Goal: Task Accomplishment & Management: Manage account settings

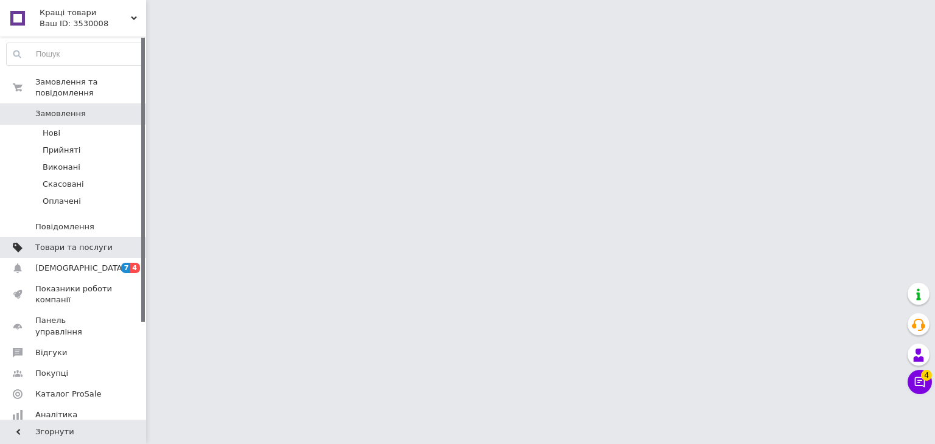
click at [80, 245] on link "Товари та послуги" at bounding box center [75, 247] width 150 height 21
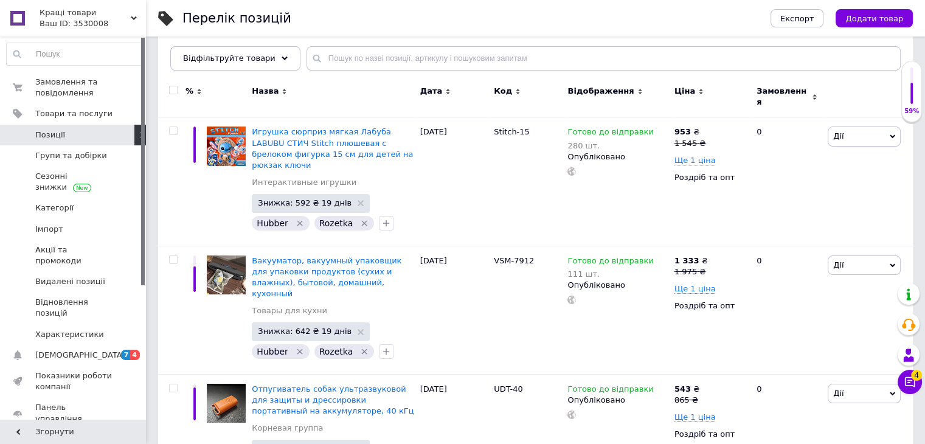
scroll to position [183, 0]
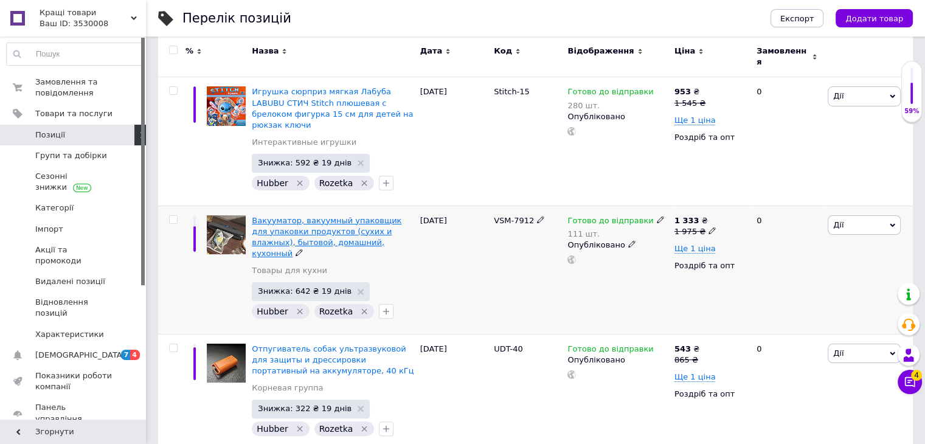
click at [353, 223] on span "Вакууматор, вакуумный упаковщик для упаковки продуктов (сухих и влажных), бытов…" at bounding box center [327, 237] width 150 height 43
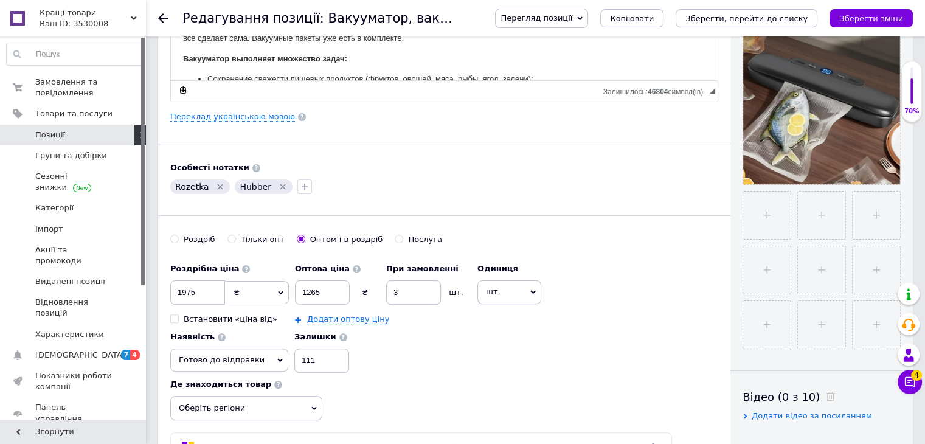
scroll to position [170, 0]
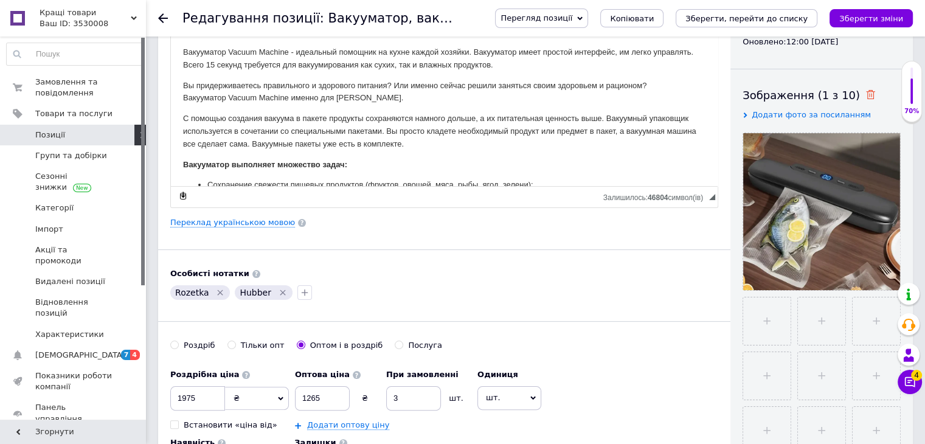
click at [866, 97] on icon at bounding box center [870, 94] width 9 height 9
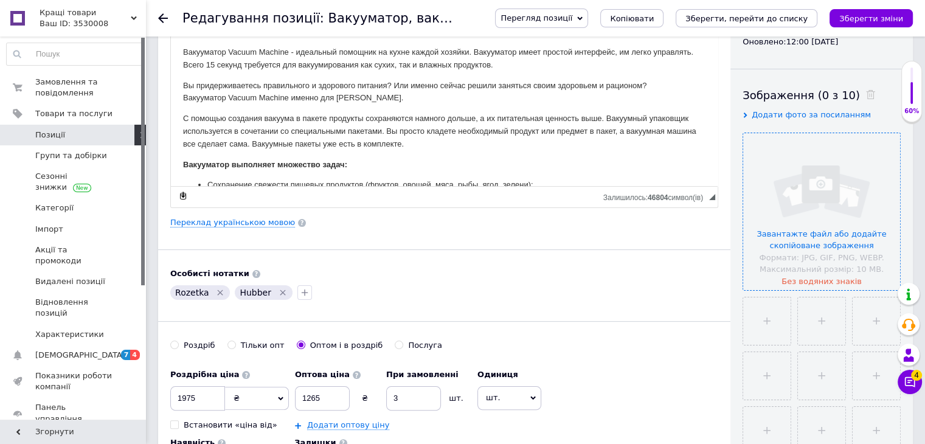
click at [810, 216] on input "file" at bounding box center [822, 211] width 157 height 157
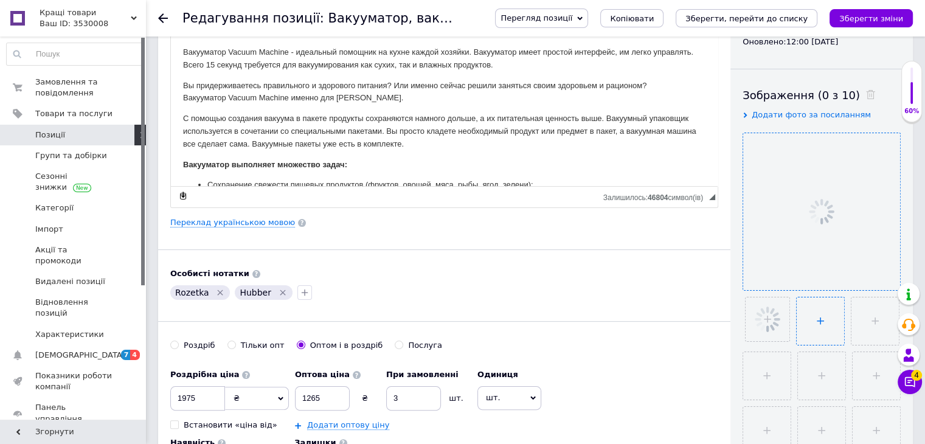
drag, startPoint x: 795, startPoint y: 316, endPoint x: 812, endPoint y: 318, distance: 17.7
click at [812, 318] on ul at bounding box center [819, 400] width 164 height 219
click at [812, 318] on input "file" at bounding box center [820, 321] width 47 height 47
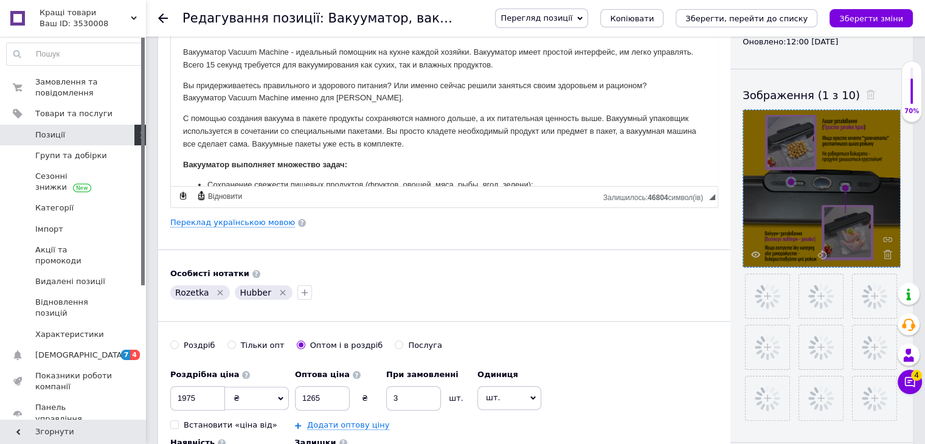
click at [573, 147] on p "С помощью создания вакуума в пакете продукты сохраняются намного дольше, а их п…" at bounding box center [444, 131] width 523 height 38
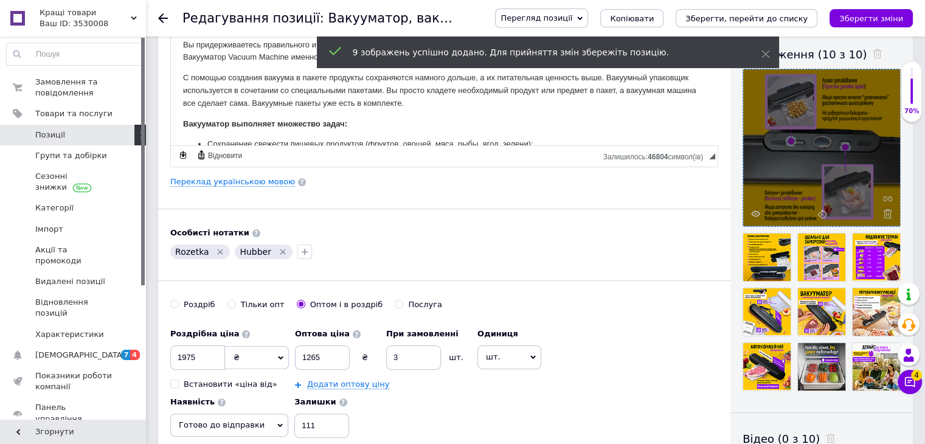
scroll to position [215, 0]
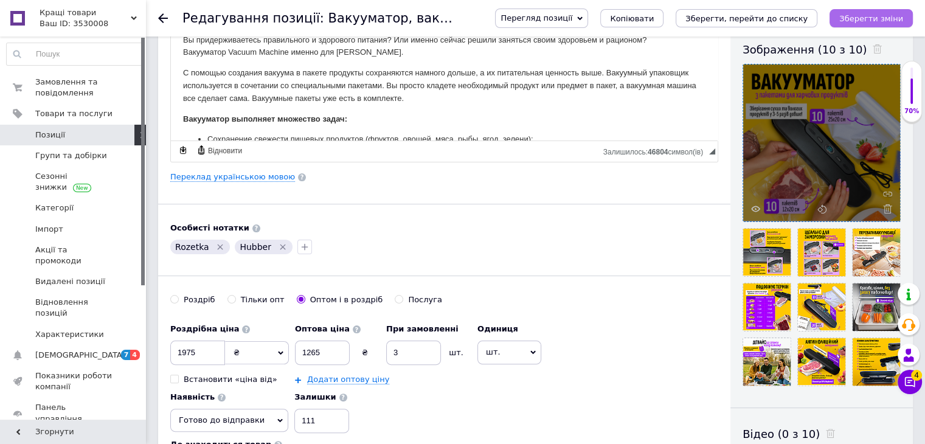
click at [863, 16] on icon "Зберегти зміни" at bounding box center [872, 18] width 64 height 9
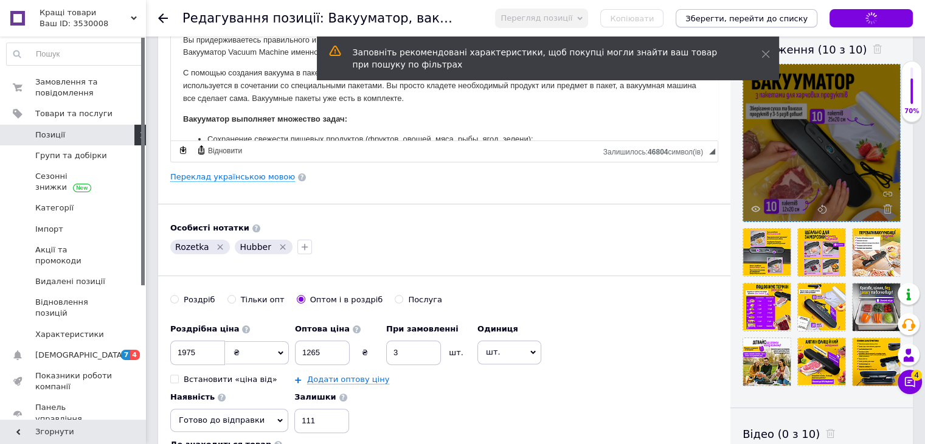
click at [792, 15] on icon "Зберегти, перейти до списку" at bounding box center [747, 18] width 122 height 9
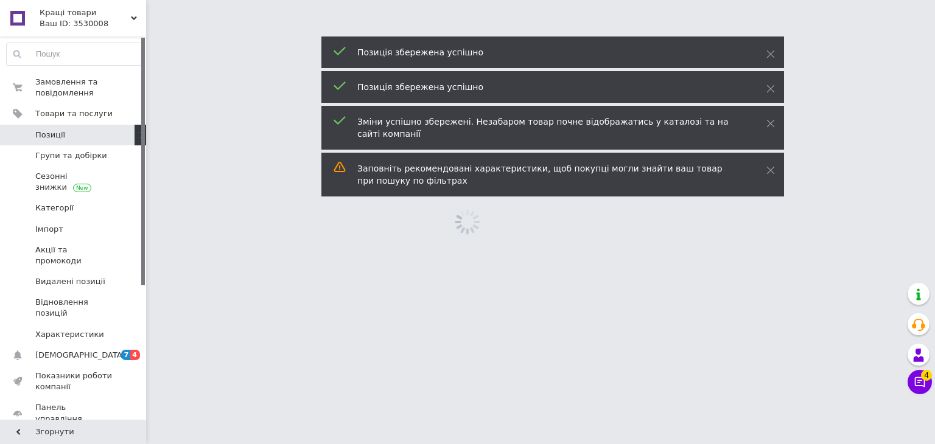
click at [792, 0] on html "Кращі товари Ваш ID: 3530008 Сайт Кращі товари Кабінет покупця Перевірити стан …" at bounding box center [467, 0] width 935 height 0
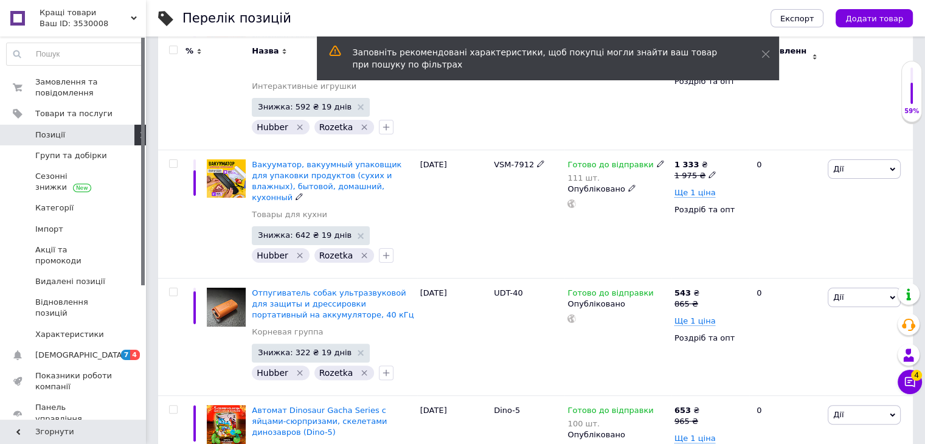
scroll to position [243, 0]
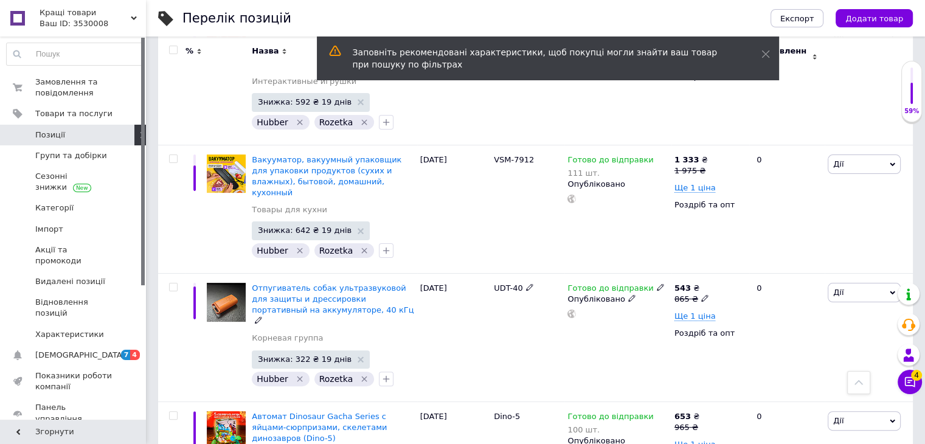
click at [347, 273] on div "Отпугиватель собак ультразвуковой для защиты и дрессировки портативный на аккум…" at bounding box center [333, 337] width 168 height 128
click at [347, 284] on span "Отпугиватель собак ультразвуковой для защиты и дрессировки портативный на аккум…" at bounding box center [333, 299] width 162 height 31
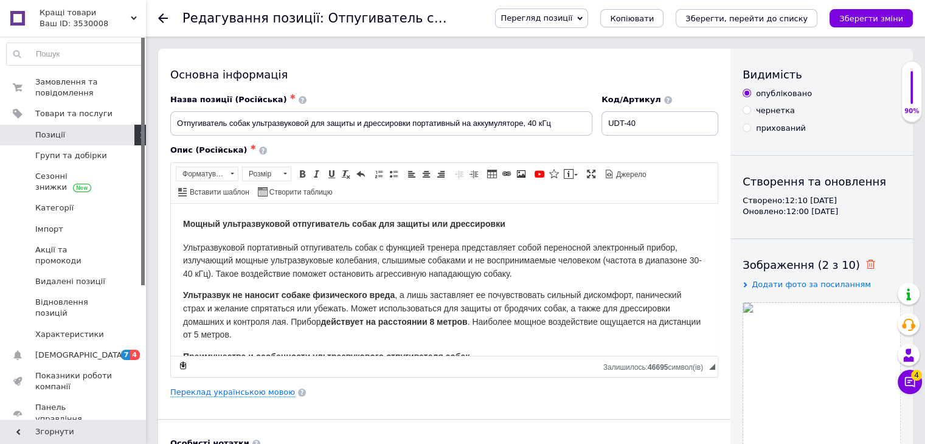
click at [866, 262] on icon at bounding box center [870, 264] width 9 height 9
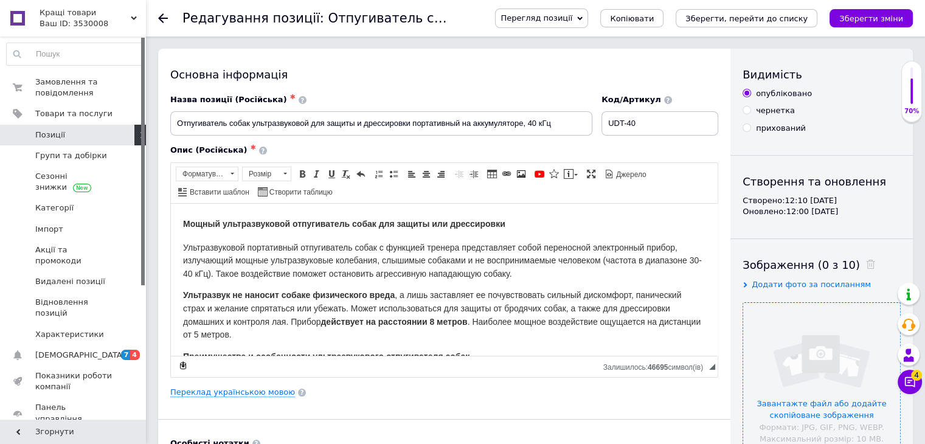
click at [808, 329] on input "file" at bounding box center [822, 381] width 157 height 157
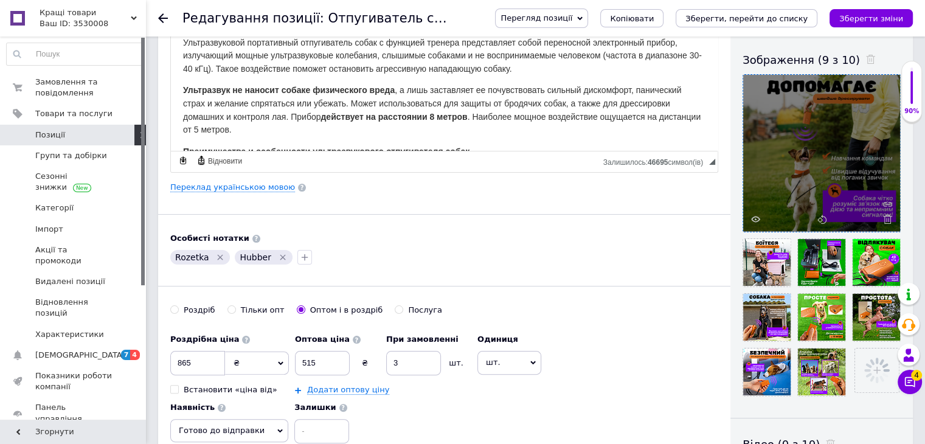
scroll to position [265, 0]
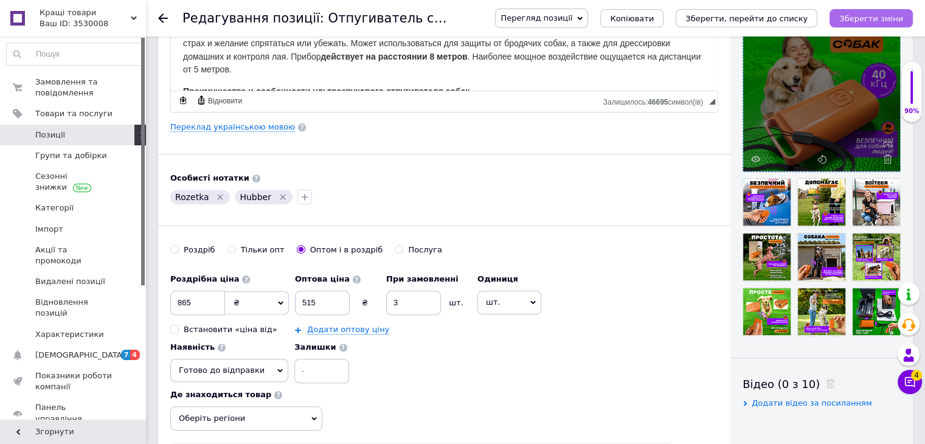
click at [846, 18] on button "Зберегти зміни" at bounding box center [871, 18] width 83 height 18
click at [805, 18] on icon "Зберегти, перейти до списку" at bounding box center [747, 18] width 122 height 9
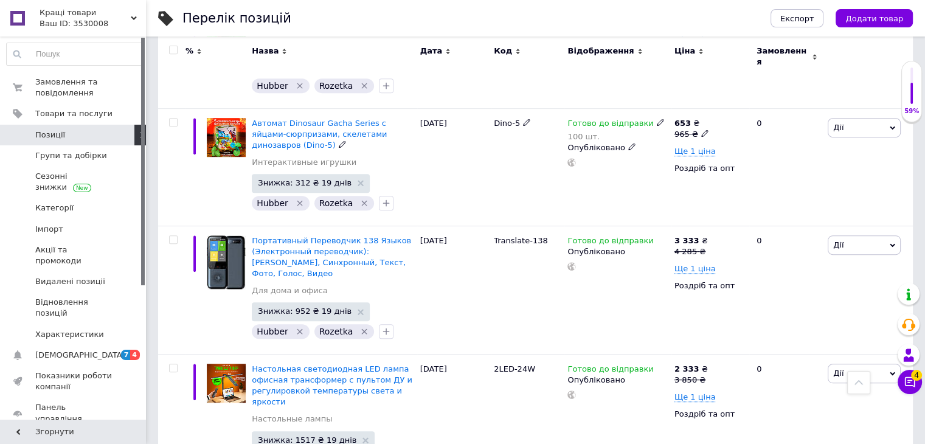
scroll to position [548, 0]
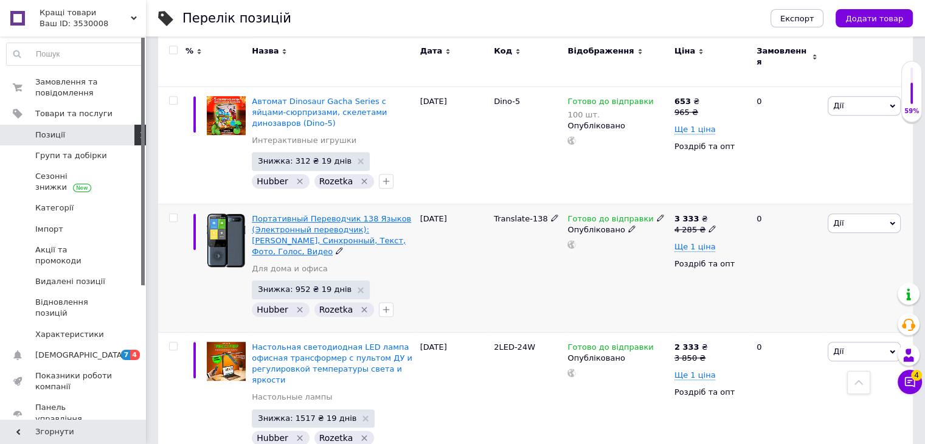
click at [358, 214] on span "Портативный Переводчик 138 Языков (Электронный переводчик): [PERSON_NAME], Синх…" at bounding box center [331, 235] width 159 height 43
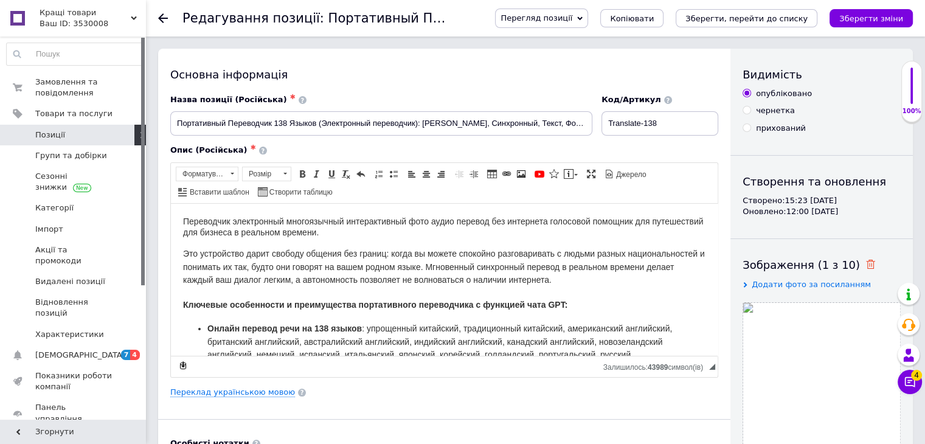
click at [866, 267] on icon at bounding box center [870, 264] width 9 height 9
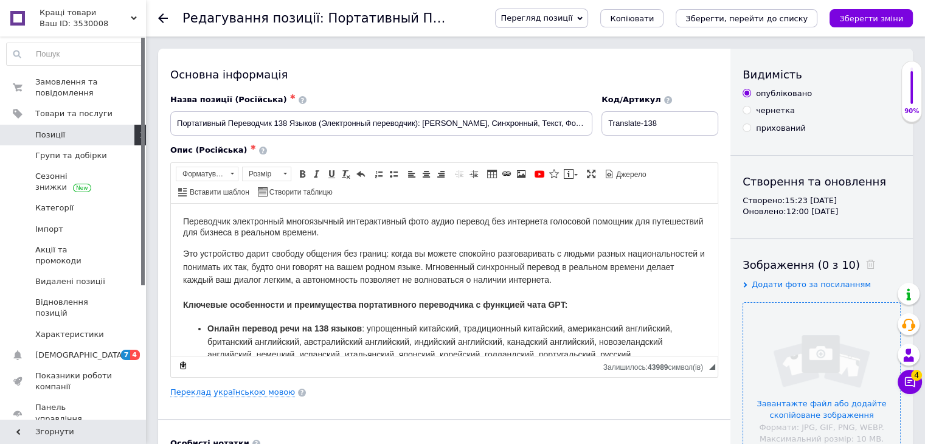
click at [829, 344] on input "file" at bounding box center [822, 381] width 157 height 157
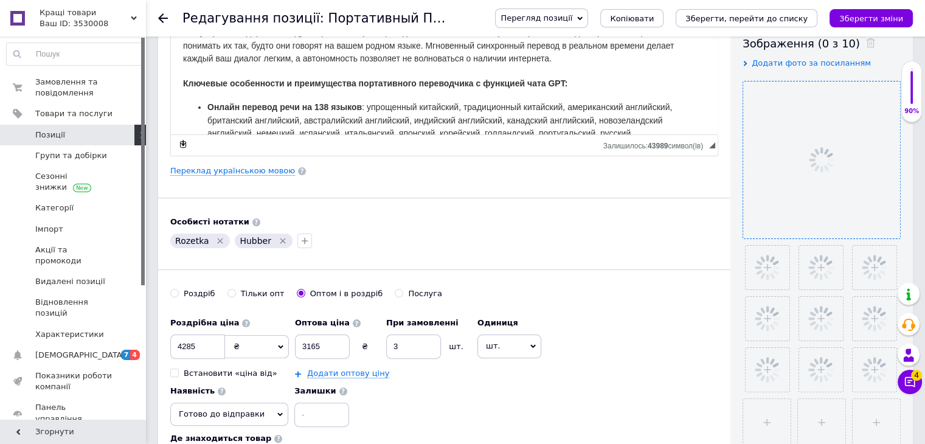
scroll to position [243, 0]
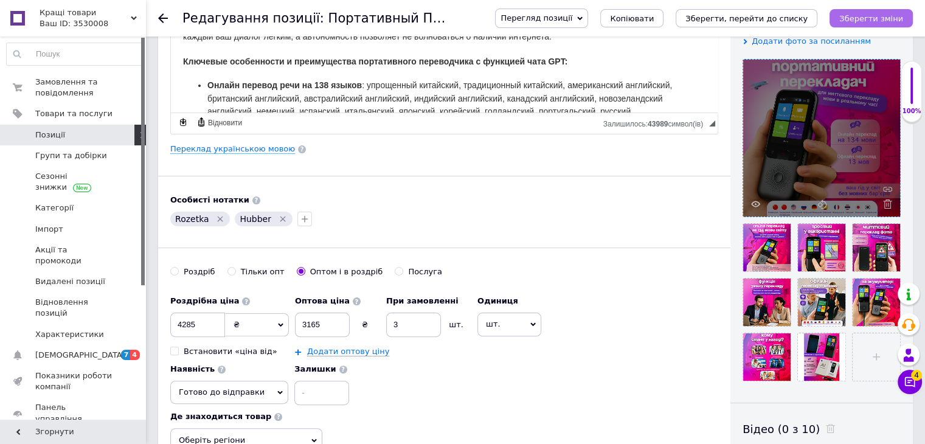
click at [859, 23] on icon "Зберегти зміни" at bounding box center [872, 18] width 64 height 9
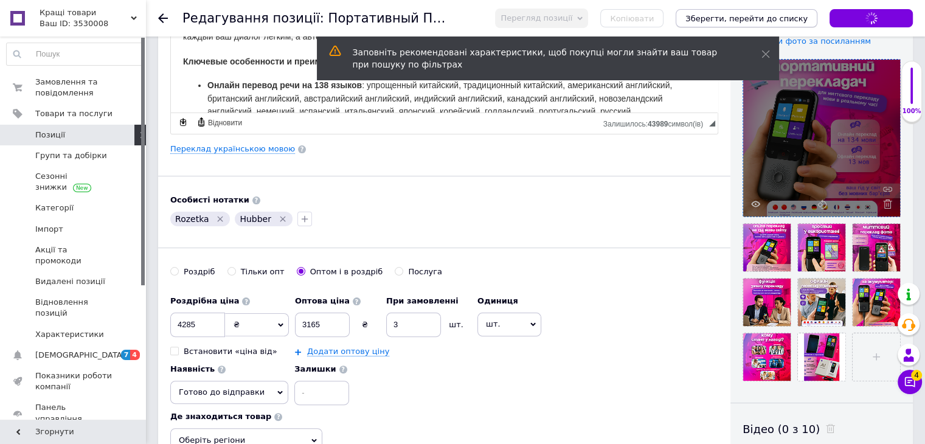
click at [796, 19] on icon "Зберегти, перейти до списку" at bounding box center [747, 18] width 122 height 9
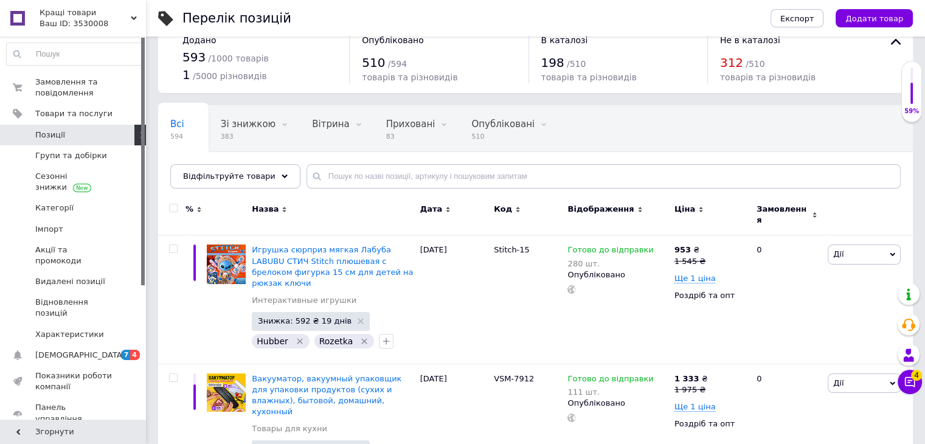
scroll to position [54, 0]
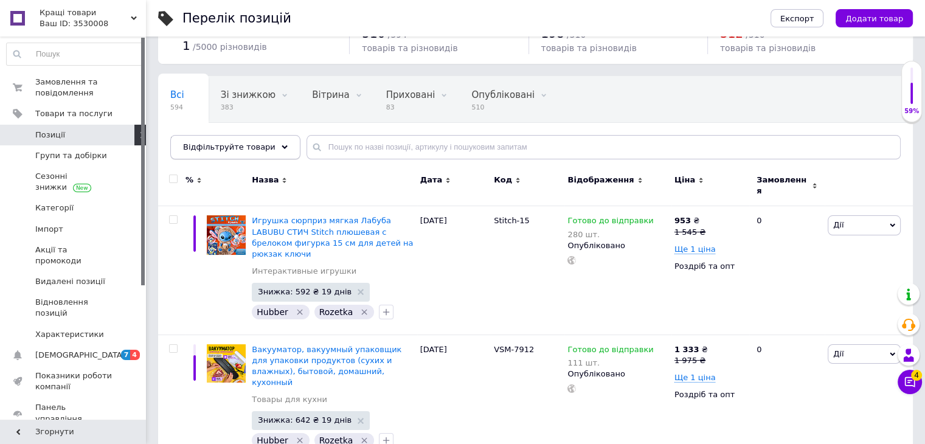
click at [236, 146] on span "Відфільтруйте товари" at bounding box center [229, 146] width 92 height 9
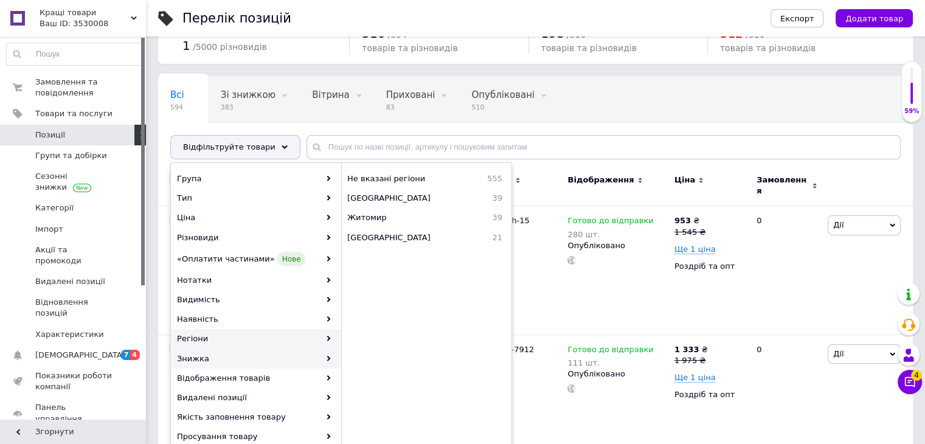
click at [302, 358] on div "Знижка" at bounding box center [256, 358] width 169 height 19
click at [329, 358] on use at bounding box center [329, 358] width 4 height 5
click at [326, 358] on icon at bounding box center [328, 358] width 5 height 5
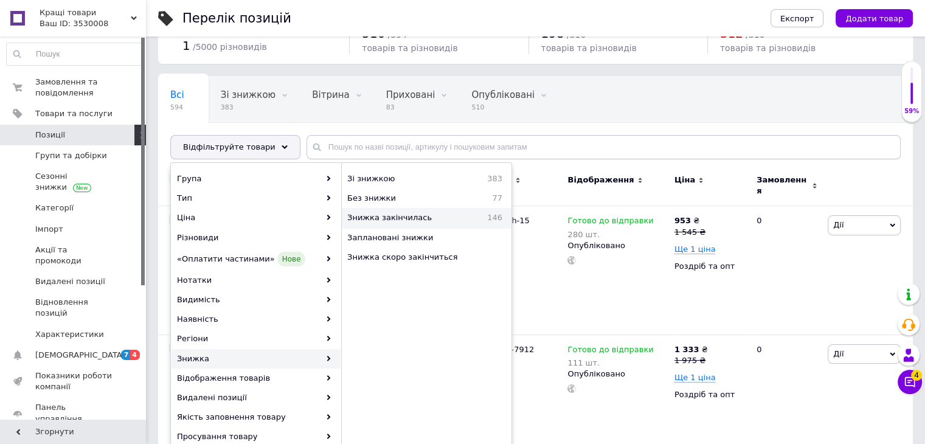
click at [408, 221] on span "Знижка закінчилась" at bounding box center [409, 217] width 124 height 11
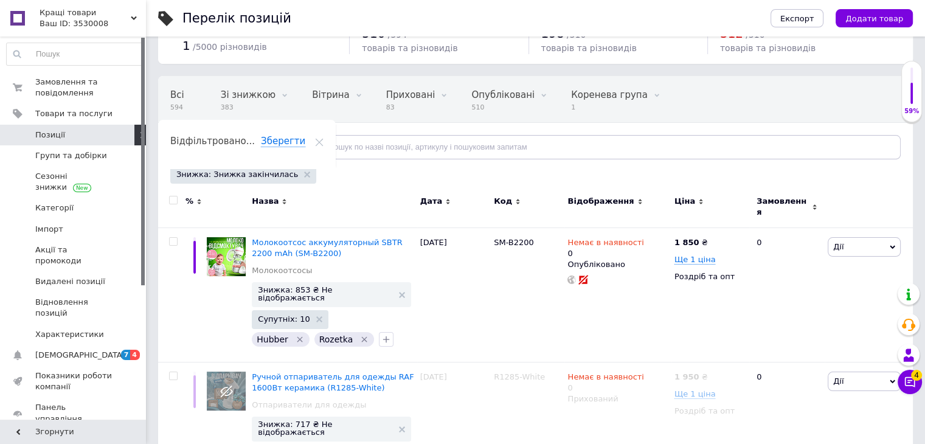
click at [263, 149] on div "Відфільтруйте товари" at bounding box center [235, 147] width 130 height 24
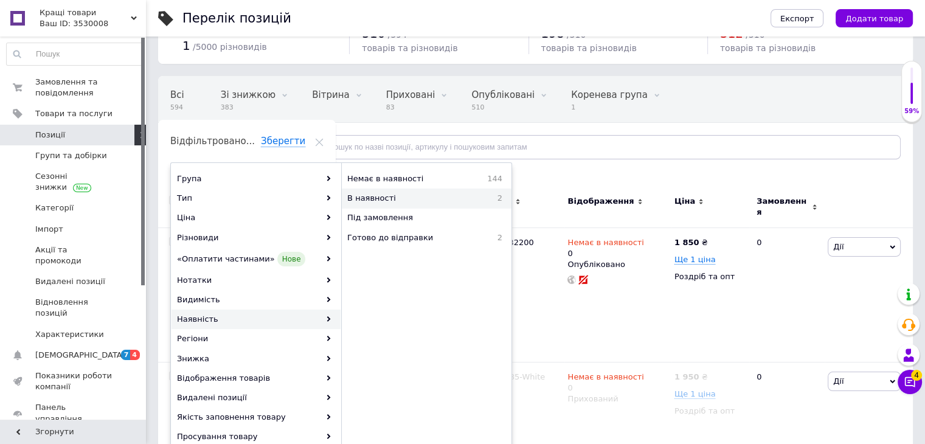
click at [395, 201] on span "В наявності" at bounding box center [410, 198] width 126 height 11
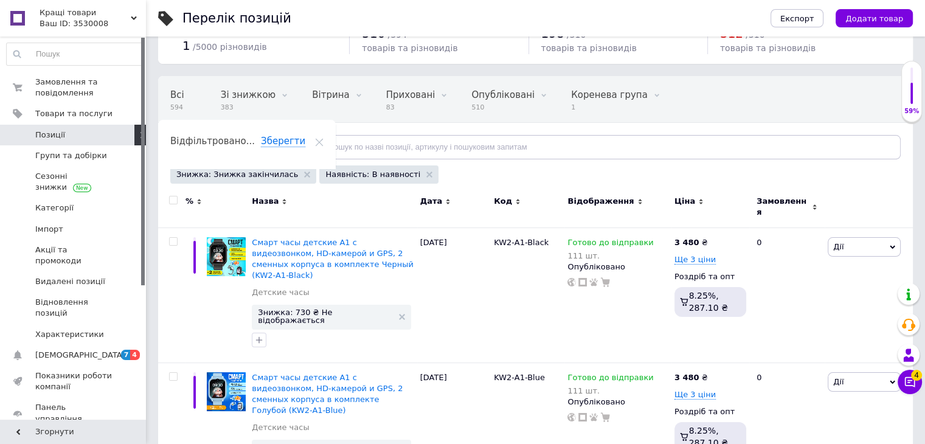
scroll to position [75, 0]
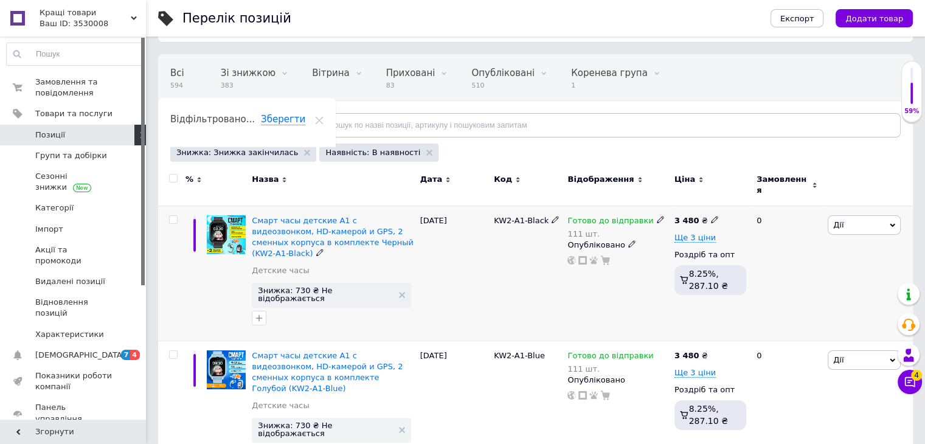
click at [171, 215] on div at bounding box center [173, 219] width 24 height 9
click at [171, 216] on input "checkbox" at bounding box center [173, 220] width 8 height 8
checkbox input "true"
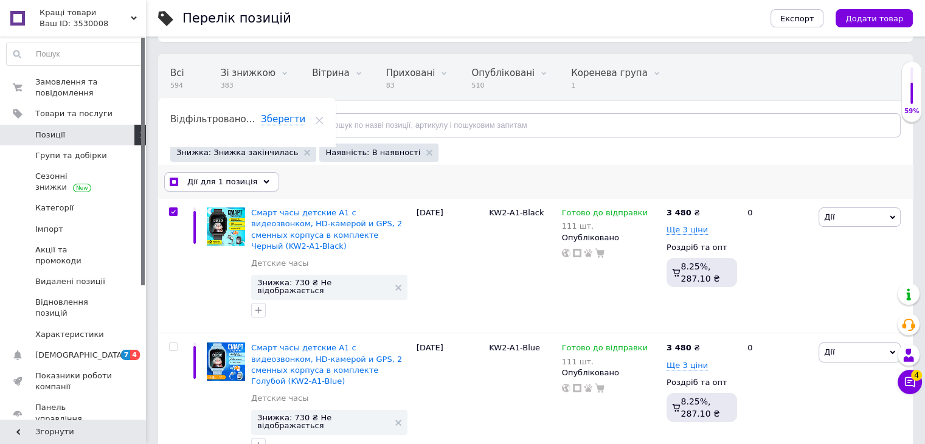
click at [215, 186] on span "Дії для 1 позиція" at bounding box center [222, 181] width 70 height 11
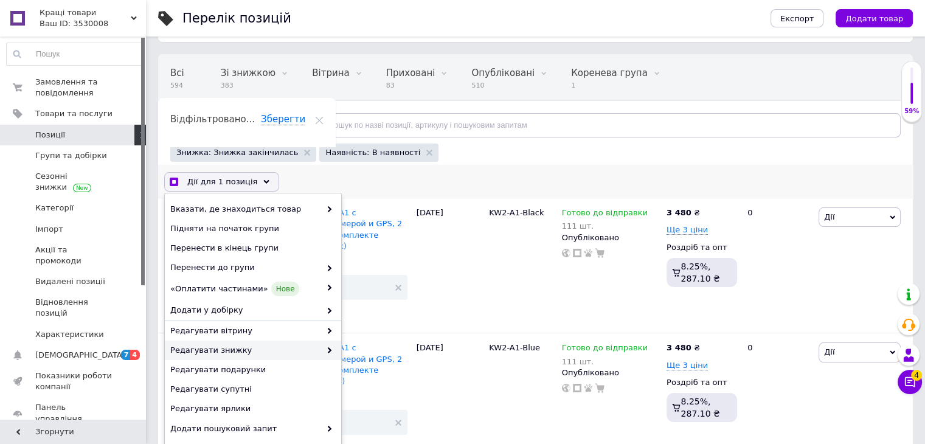
click at [234, 347] on span "Редагувати знижку" at bounding box center [245, 350] width 150 height 11
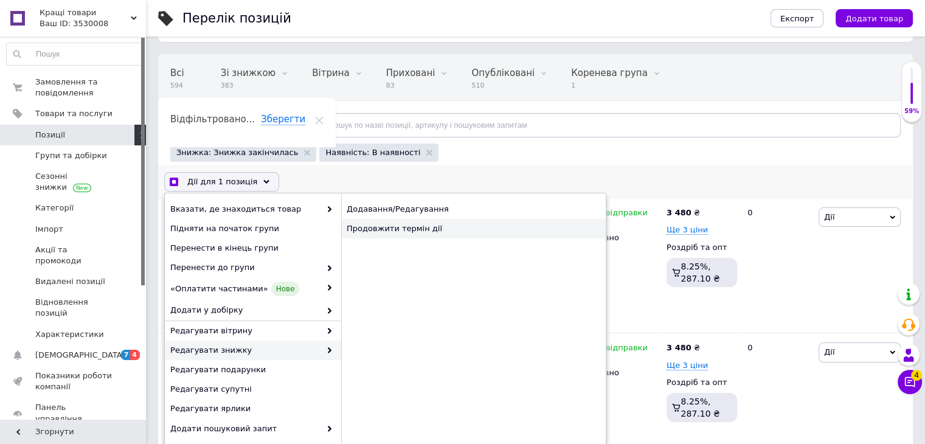
click at [422, 226] on div "Продовжити термін дії" at bounding box center [473, 228] width 265 height 19
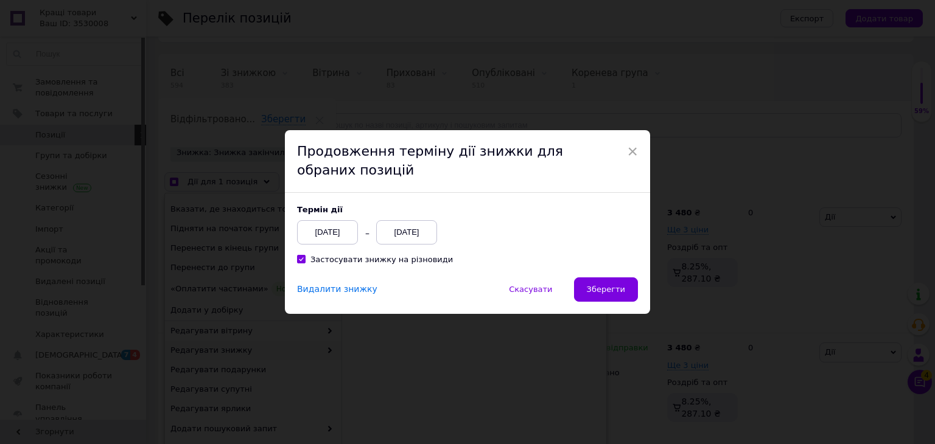
click at [432, 226] on div "[DATE]" at bounding box center [406, 232] width 61 height 24
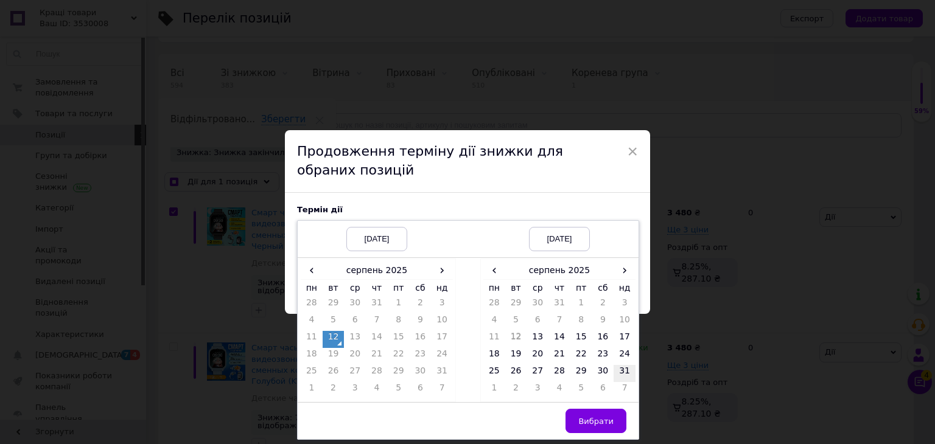
click at [627, 368] on td "31" at bounding box center [624, 373] width 22 height 17
click at [584, 417] on span "Вибрати" at bounding box center [595, 421] width 35 height 9
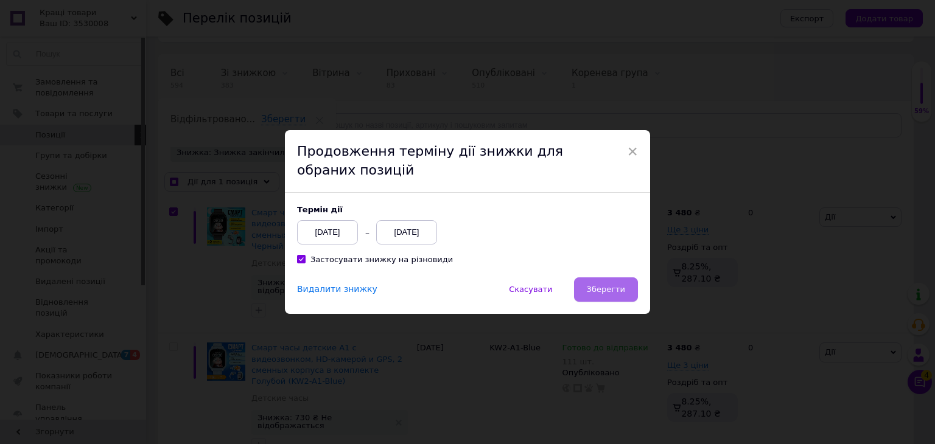
click at [589, 290] on button "Зберегти" at bounding box center [606, 289] width 64 height 24
checkbox input "true"
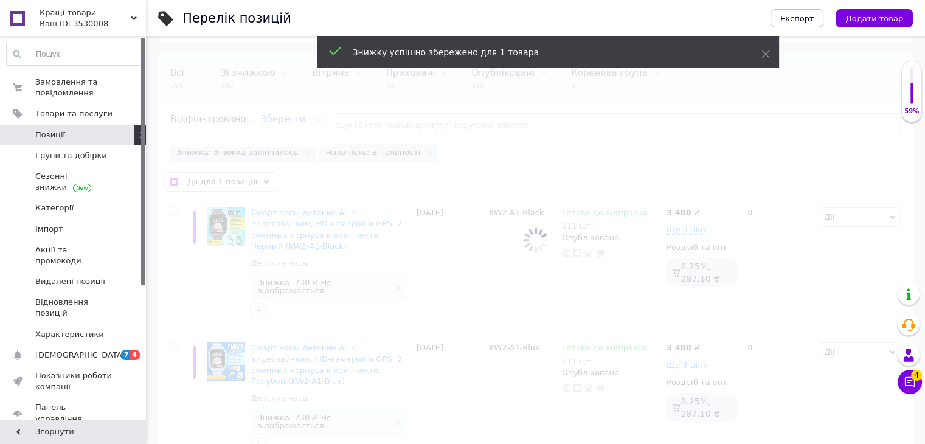
checkbox input "false"
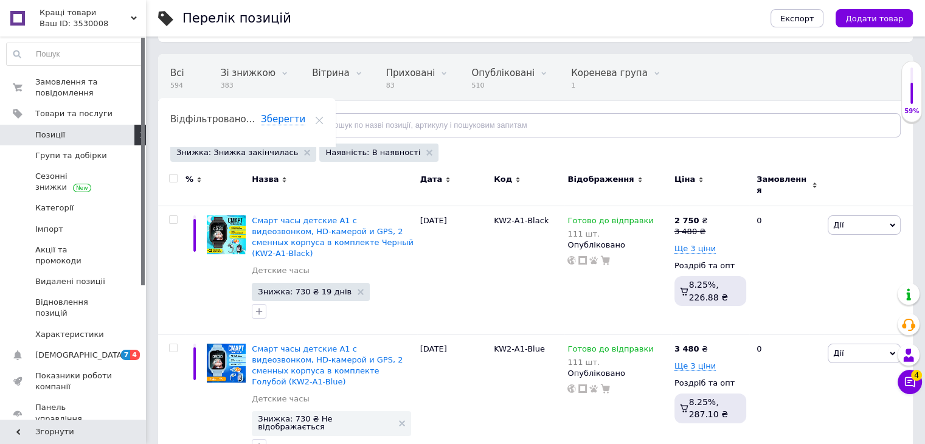
click at [41, 434] on span "Відгуки" at bounding box center [51, 439] width 32 height 11
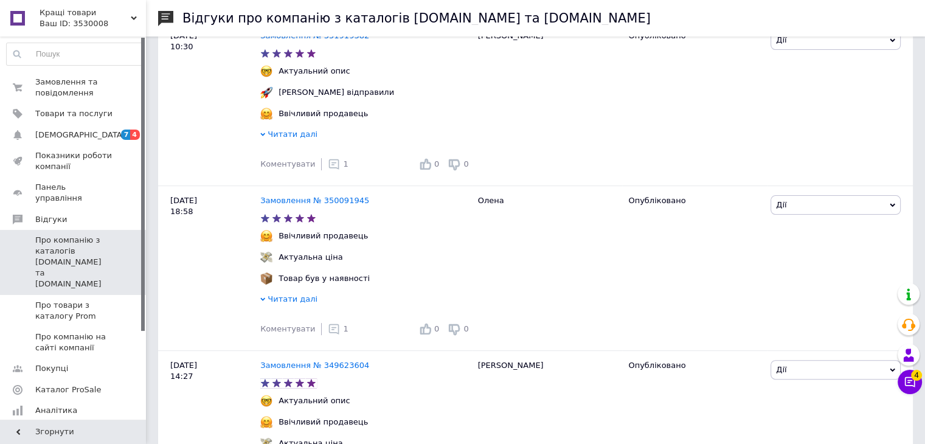
scroll to position [243, 0]
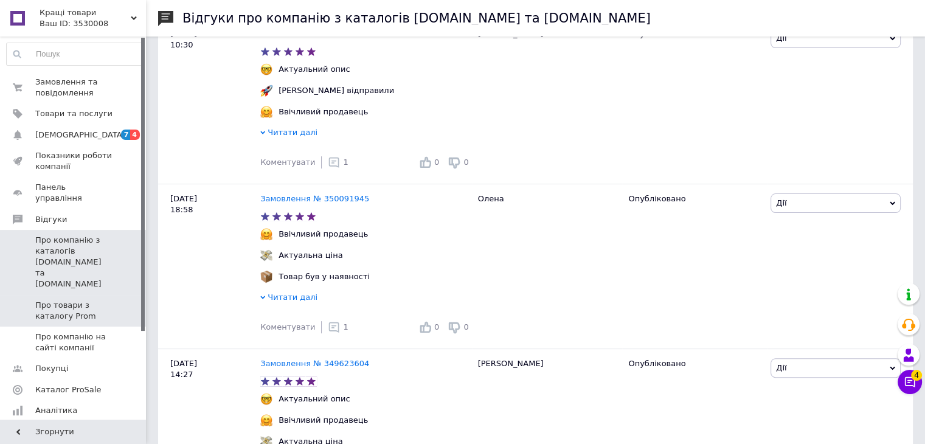
click at [102, 300] on span "Про товари з каталогу Prom" at bounding box center [73, 311] width 77 height 22
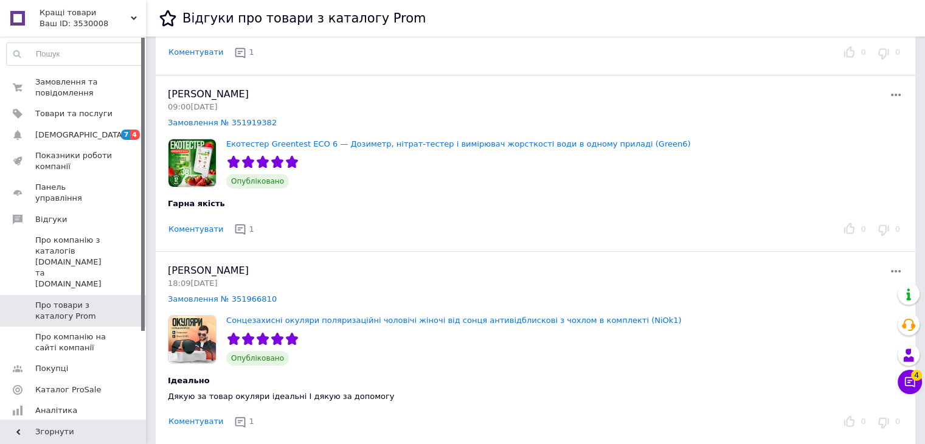
scroll to position [365, 0]
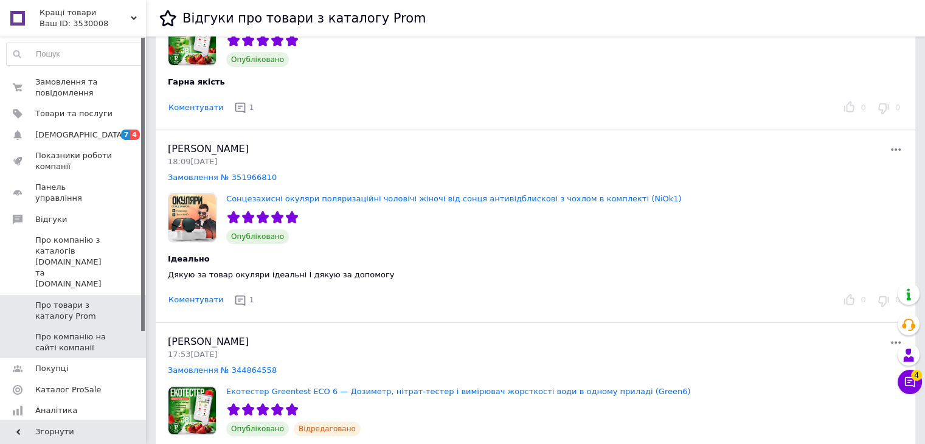
click at [78, 332] on span "Про компанію на сайті компанії" at bounding box center [73, 343] width 77 height 22
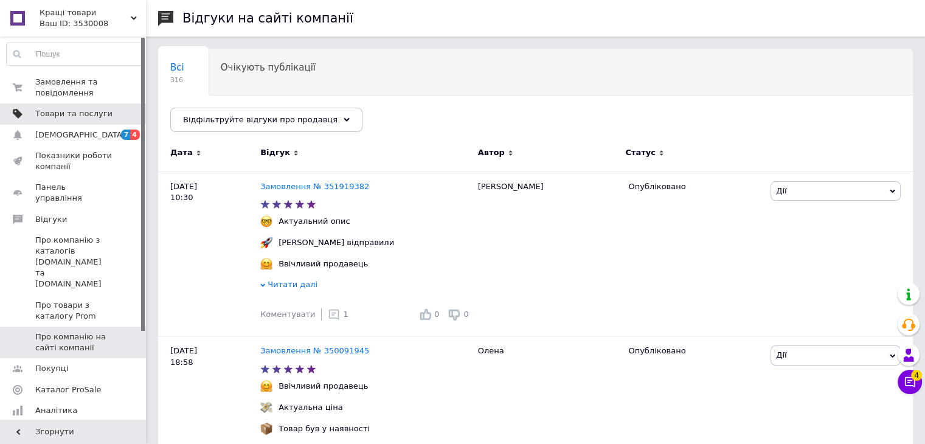
click at [99, 117] on span "Товари та послуги" at bounding box center [73, 113] width 77 height 11
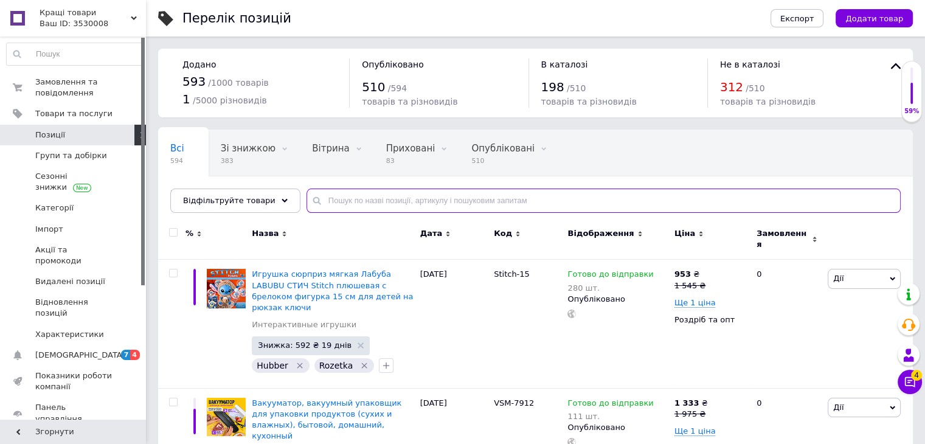
click at [353, 204] on input "text" at bounding box center [604, 201] width 594 height 24
type input "мобиль"
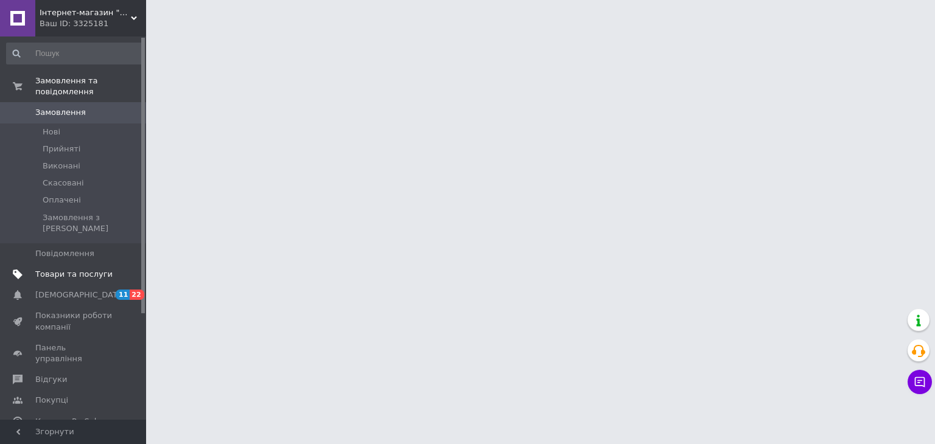
click at [102, 269] on span "Товари та послуги" at bounding box center [73, 274] width 77 height 11
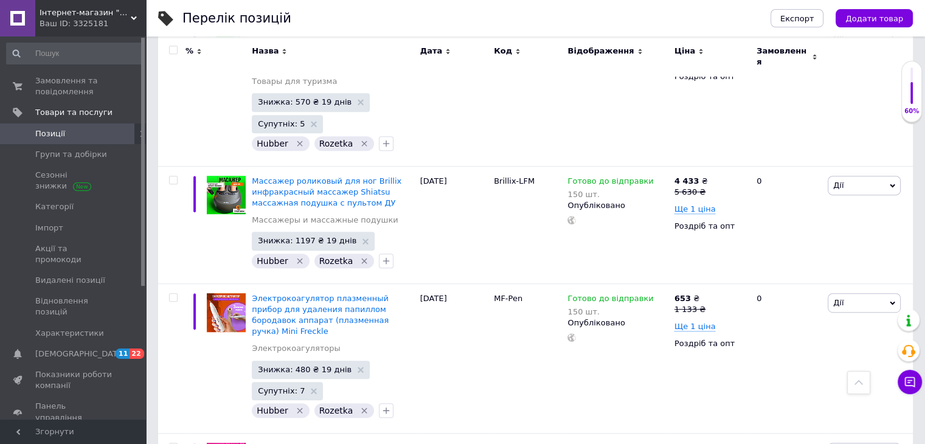
scroll to position [608, 0]
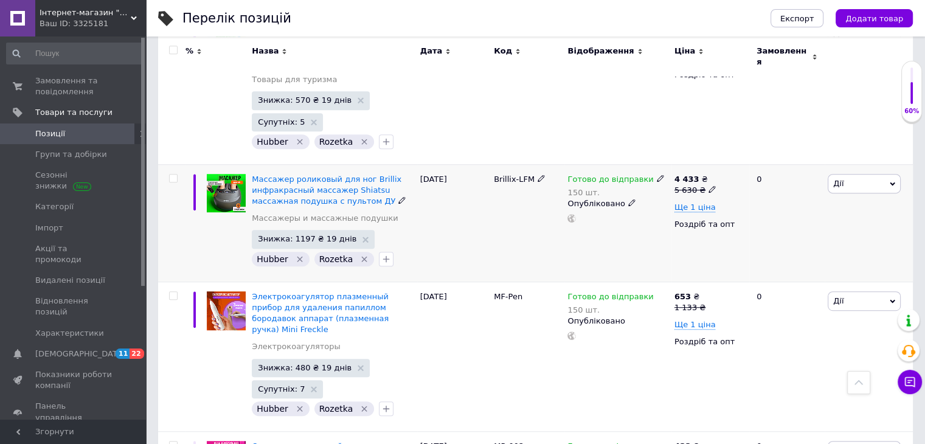
click at [175, 175] on input "checkbox" at bounding box center [173, 179] width 8 height 8
checkbox input "true"
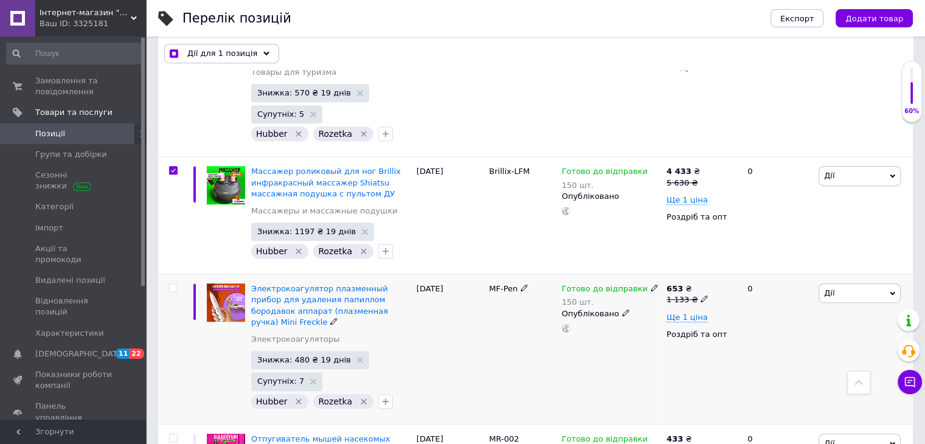
click at [173, 284] on input "checkbox" at bounding box center [173, 288] width 8 height 8
checkbox input "true"
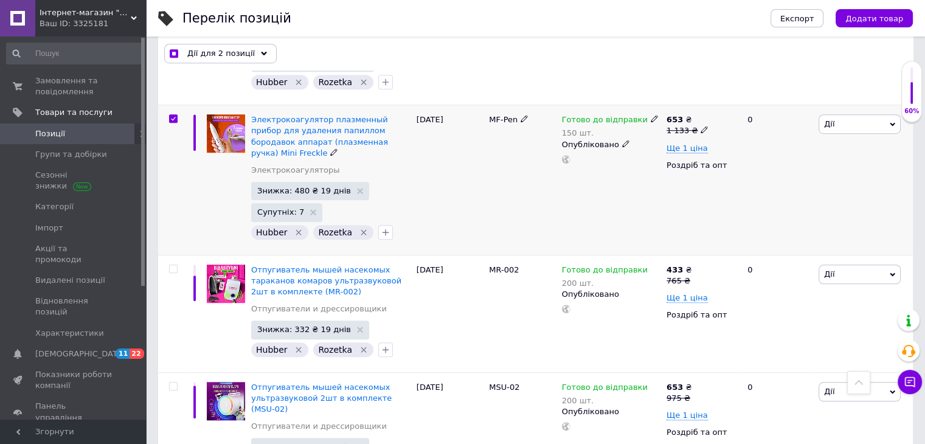
scroll to position [791, 0]
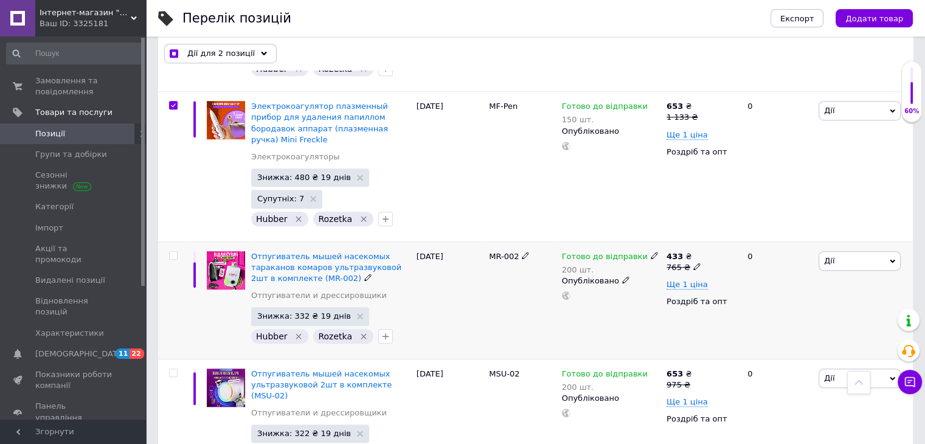
click at [178, 251] on div at bounding box center [173, 255] width 24 height 9
checkbox input "true"
click at [175, 252] on input "checkbox" at bounding box center [173, 256] width 8 height 8
checkbox input "true"
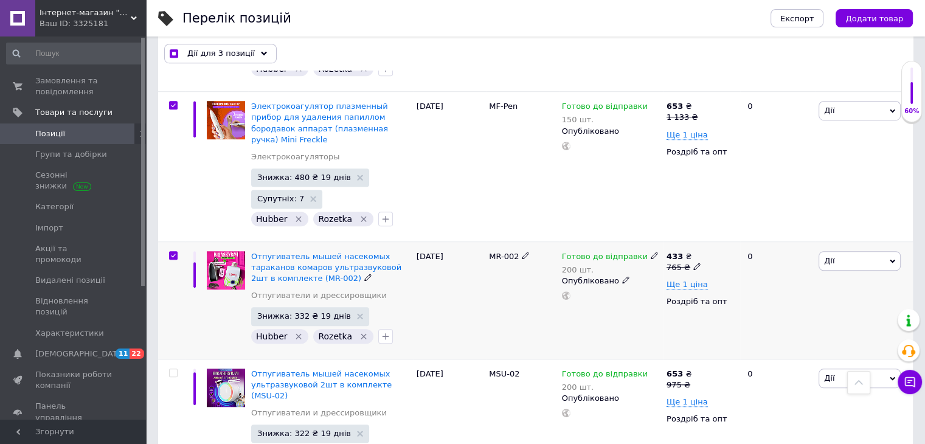
scroll to position [913, 0]
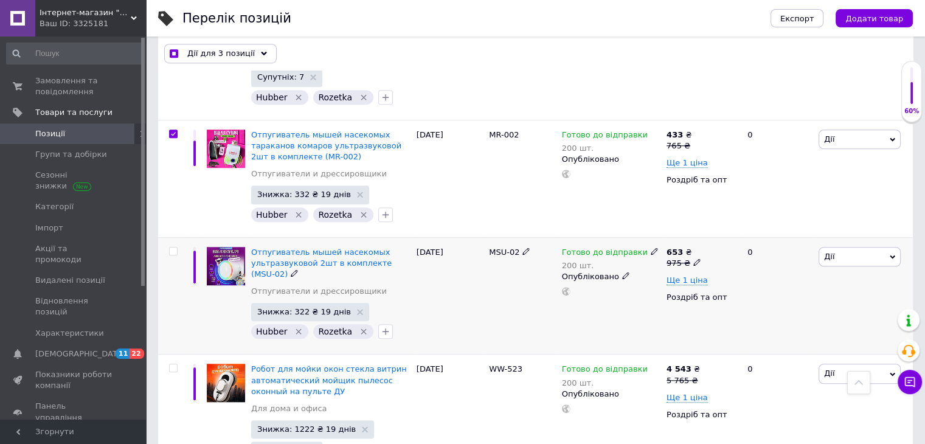
click at [169, 248] on input "checkbox" at bounding box center [173, 252] width 8 height 8
checkbox input "true"
click at [170, 364] on input "checkbox" at bounding box center [173, 368] width 8 height 8
checkbox input "true"
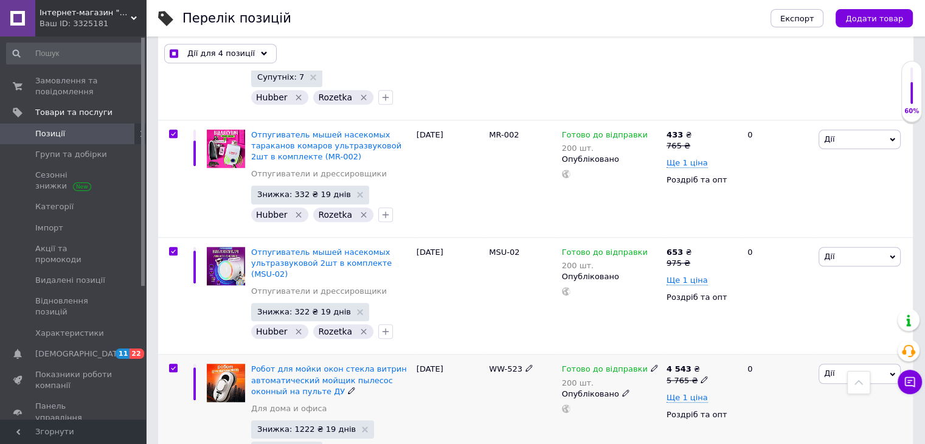
checkbox input "true"
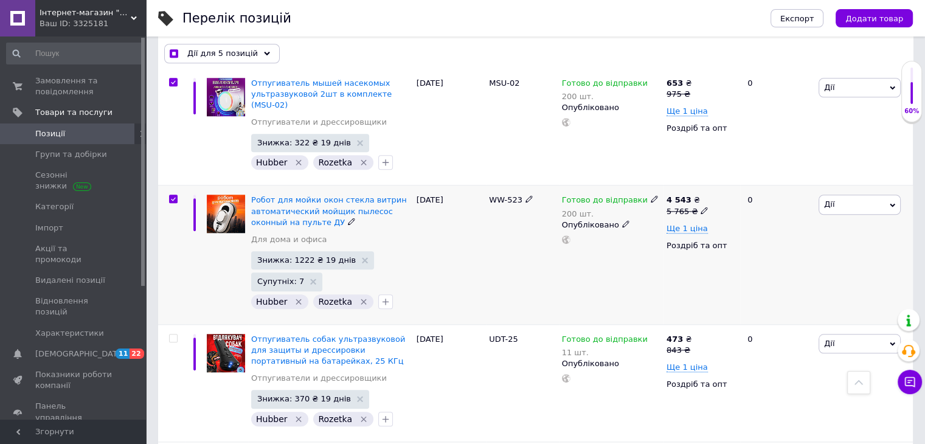
scroll to position [1156, 0]
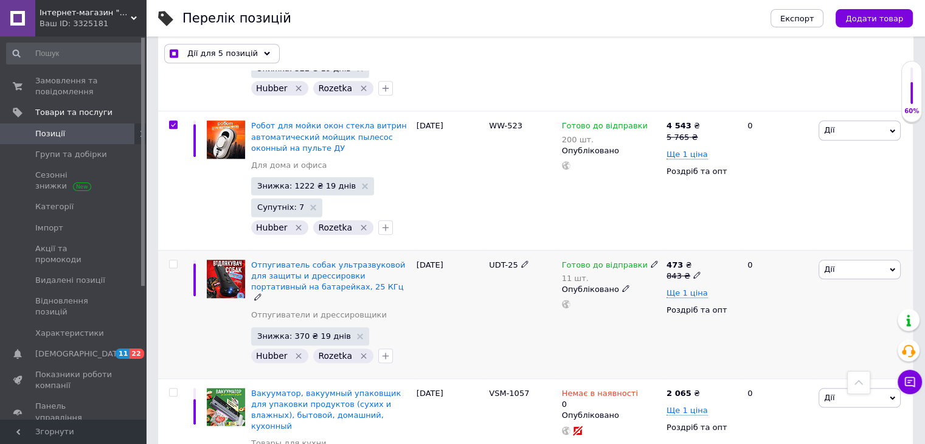
click at [175, 260] on input "checkbox" at bounding box center [173, 264] width 8 height 8
checkbox input "true"
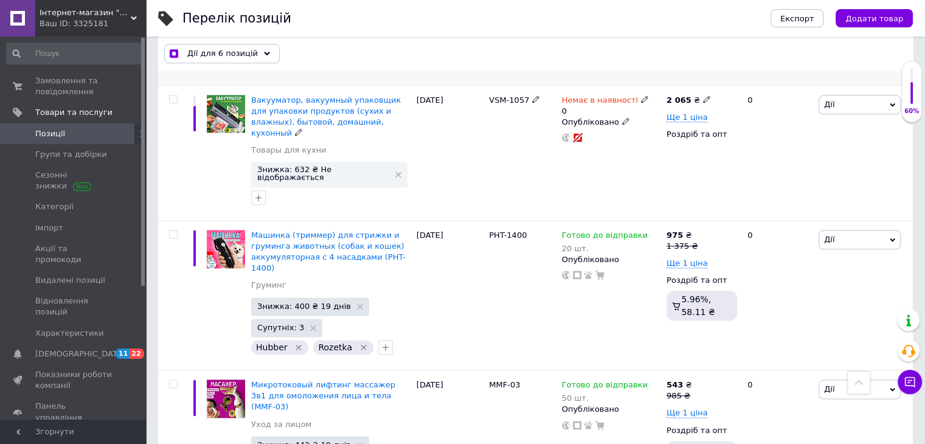
scroll to position [1460, 0]
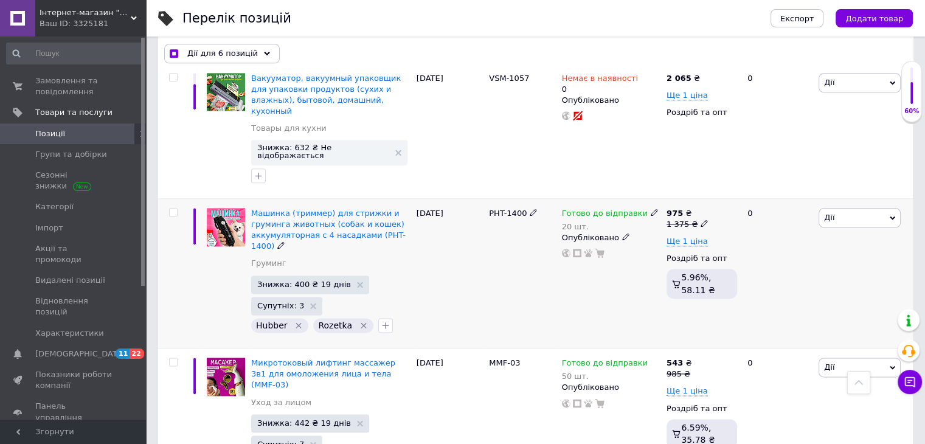
click at [174, 209] on input "checkbox" at bounding box center [173, 213] width 8 height 8
checkbox input "true"
click at [175, 358] on input "checkbox" at bounding box center [173, 362] width 8 height 8
checkbox input "true"
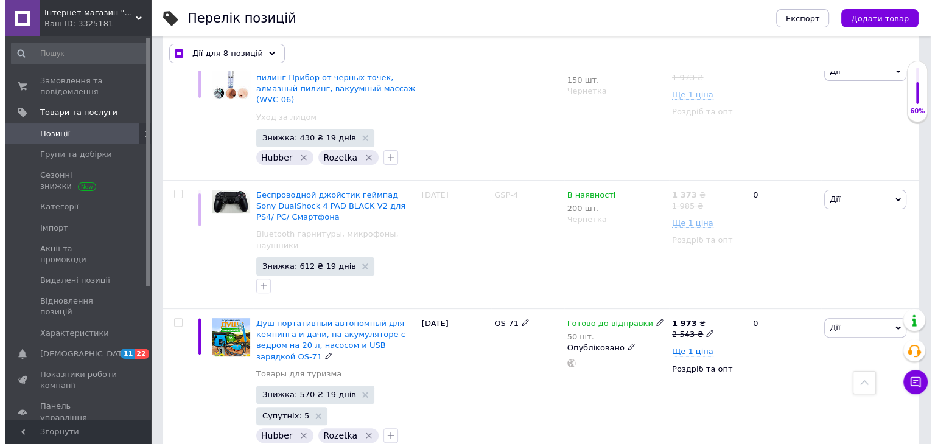
scroll to position [122, 0]
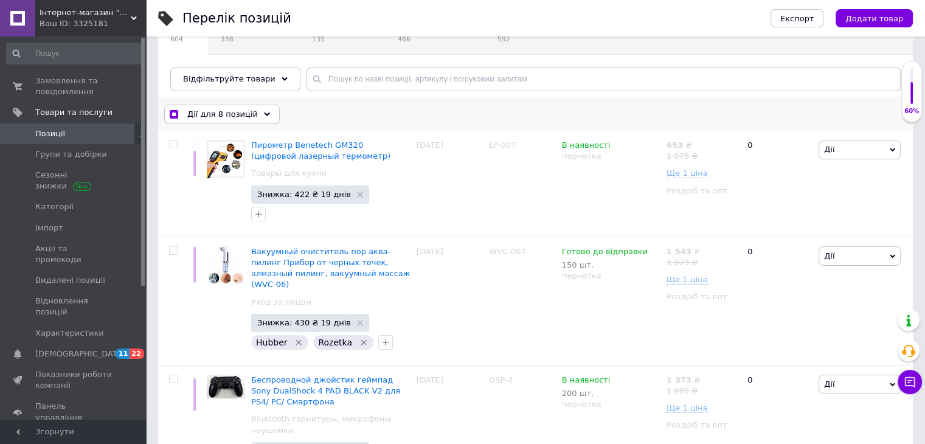
click at [245, 115] on span "Дії для 8 позицій" at bounding box center [222, 114] width 71 height 11
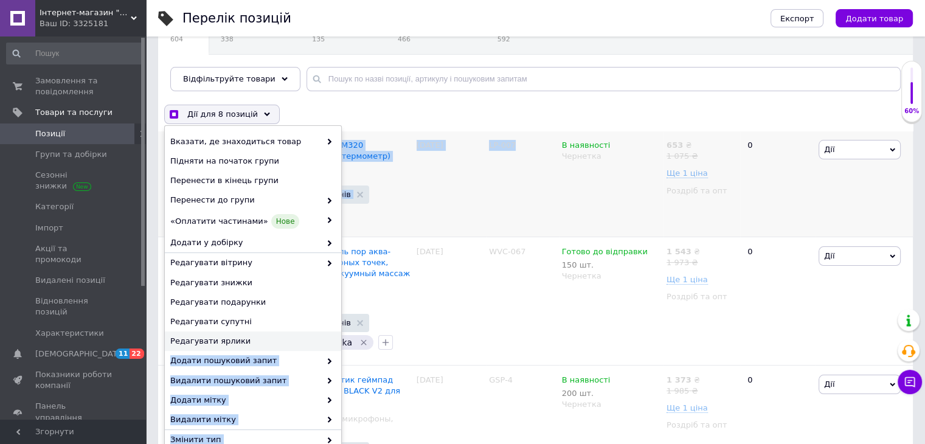
drag, startPoint x: 244, startPoint y: 339, endPoint x: 565, endPoint y: 139, distance: 377.7
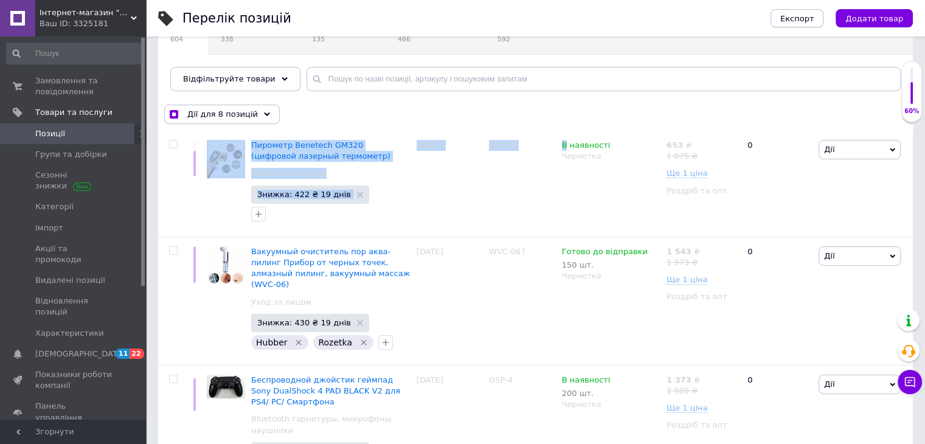
click at [812, 18] on span "Експорт" at bounding box center [798, 18] width 34 height 9
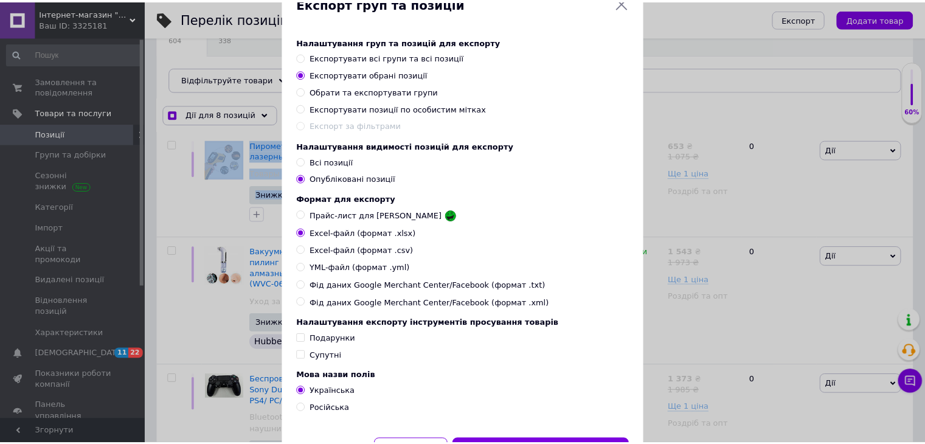
scroll to position [108, 0]
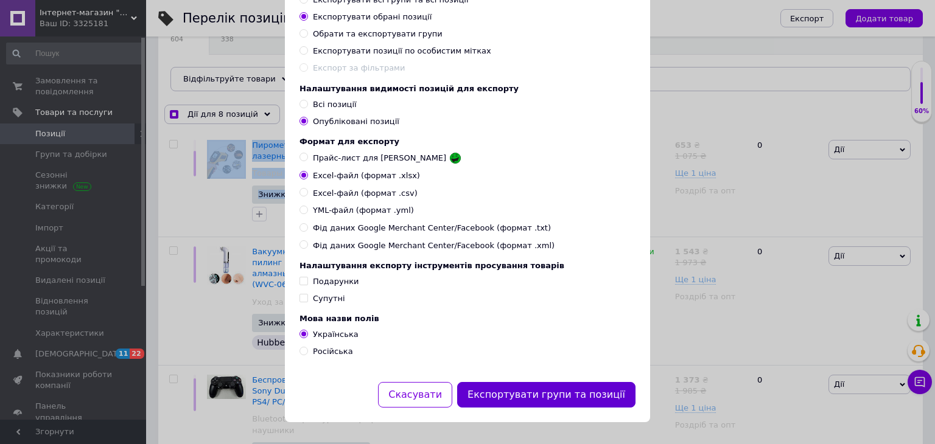
click at [507, 389] on button "Експортувати групи та позиції" at bounding box center [546, 395] width 178 height 26
checkbox input "true"
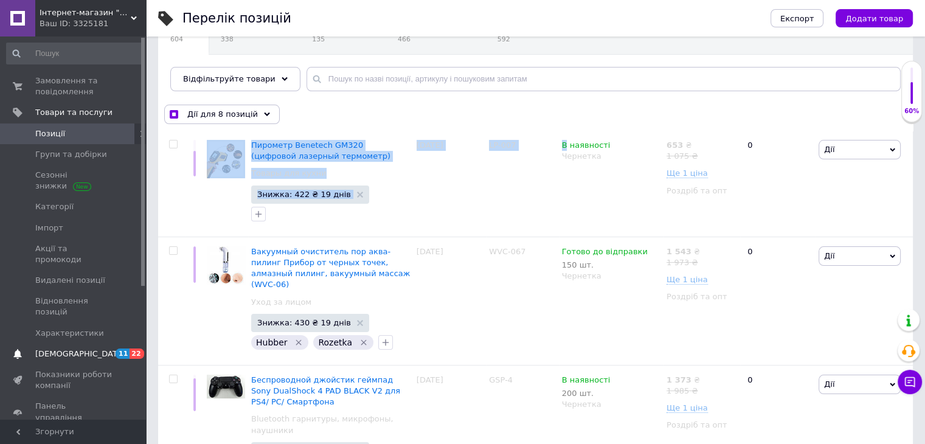
click at [75, 349] on span "[DEMOGRAPHIC_DATA]" at bounding box center [80, 354] width 90 height 11
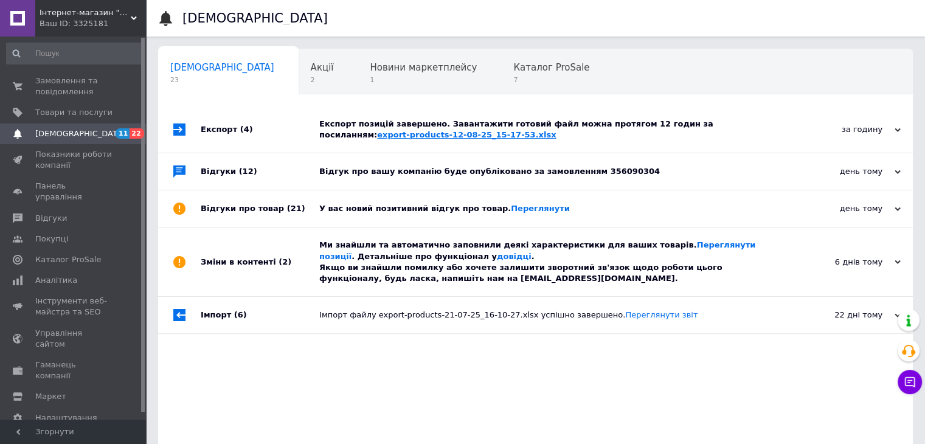
click at [380, 137] on link "export-products-12-08-25_15-17-53.xlsx" at bounding box center [466, 134] width 179 height 9
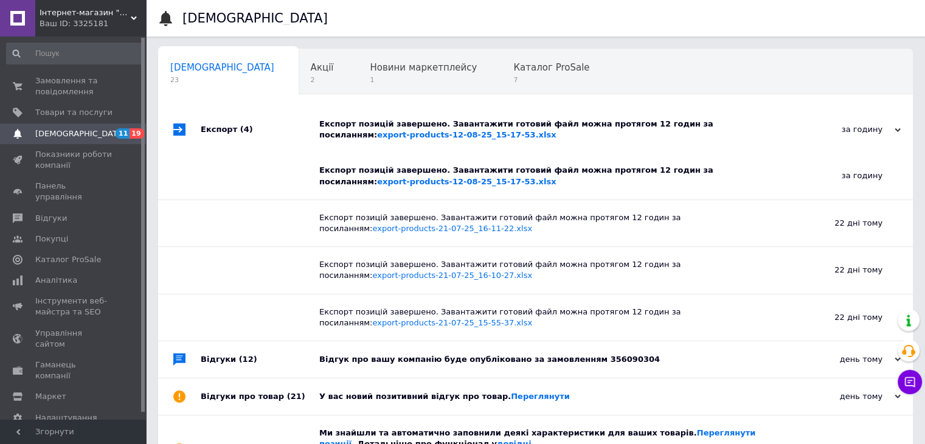
click at [116, 36] on div "Інтернет-магазин "SBTR" Ваш ID: 3325181" at bounding box center [90, 18] width 111 height 37
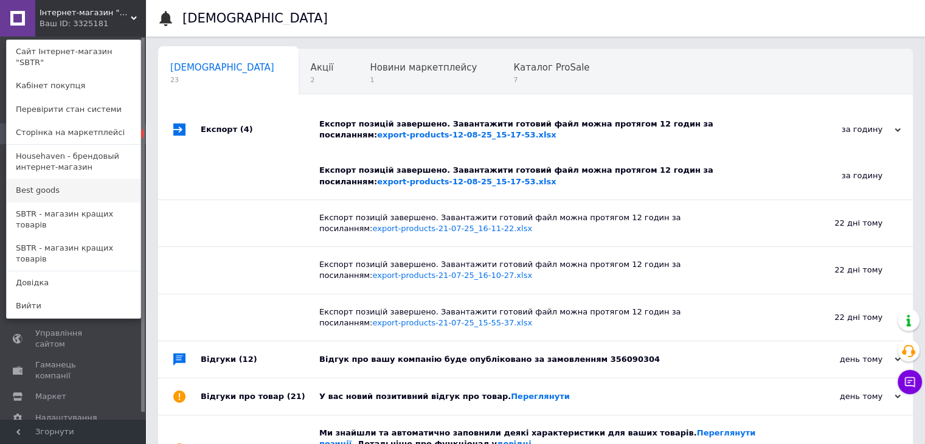
click at [105, 179] on link "Best goods" at bounding box center [74, 190] width 134 height 23
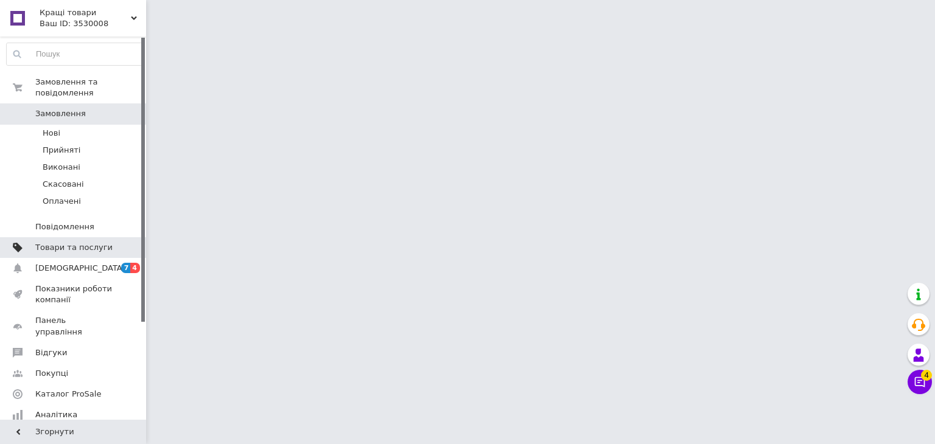
click at [127, 242] on span at bounding box center [129, 247] width 33 height 11
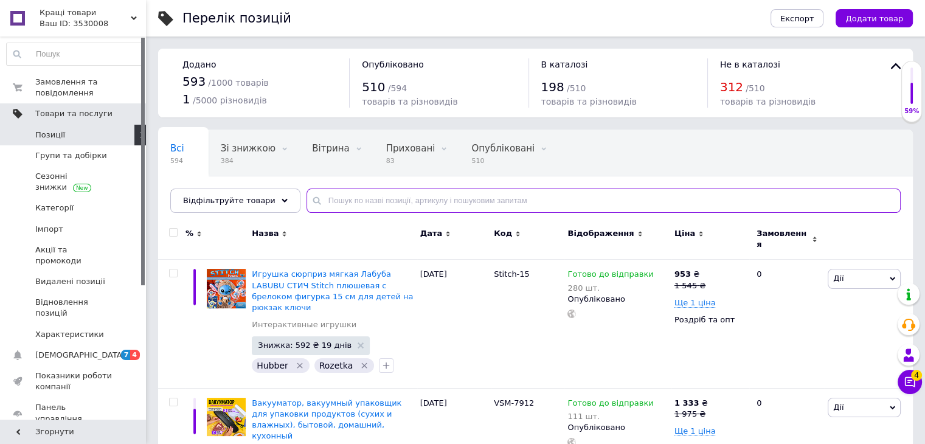
click at [332, 198] on input "text" at bounding box center [604, 201] width 594 height 24
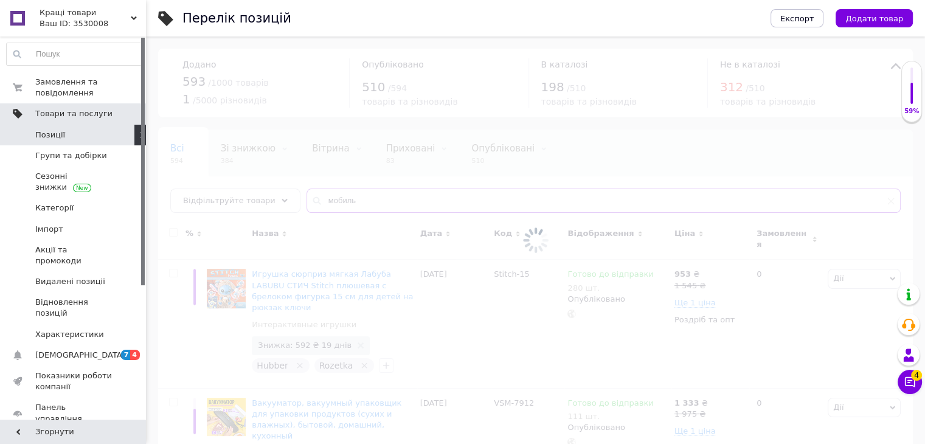
type input "мобиль"
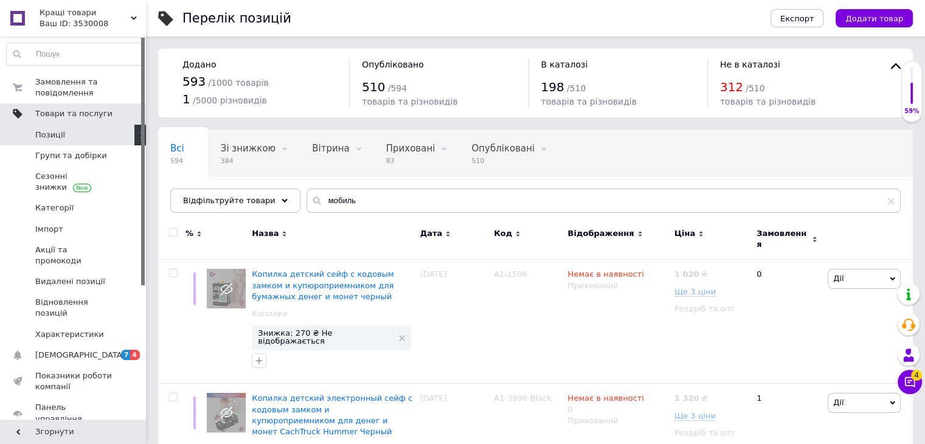
click at [120, 27] on div "Ваш ID: 3530008" at bounding box center [93, 23] width 106 height 11
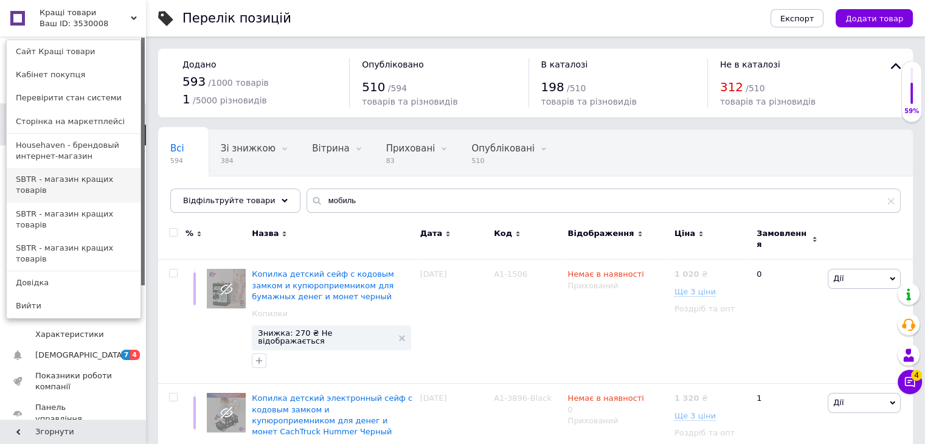
click at [75, 185] on link "SBTR - магазин кращих товарів" at bounding box center [74, 185] width 134 height 34
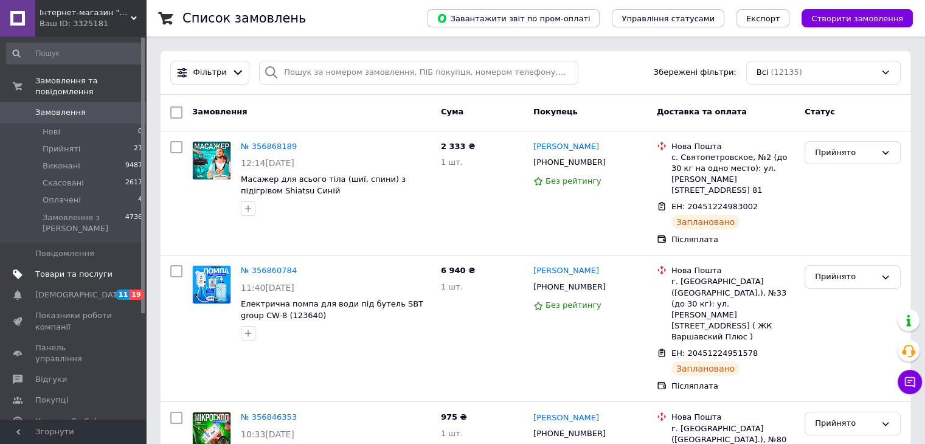
click at [70, 269] on span "Товари та послуги" at bounding box center [73, 274] width 77 height 11
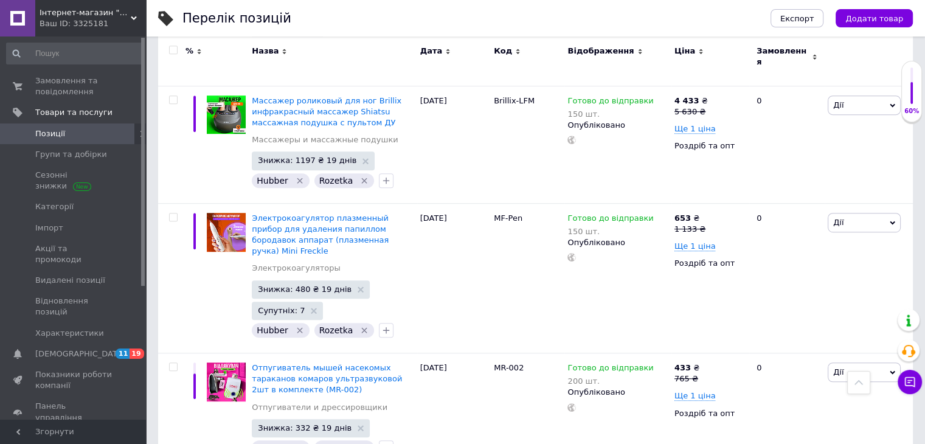
scroll to position [669, 0]
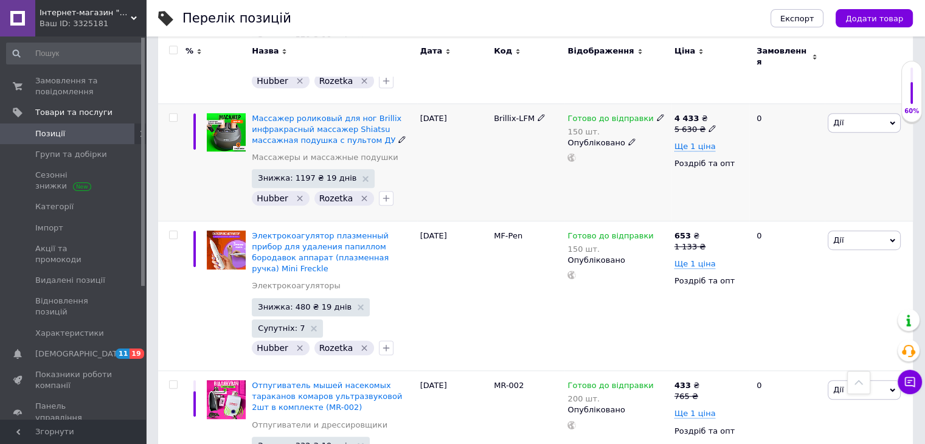
click at [173, 114] on input "checkbox" at bounding box center [173, 118] width 8 height 8
checkbox input "true"
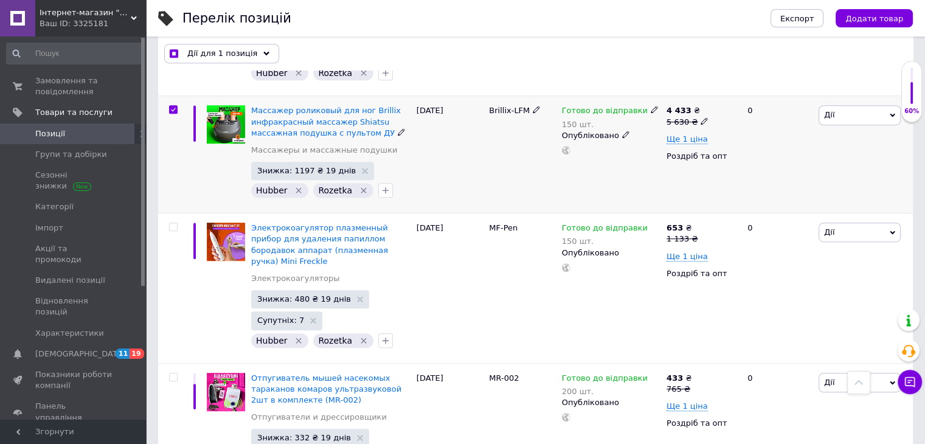
scroll to position [669, 0]
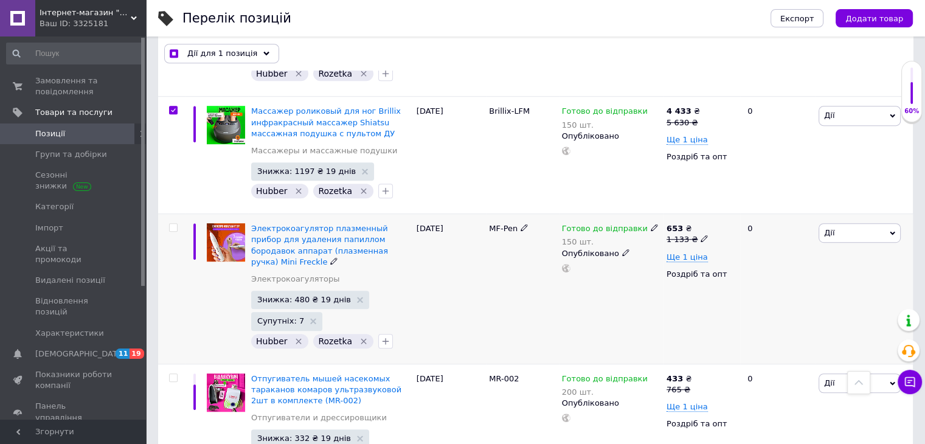
click at [174, 224] on input "checkbox" at bounding box center [173, 228] width 8 height 8
checkbox input "true"
click at [176, 374] on input "checkbox" at bounding box center [173, 378] width 8 height 8
checkbox input "true"
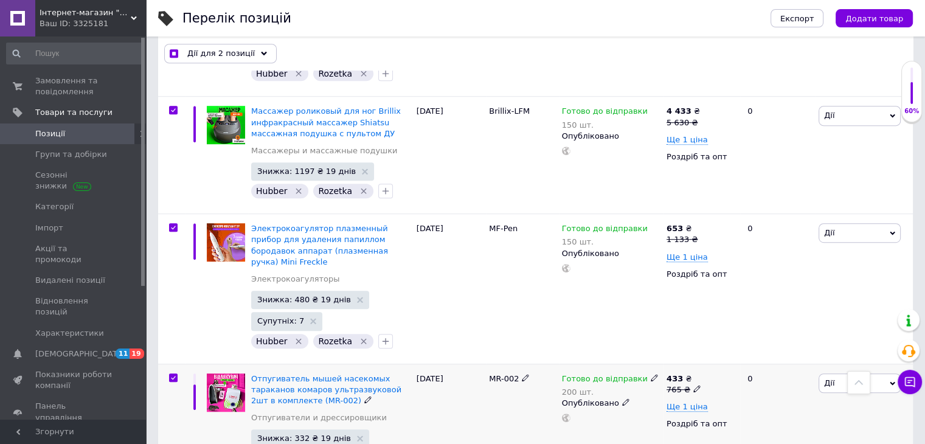
checkbox input "true"
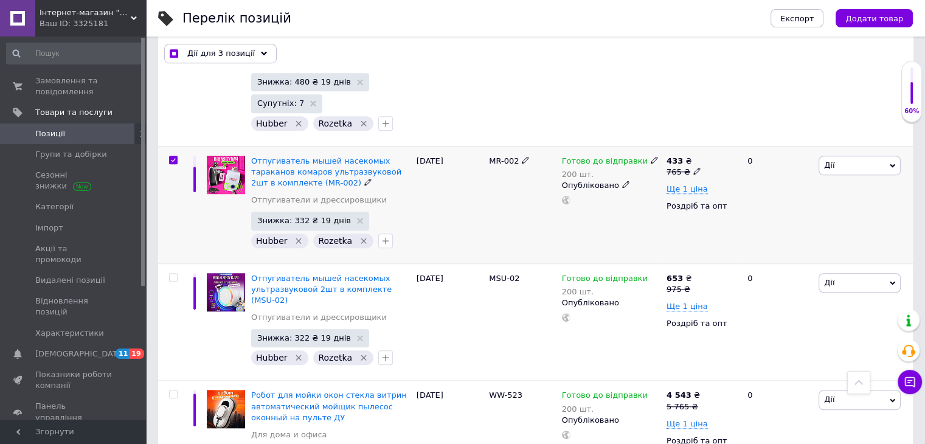
scroll to position [912, 0]
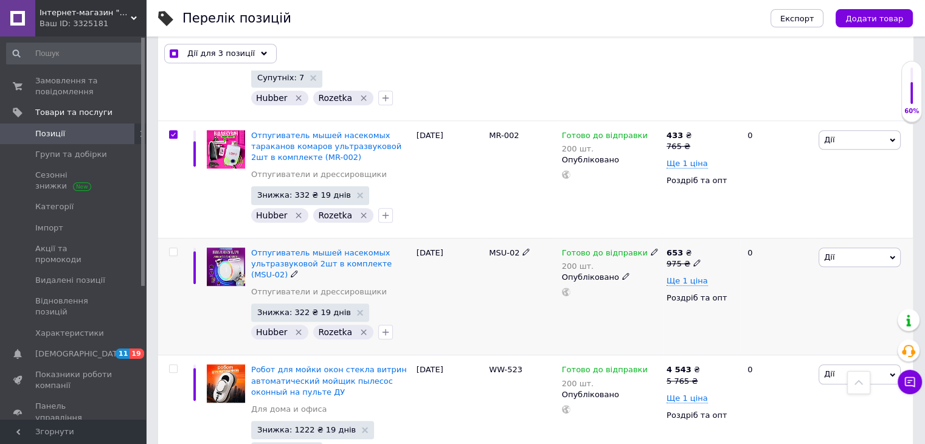
click at [173, 248] on input "checkbox" at bounding box center [173, 252] width 8 height 8
checkbox input "true"
click at [174, 365] on input "checkbox" at bounding box center [173, 369] width 8 height 8
checkbox input "true"
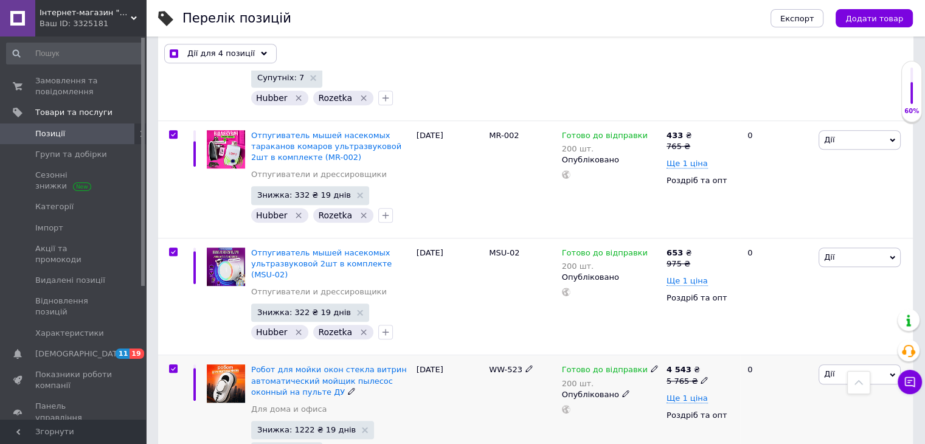
checkbox input "true"
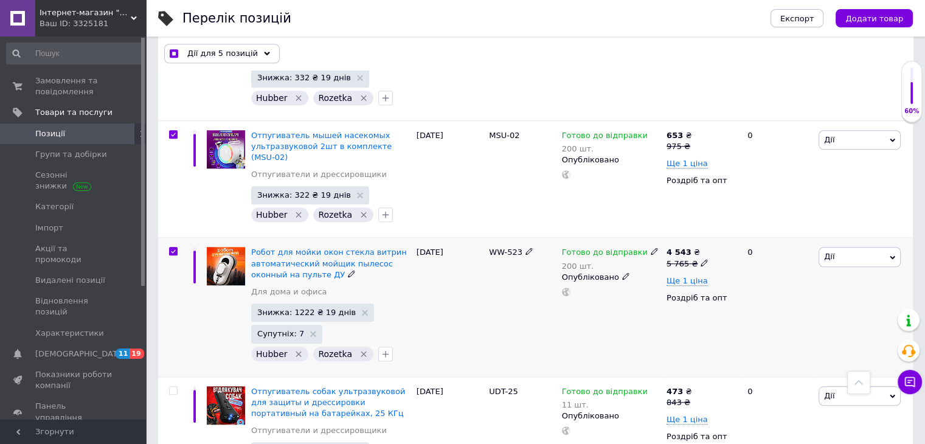
scroll to position [1155, 0]
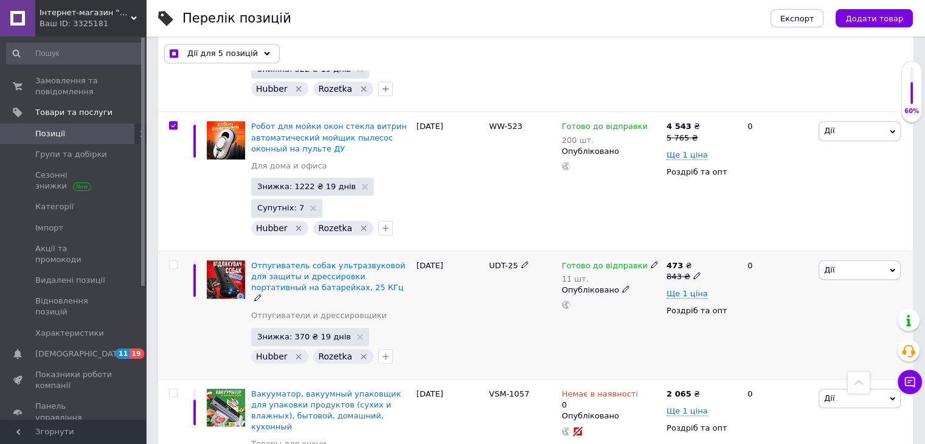
click at [175, 261] on input "checkbox" at bounding box center [173, 265] width 8 height 8
checkbox input "true"
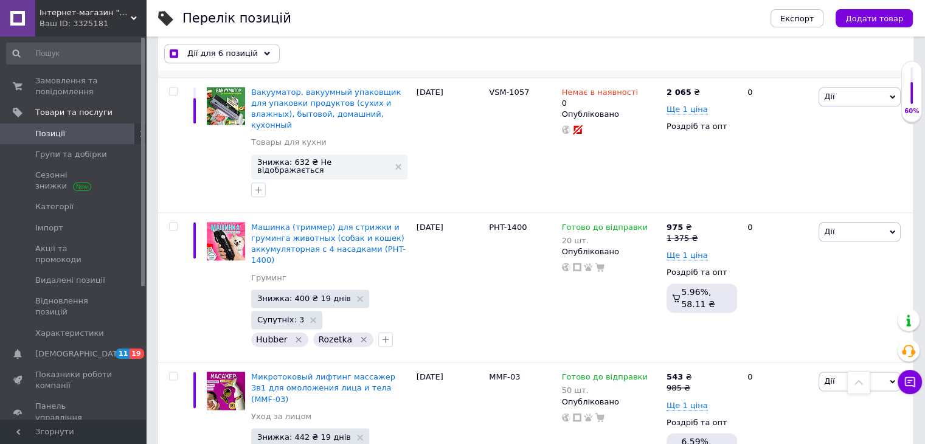
scroll to position [1460, 0]
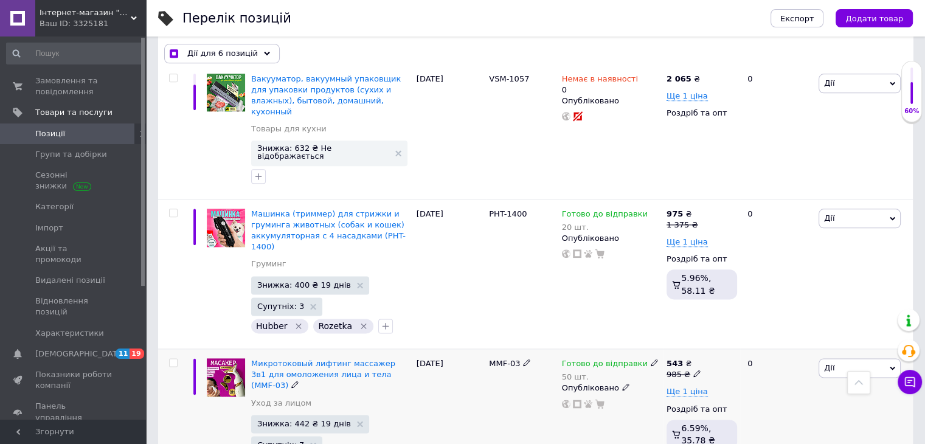
click at [175, 359] on input "checkbox" at bounding box center [173, 363] width 8 height 8
checkbox input "true"
click at [172, 209] on input "checkbox" at bounding box center [173, 213] width 8 height 8
checkbox input "true"
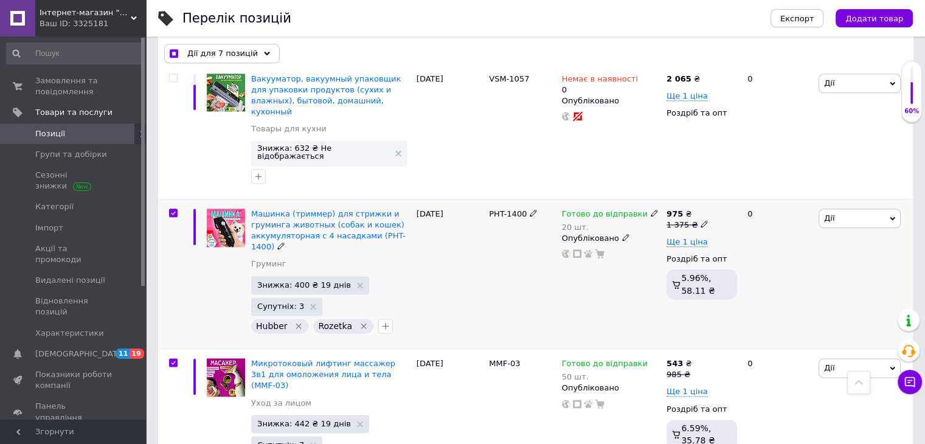
checkbox input "true"
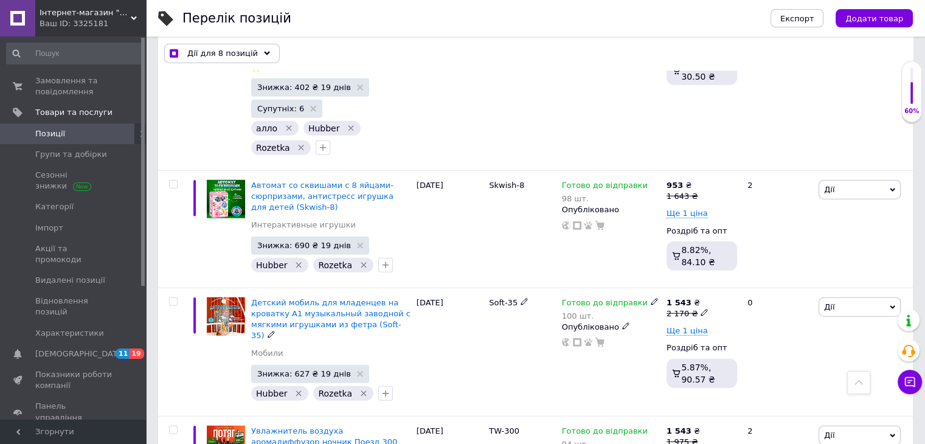
scroll to position [2969, 0]
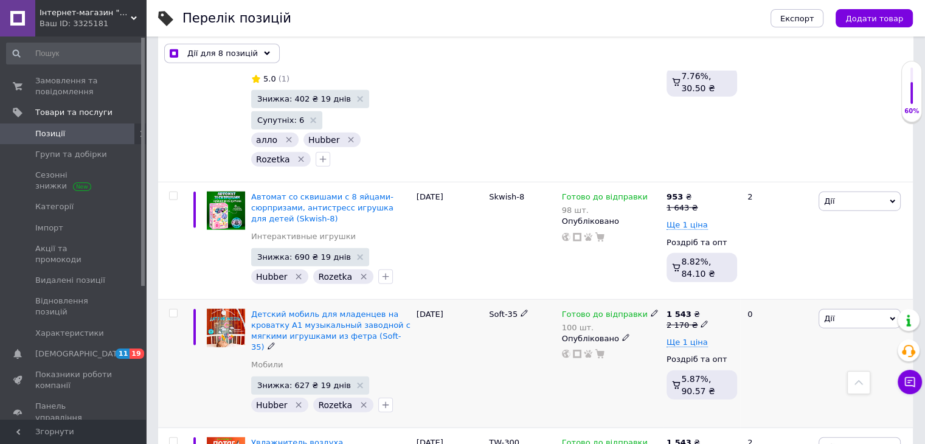
click at [176, 310] on input "checkbox" at bounding box center [173, 314] width 8 height 8
checkbox input "true"
click at [241, 54] on span "Дії для 9 позицій" at bounding box center [222, 53] width 71 height 11
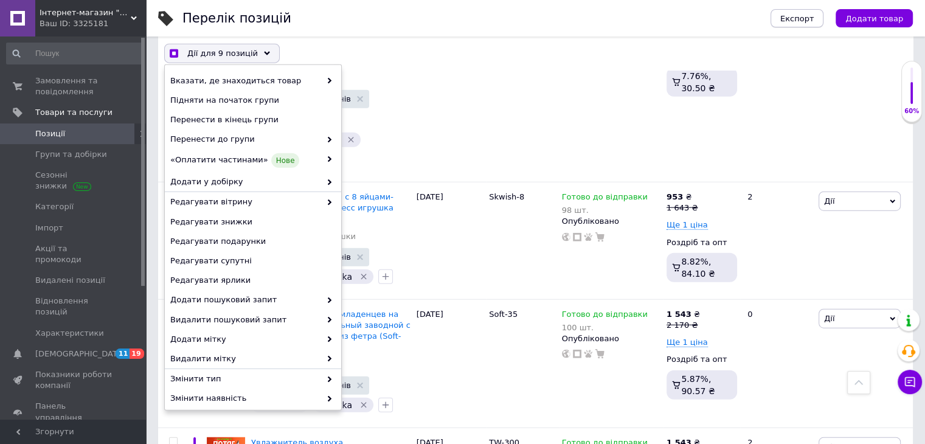
click at [795, 14] on span "Експорт" at bounding box center [798, 18] width 34 height 9
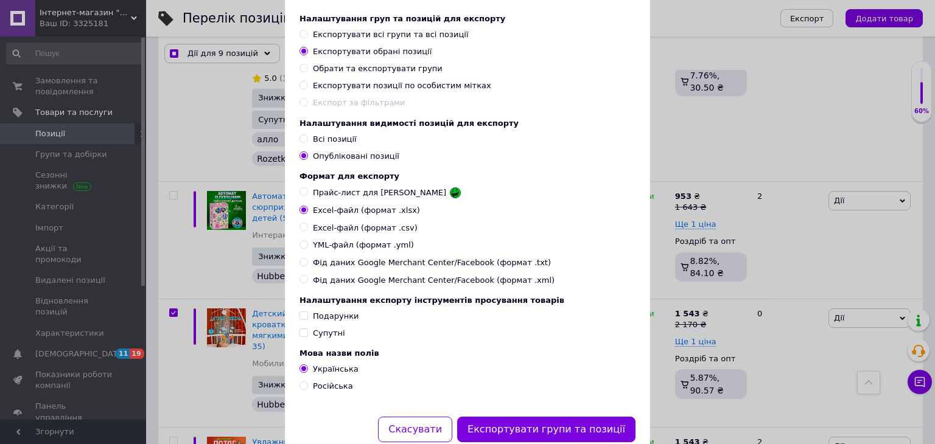
scroll to position [108, 0]
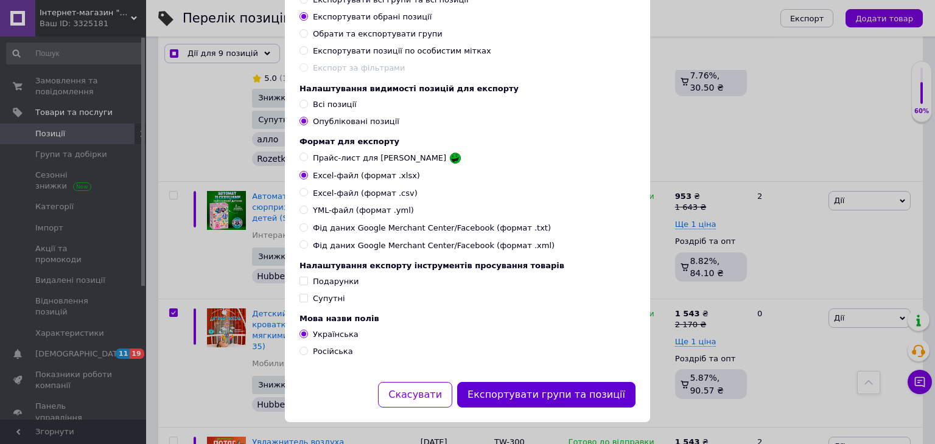
click at [501, 397] on button "Експортувати групи та позиції" at bounding box center [546, 395] width 178 height 26
checkbox input "true"
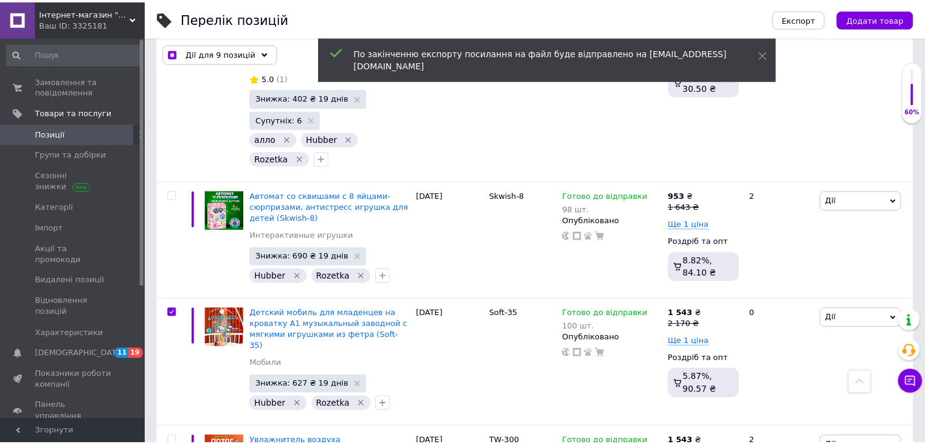
scroll to position [2969, 0]
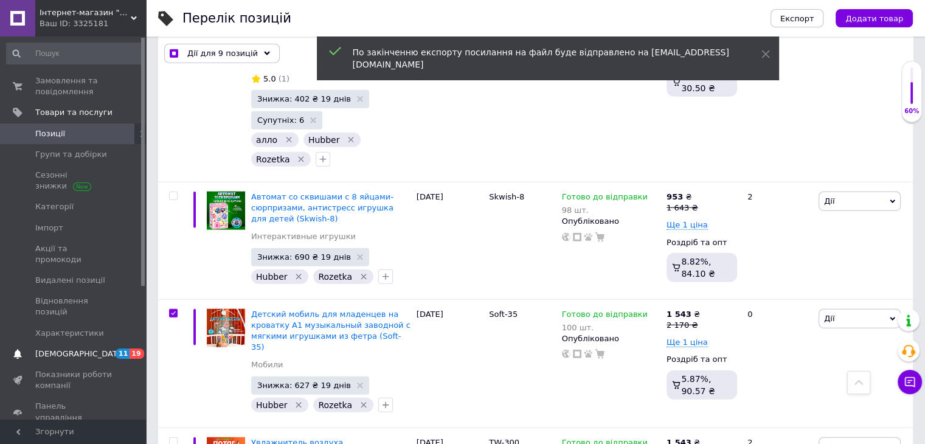
click at [88, 344] on link "Сповіщення 11 19" at bounding box center [75, 354] width 150 height 21
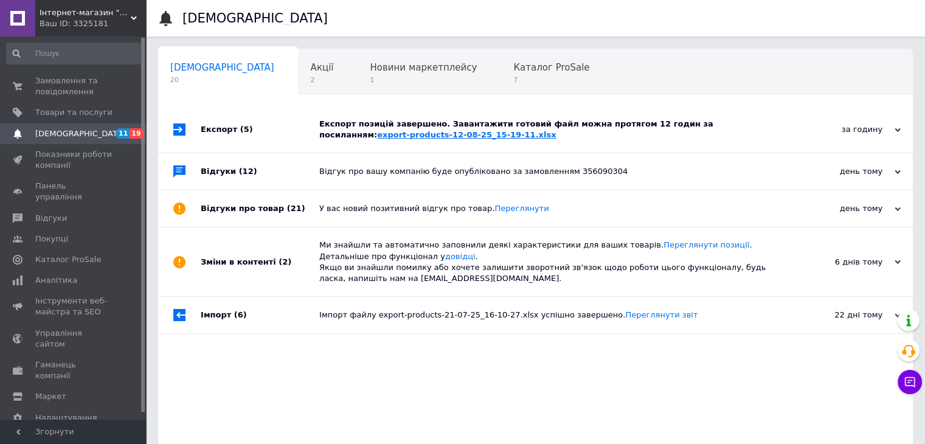
click at [389, 130] on link "export-products-12-08-25_15-19-11.xlsx" at bounding box center [466, 134] width 179 height 9
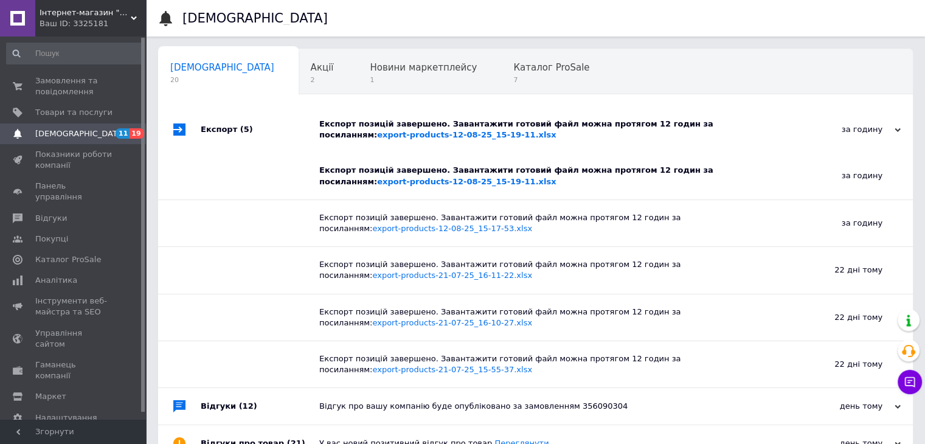
click at [105, 23] on div "Ваш ID: 3325181" at bounding box center [93, 23] width 106 height 11
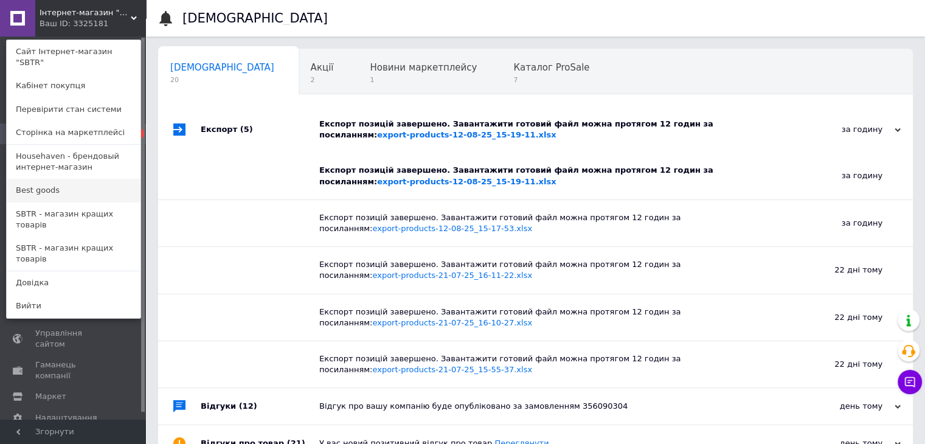
click at [68, 190] on link "Best goods" at bounding box center [74, 190] width 134 height 23
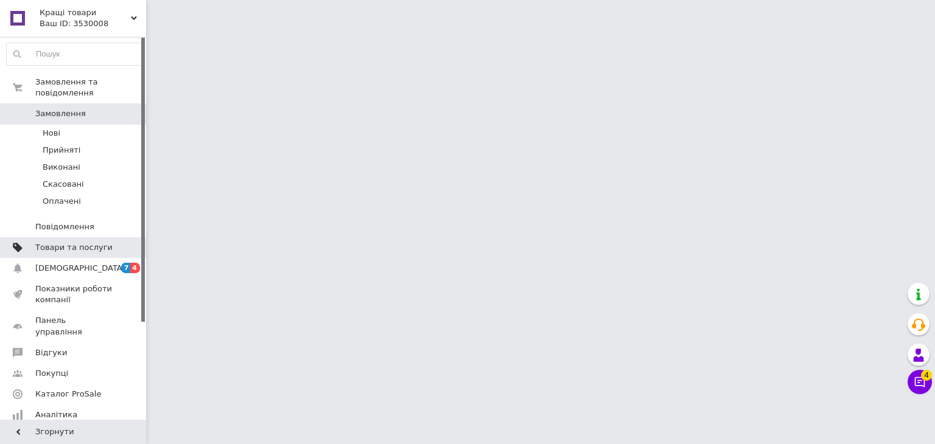
click at [56, 242] on span "Товари та послуги" at bounding box center [73, 247] width 77 height 11
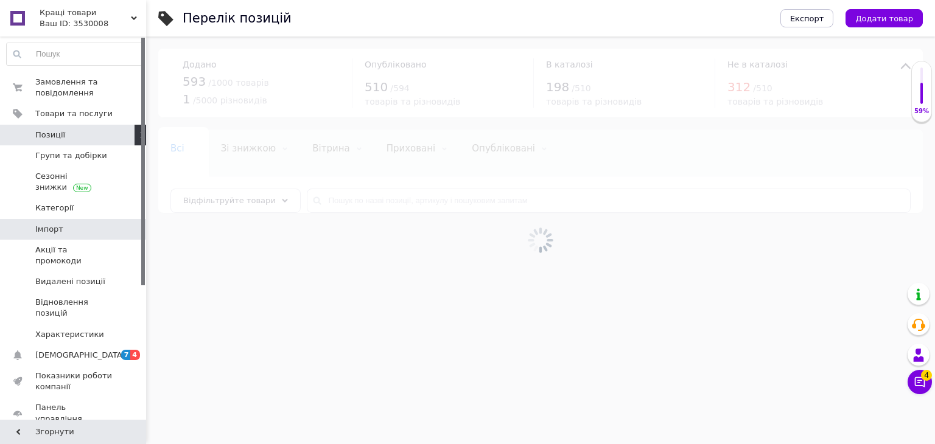
click at [85, 224] on span "Імпорт" at bounding box center [73, 229] width 77 height 11
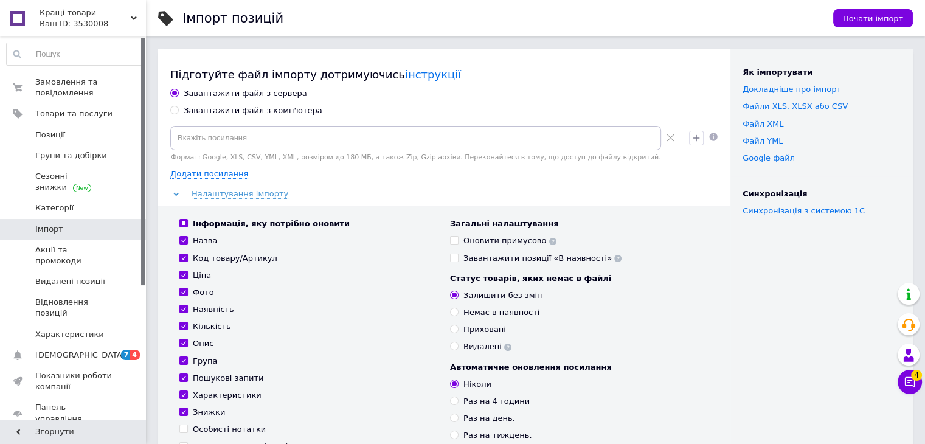
click at [226, 116] on div "Завантажити файл з комп'ютера" at bounding box center [253, 110] width 139 height 11
click at [178, 114] on input "Завантажити файл з комп'ютера" at bounding box center [174, 110] width 8 height 8
radio input "true"
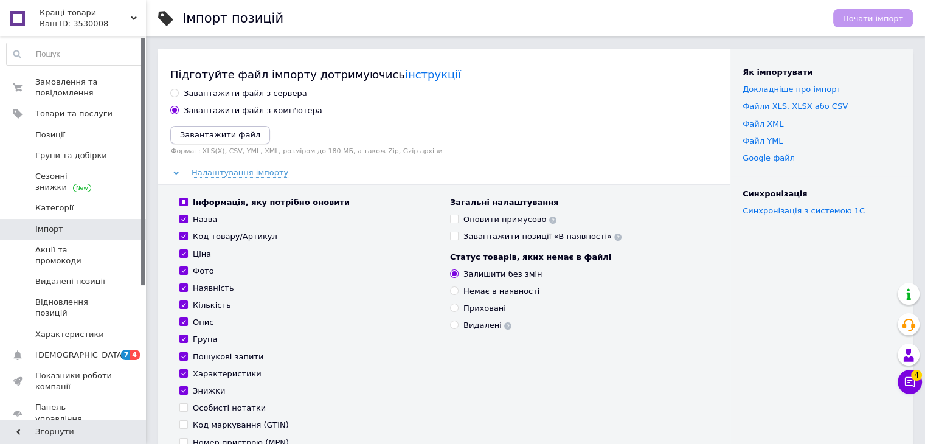
click at [207, 142] on button "Завантажити файл" at bounding box center [220, 135] width 100 height 18
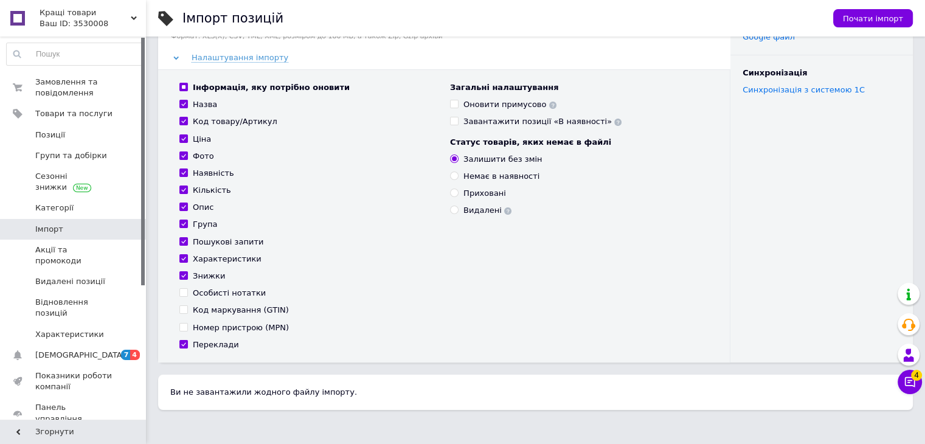
scroll to position [122, 0]
click at [206, 228] on div "Група" at bounding box center [205, 223] width 24 height 11
click at [187, 227] on input "Група" at bounding box center [183, 223] width 8 height 8
checkbox input "false"
click at [866, 23] on span "Почати імпорт" at bounding box center [873, 18] width 60 height 9
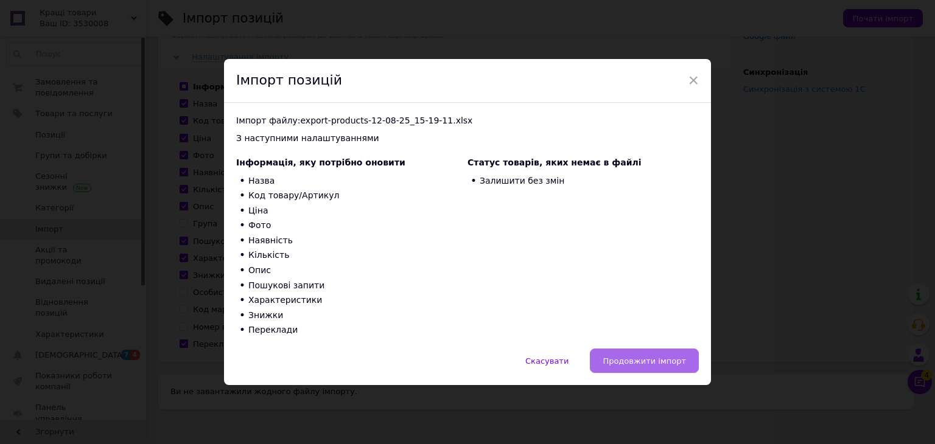
click at [627, 360] on span "Продовжити імпорт" at bounding box center [643, 361] width 83 height 9
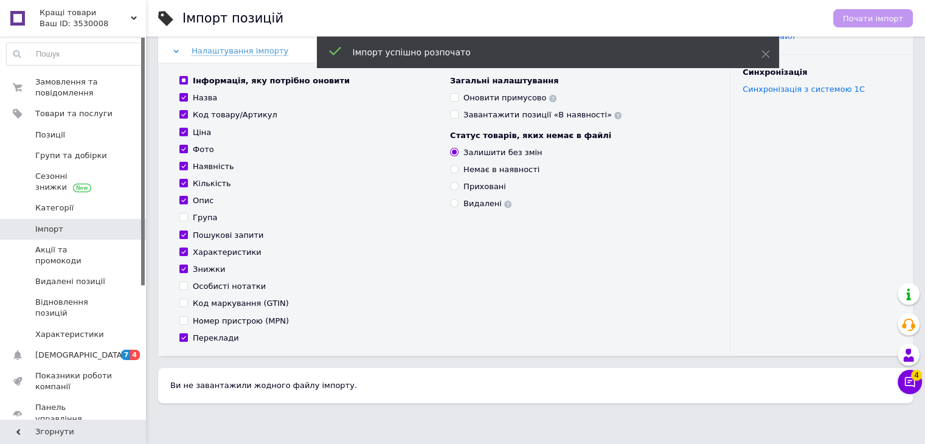
click at [64, 27] on div "Ваш ID: 3530008" at bounding box center [93, 23] width 106 height 11
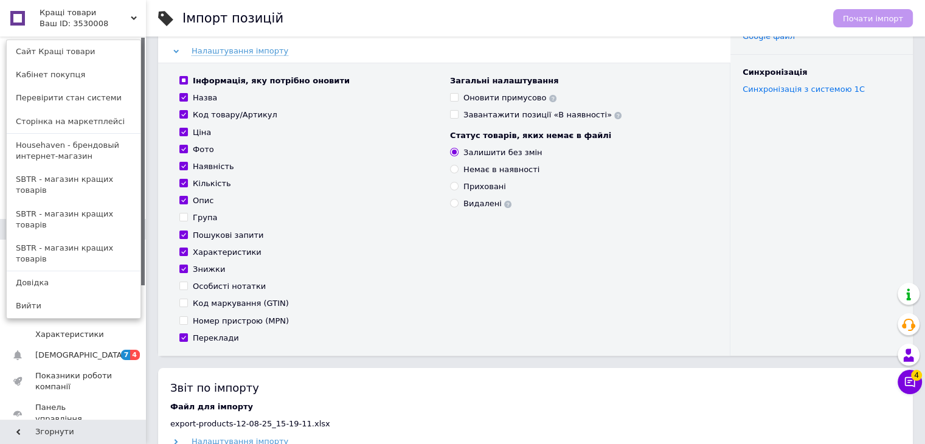
click at [328, 207] on div "Інформація, яку потрібно оновити Назва Код товару/Артикул Ціна Фото Наявність К…" at bounding box center [308, 209] width 271 height 268
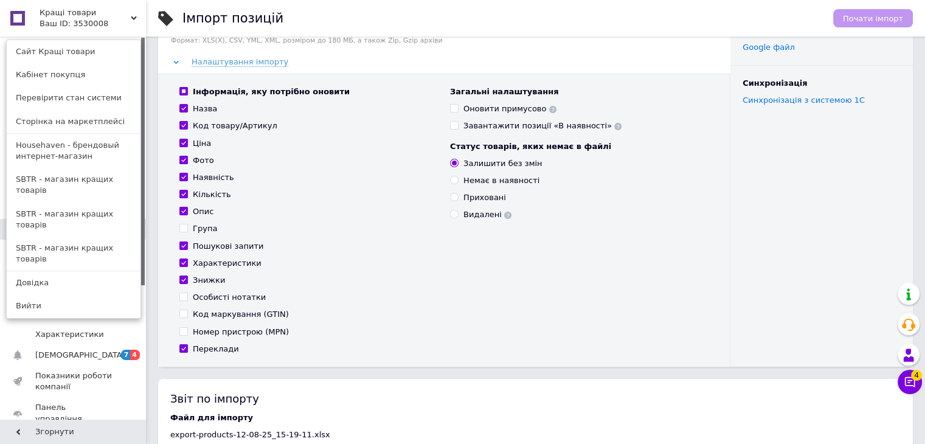
scroll to position [0, 0]
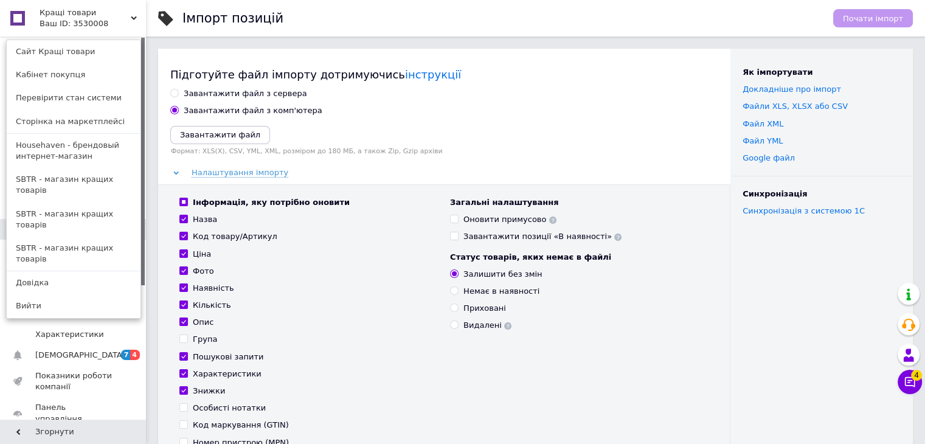
click at [80, 20] on div "Ваш ID: 3530008" at bounding box center [65, 23] width 51 height 11
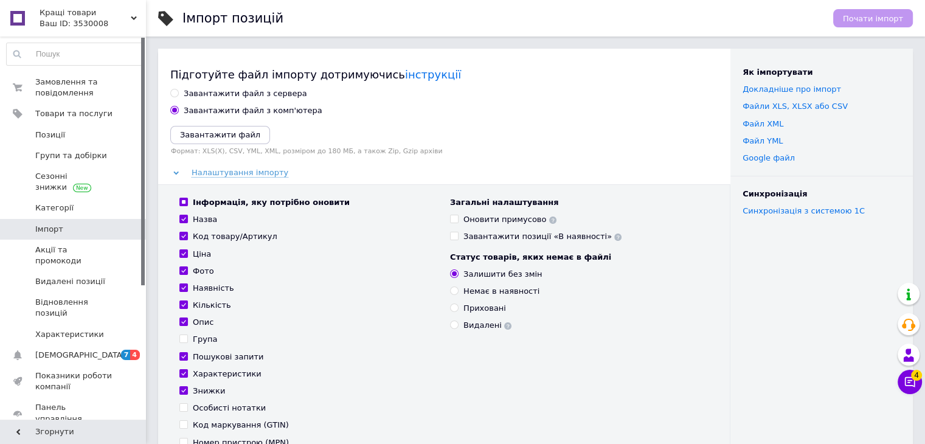
click at [61, 17] on span "Кращі товари" at bounding box center [85, 12] width 91 height 11
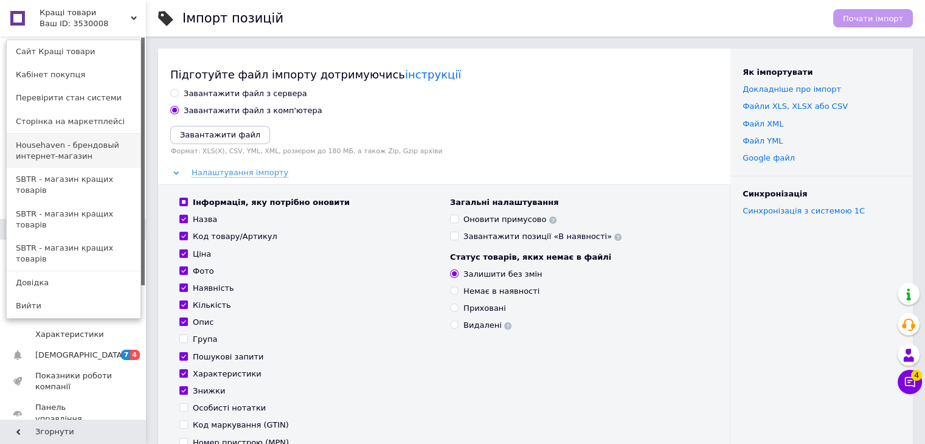
click at [68, 151] on link "Househaven - брендовый интернет-магазин" at bounding box center [74, 151] width 134 height 34
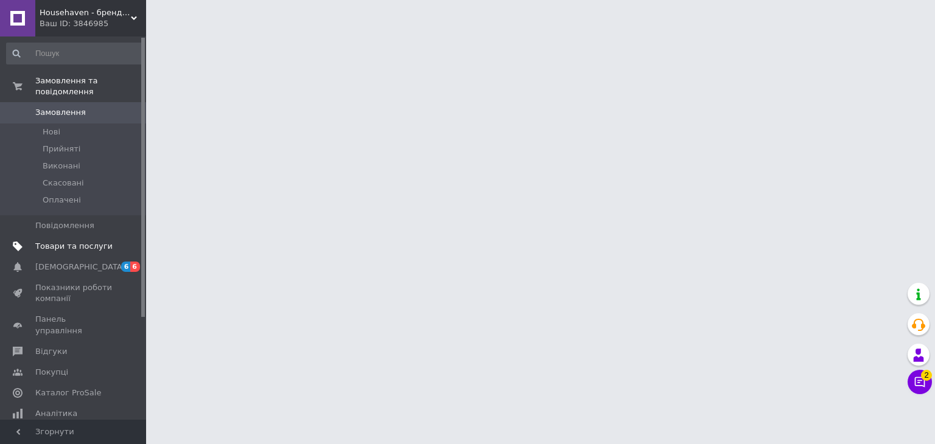
click at [108, 241] on span "Товари та послуги" at bounding box center [73, 246] width 77 height 11
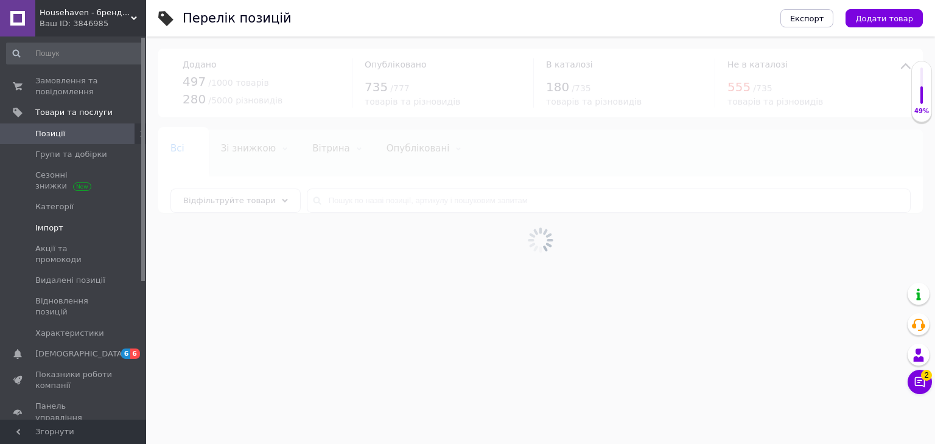
click at [56, 231] on span "Імпорт" at bounding box center [49, 228] width 28 height 11
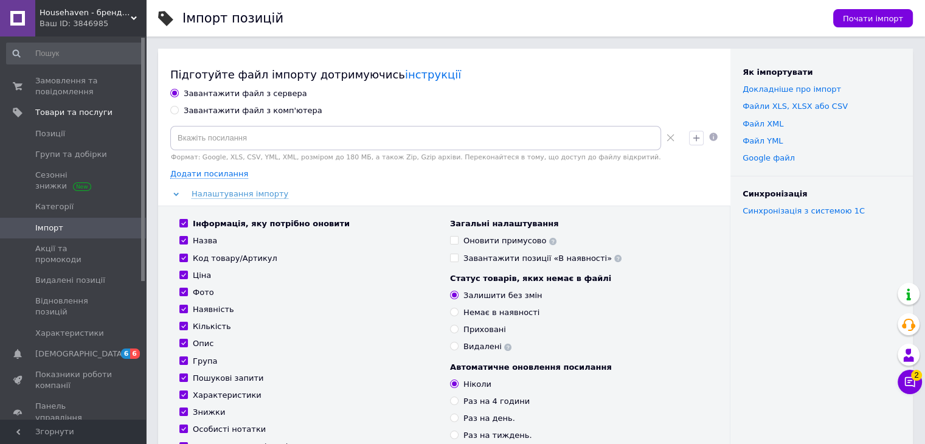
click at [257, 110] on div "Завантажити файл з комп'ютера" at bounding box center [253, 110] width 139 height 11
click at [178, 110] on input "Завантажити файл з комп'ютера" at bounding box center [174, 110] width 8 height 8
radio input "true"
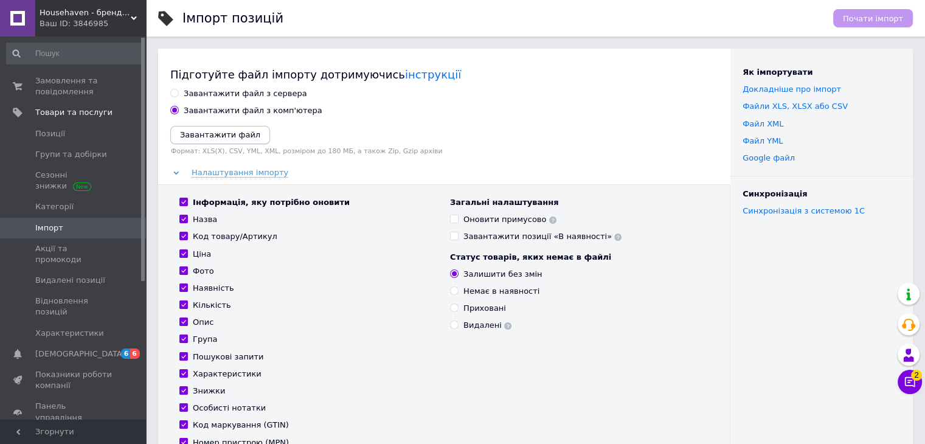
click at [243, 132] on icon "Завантажити файл" at bounding box center [220, 134] width 80 height 9
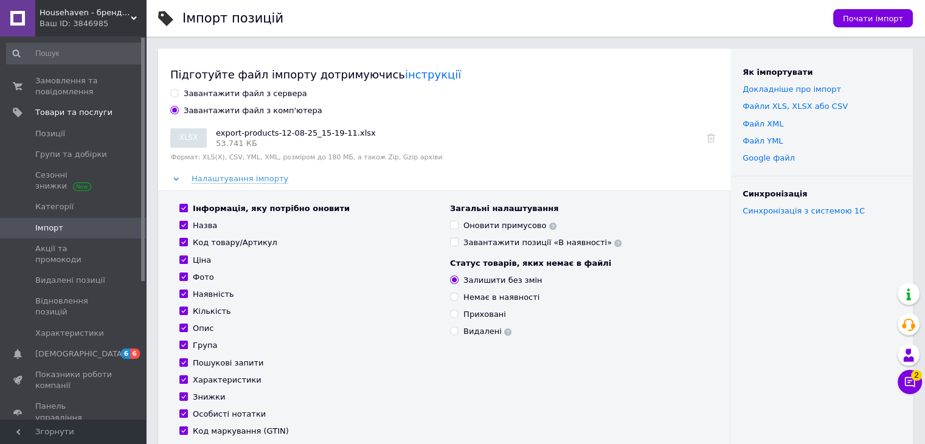
click at [204, 346] on div "Група" at bounding box center [205, 345] width 24 height 11
click at [187, 346] on input "Група" at bounding box center [183, 345] width 8 height 8
checkbox input "false"
click at [869, 24] on button "Почати імпорт" at bounding box center [874, 18] width 80 height 18
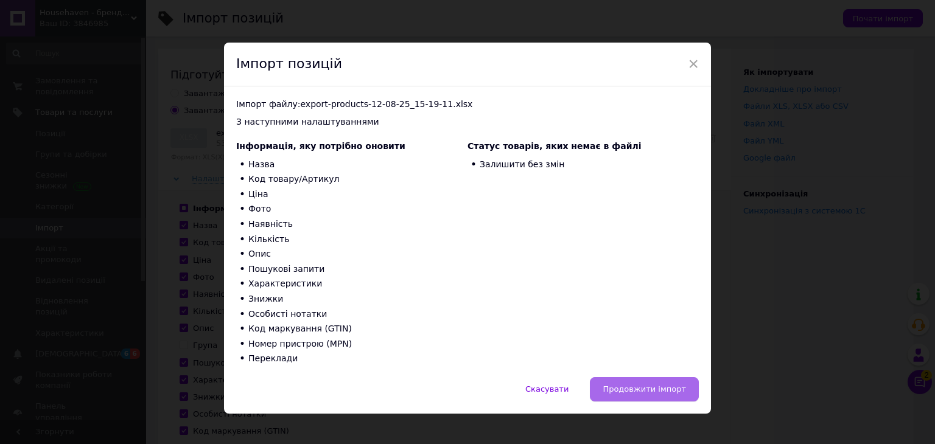
click at [608, 393] on button "Продовжити імпорт" at bounding box center [644, 389] width 109 height 24
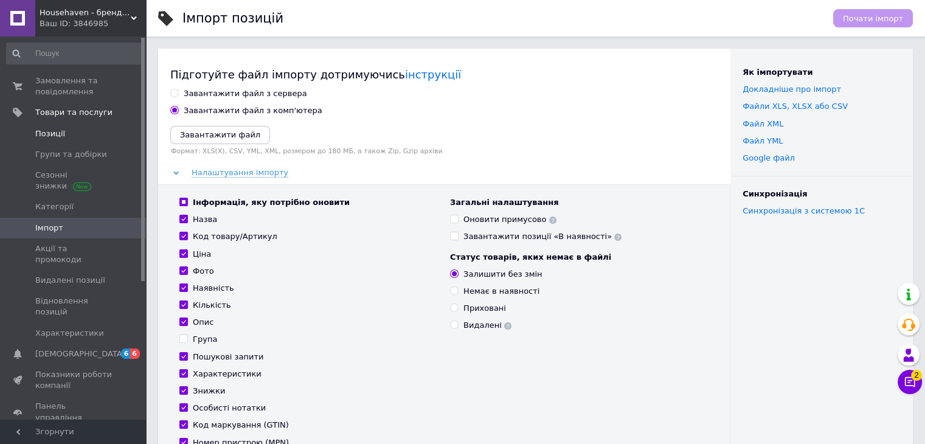
click at [61, 134] on span "Позиції" at bounding box center [50, 133] width 30 height 11
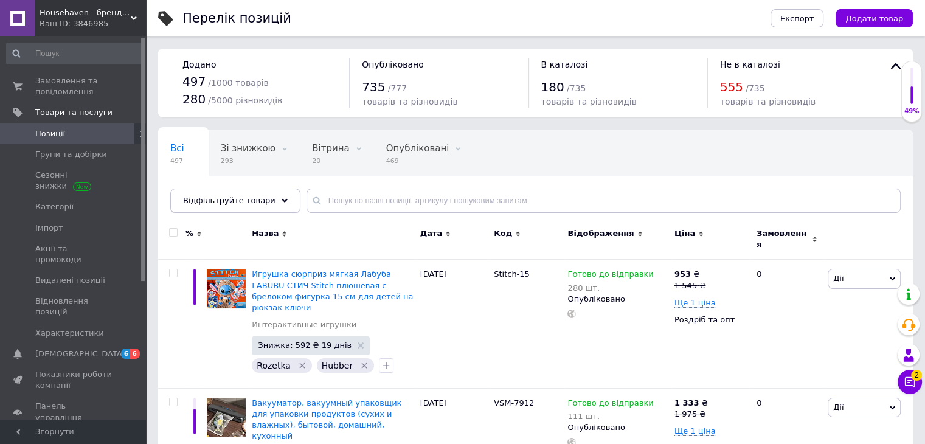
click at [260, 199] on div "Відфільтруйте товари" at bounding box center [235, 201] width 130 height 24
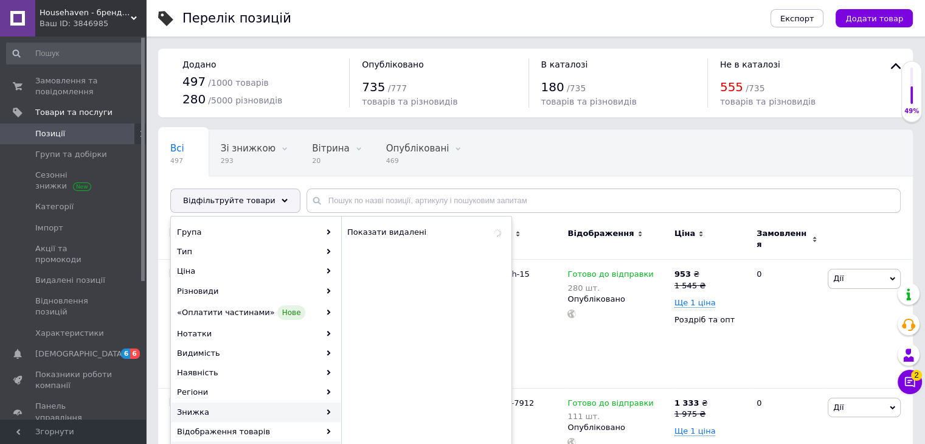
click at [251, 413] on div "Знижка" at bounding box center [256, 412] width 169 height 19
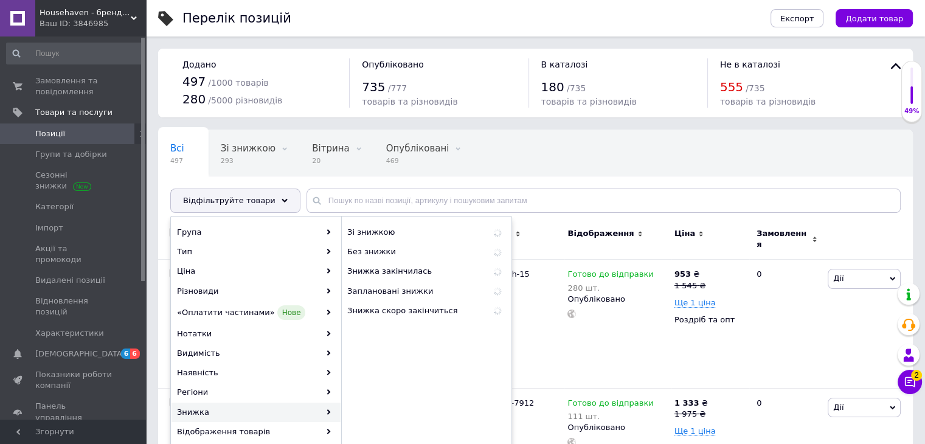
click at [328, 409] on use at bounding box center [329, 411] width 4 height 5
click at [408, 274] on span "Знижка закінчилась" at bounding box center [409, 271] width 124 height 11
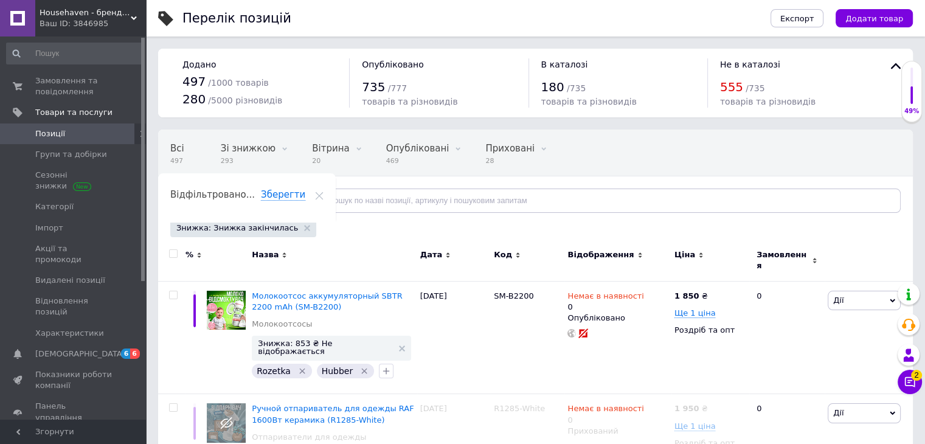
click at [271, 207] on div "Відфільтруйте товари" at bounding box center [235, 201] width 130 height 24
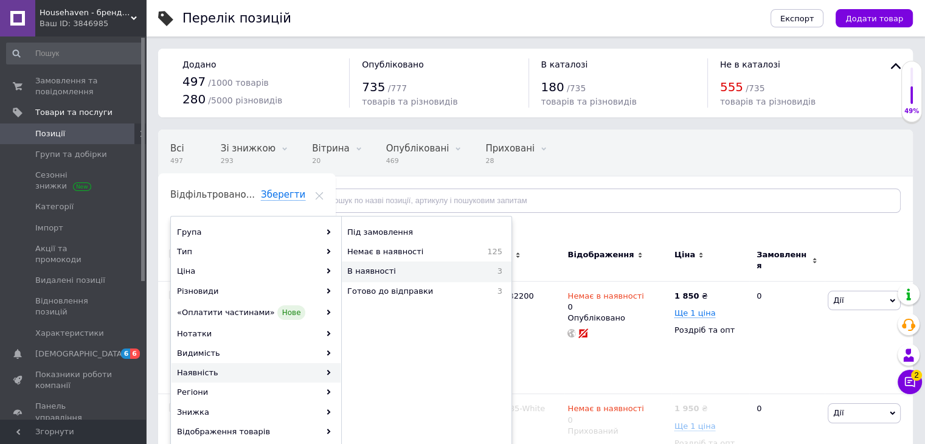
click at [405, 276] on span "В наявності" at bounding box center [410, 271] width 126 height 11
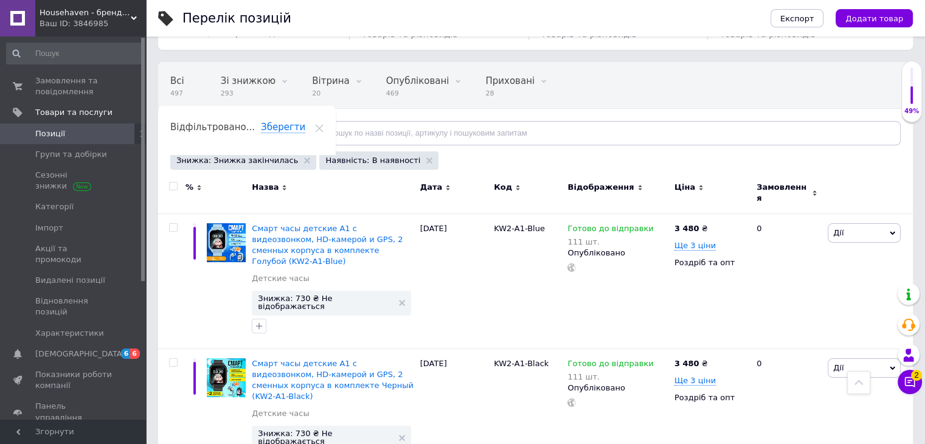
scroll to position [61, 0]
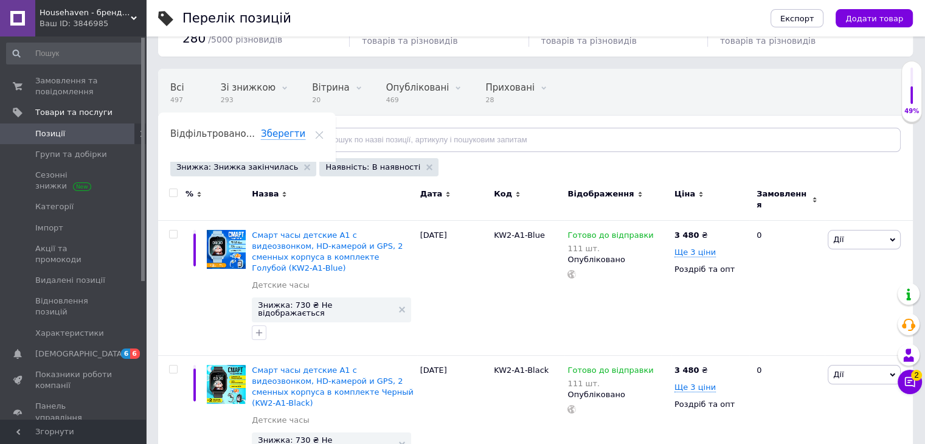
click at [173, 189] on input "checkbox" at bounding box center [173, 193] width 8 height 8
checkbox input "true"
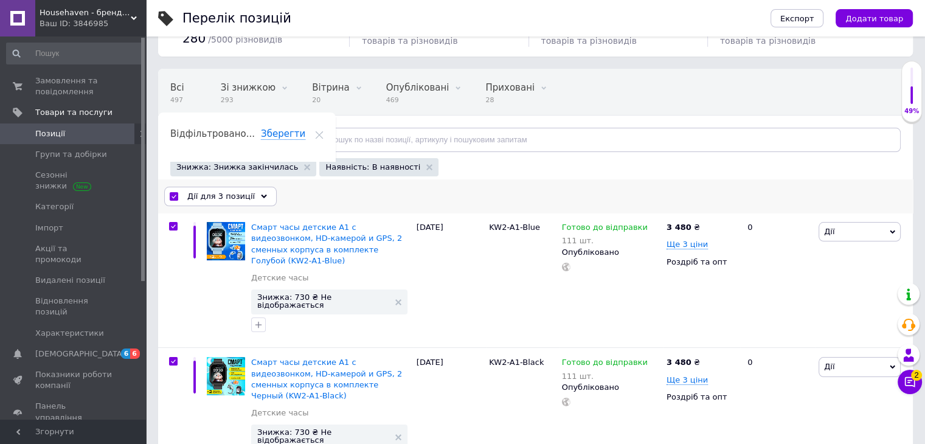
click at [229, 198] on span "Дії для 3 позиції" at bounding box center [221, 196] width 68 height 11
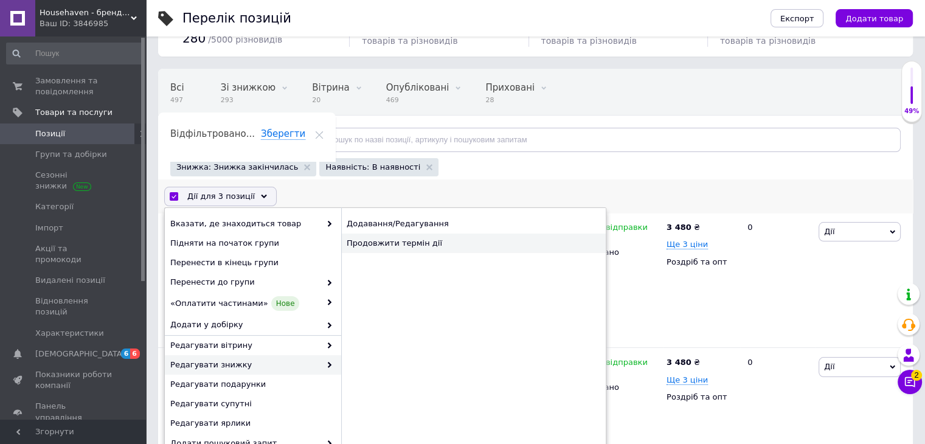
click at [383, 246] on div "Продовжити термін дії" at bounding box center [473, 243] width 265 height 19
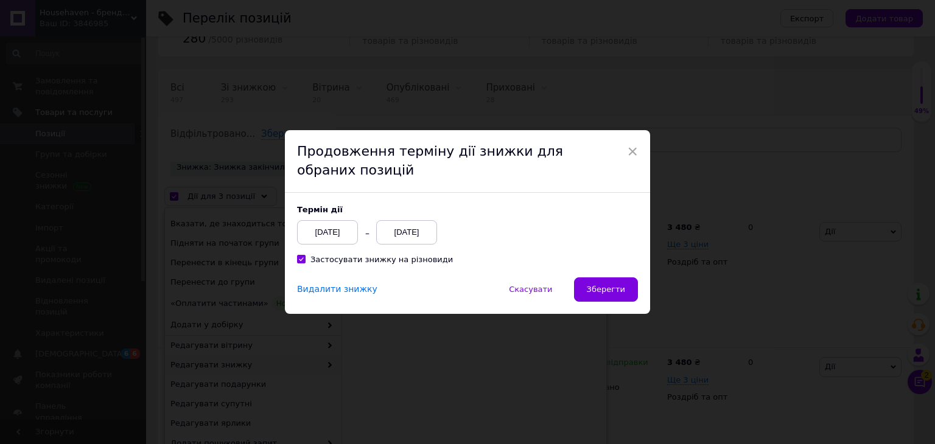
click at [414, 239] on div "[DATE]" at bounding box center [406, 232] width 61 height 24
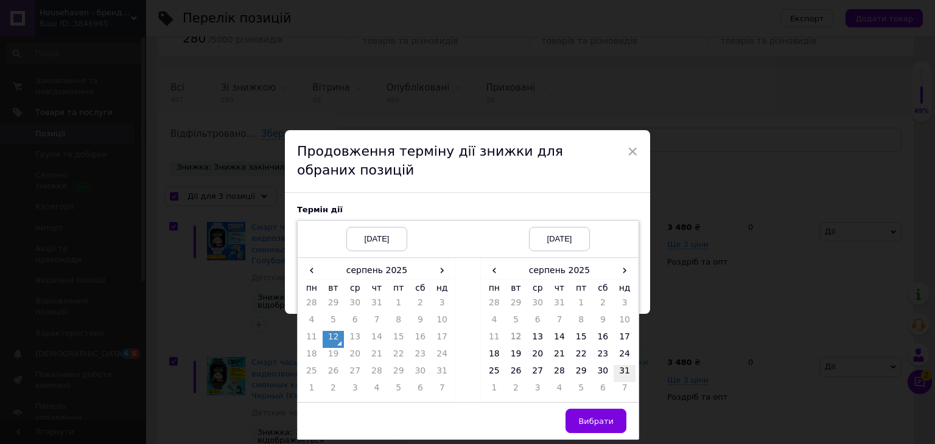
click at [629, 374] on td "31" at bounding box center [624, 373] width 22 height 17
click at [589, 432] on button "Вибрати" at bounding box center [595, 421] width 61 height 24
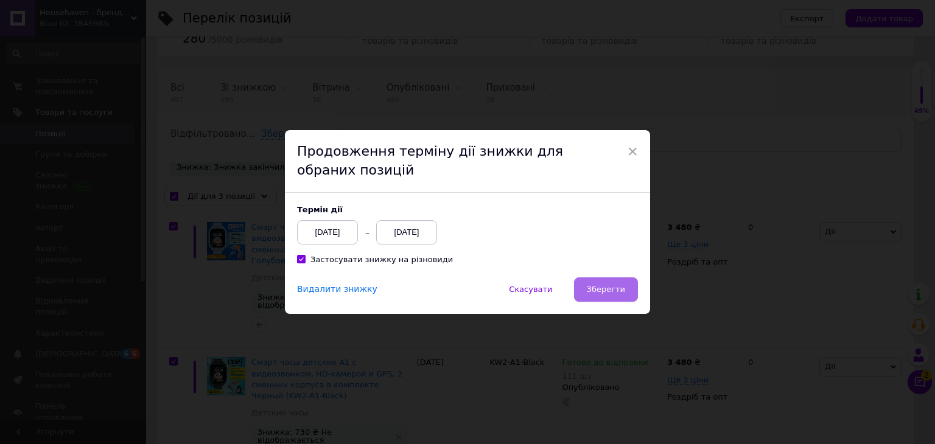
click at [607, 296] on button "Зберегти" at bounding box center [606, 289] width 64 height 24
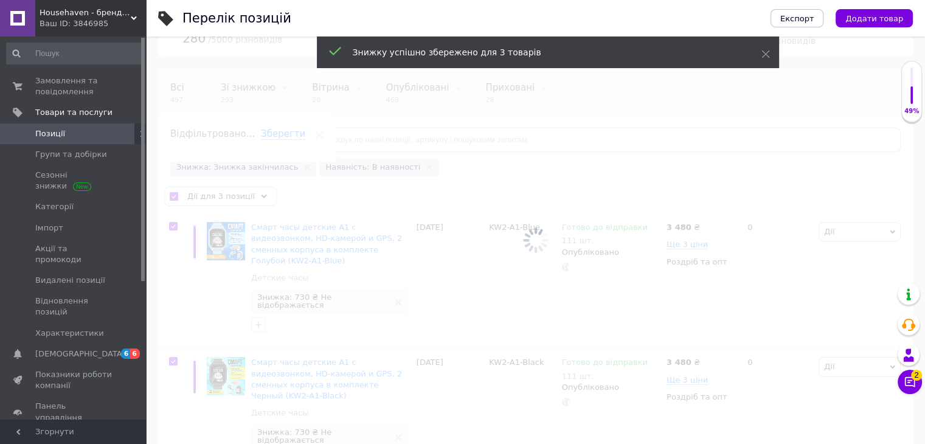
checkbox input "false"
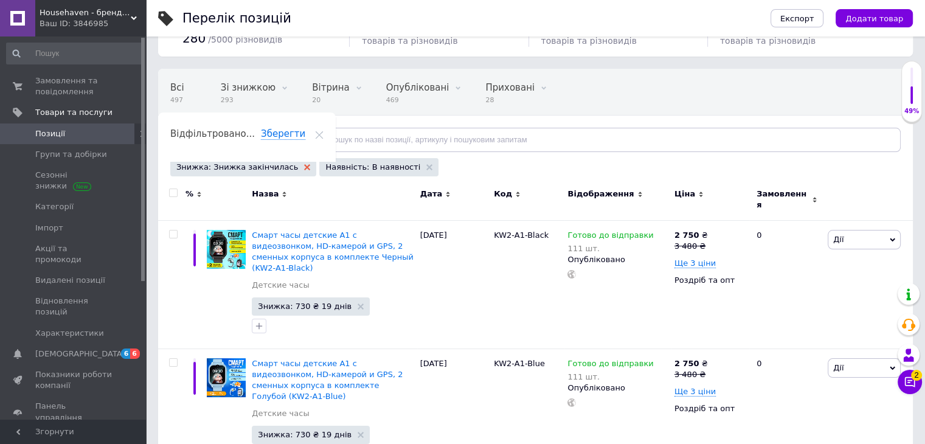
click at [304, 169] on use at bounding box center [307, 167] width 6 height 6
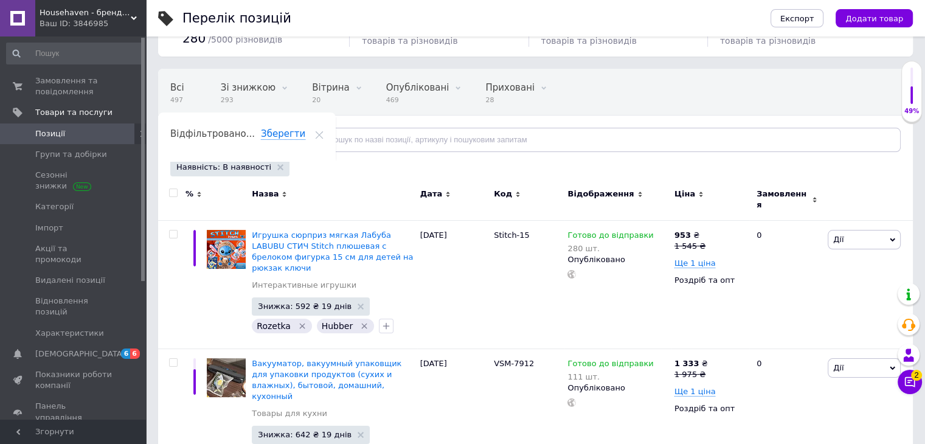
click at [277, 166] on use at bounding box center [280, 167] width 6 height 6
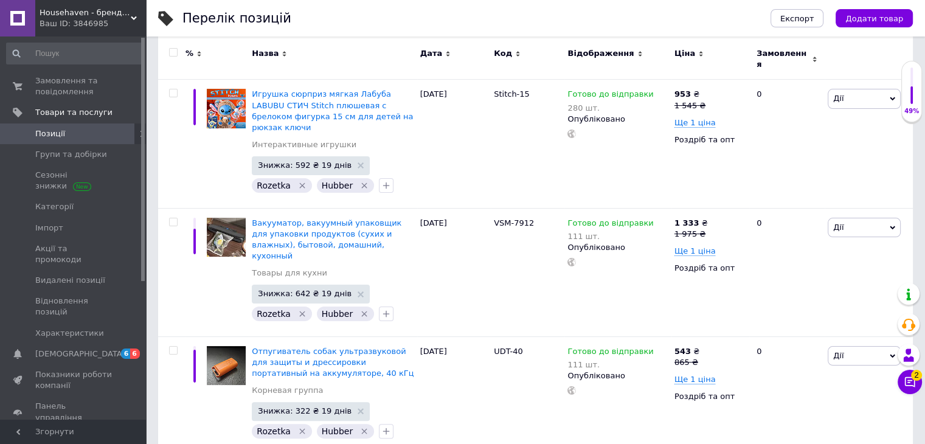
scroll to position [183, 0]
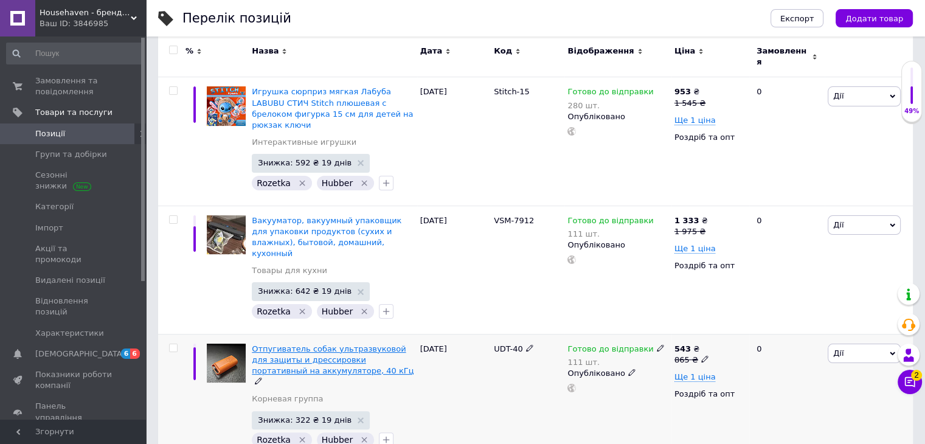
click at [306, 344] on span "Отпугиватель собак ультразвуковой для защиты и дрессировки портативный на аккум…" at bounding box center [333, 359] width 162 height 31
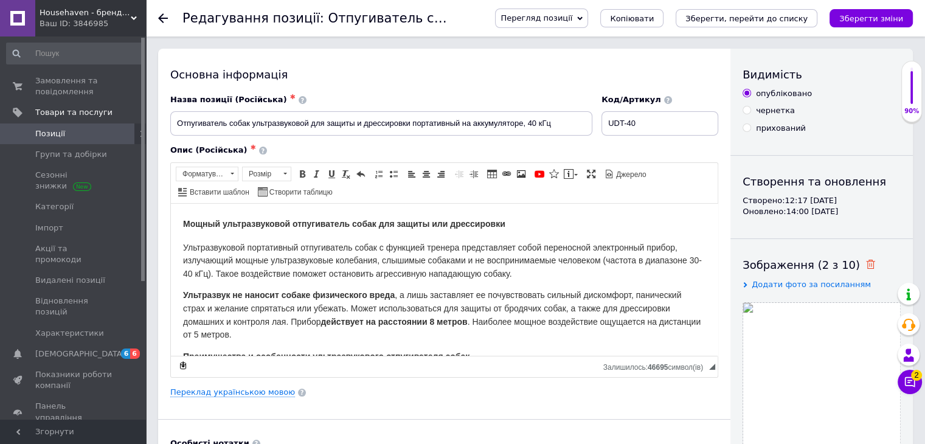
click at [866, 262] on icon at bounding box center [870, 264] width 9 height 9
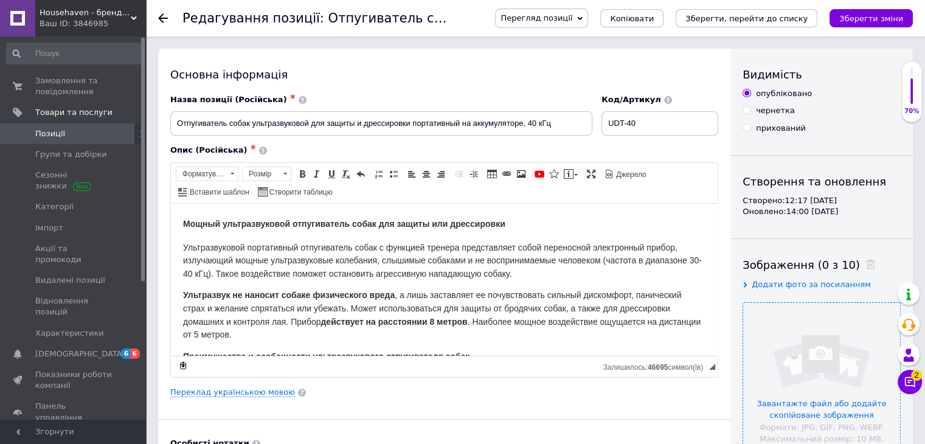
click at [809, 354] on input "file" at bounding box center [822, 381] width 157 height 157
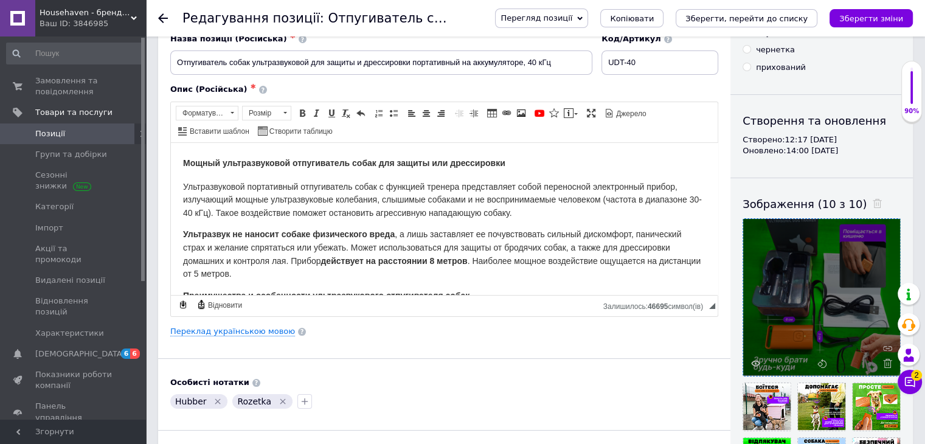
scroll to position [183, 0]
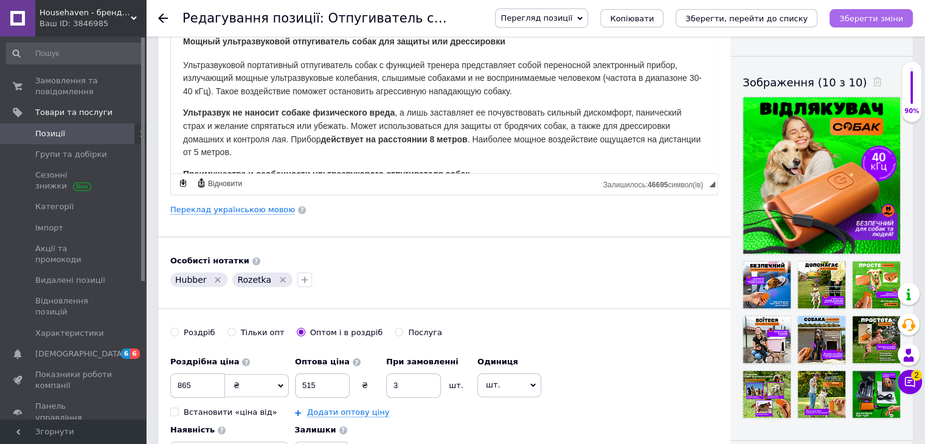
click at [854, 23] on icon "Зберегти зміни" at bounding box center [872, 18] width 64 height 9
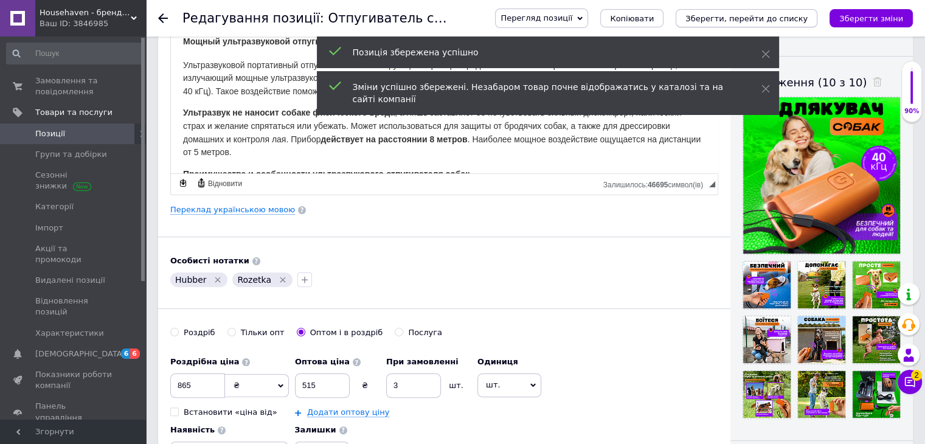
click at [781, 23] on icon "Зберегти, перейти до списку" at bounding box center [747, 18] width 122 height 9
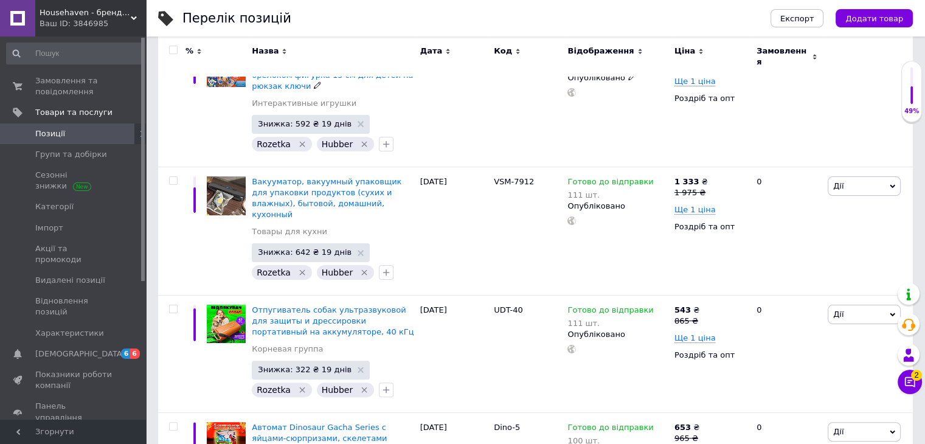
scroll to position [243, 0]
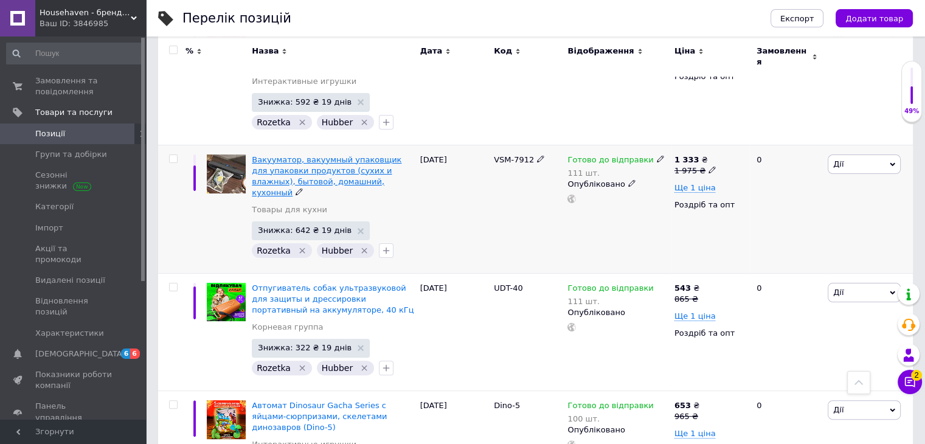
click at [350, 155] on span "Вакууматор, вакуумный упаковщик для упаковки продуктов (сухих и влажных), бытов…" at bounding box center [327, 176] width 150 height 43
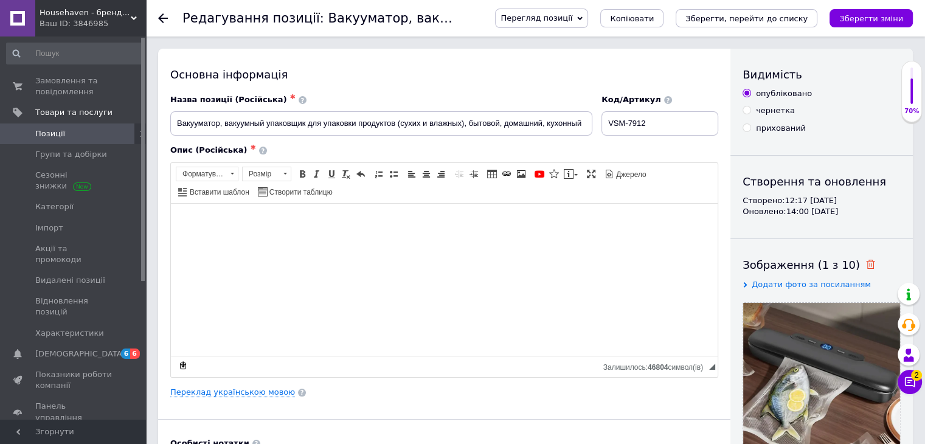
click at [866, 263] on icon at bounding box center [870, 264] width 9 height 9
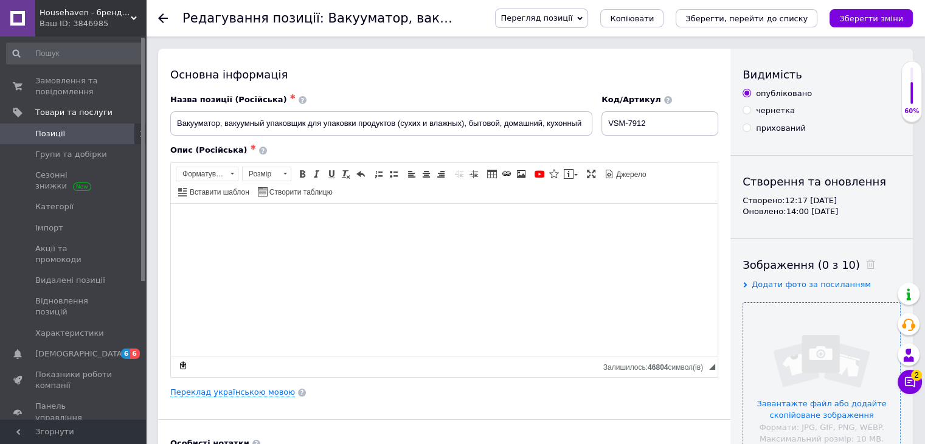
click at [818, 363] on input "file" at bounding box center [822, 381] width 157 height 157
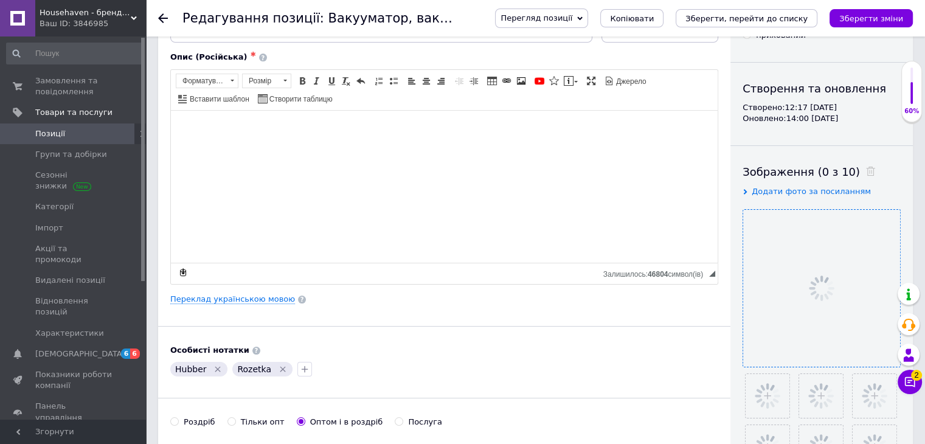
scroll to position [243, 0]
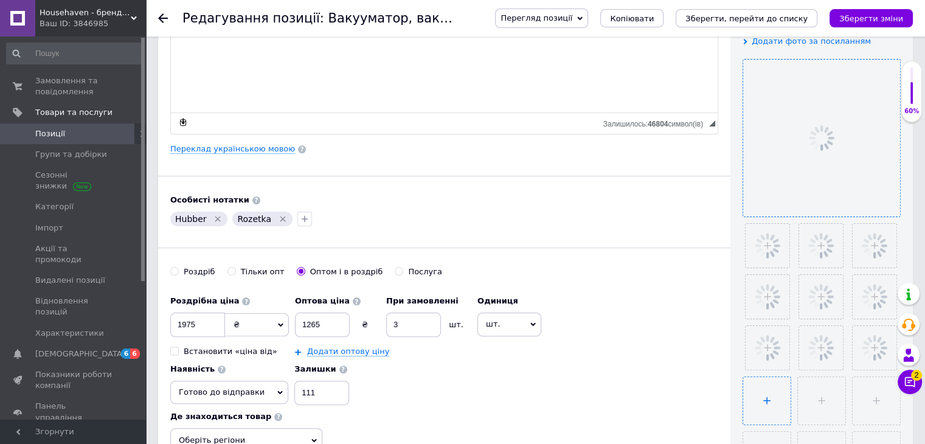
click at [762, 392] on input "file" at bounding box center [767, 400] width 47 height 47
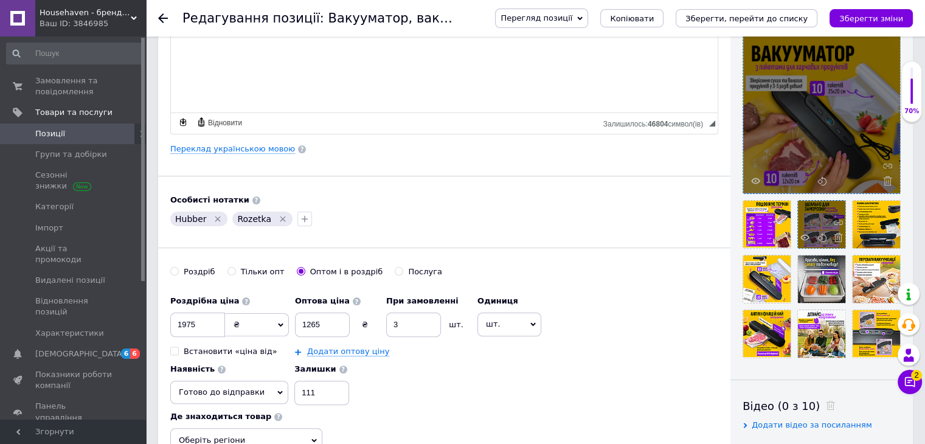
click at [810, 207] on div at bounding box center [821, 224] width 47 height 47
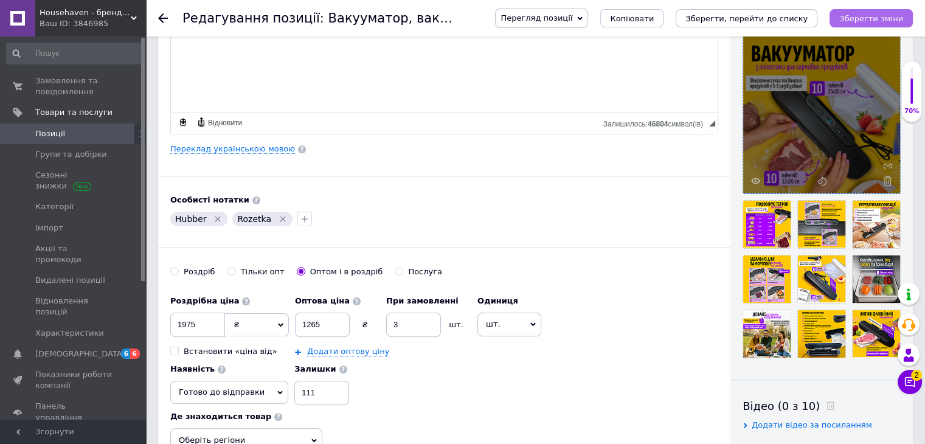
click at [871, 20] on icon "Зберегти зміни" at bounding box center [872, 18] width 64 height 9
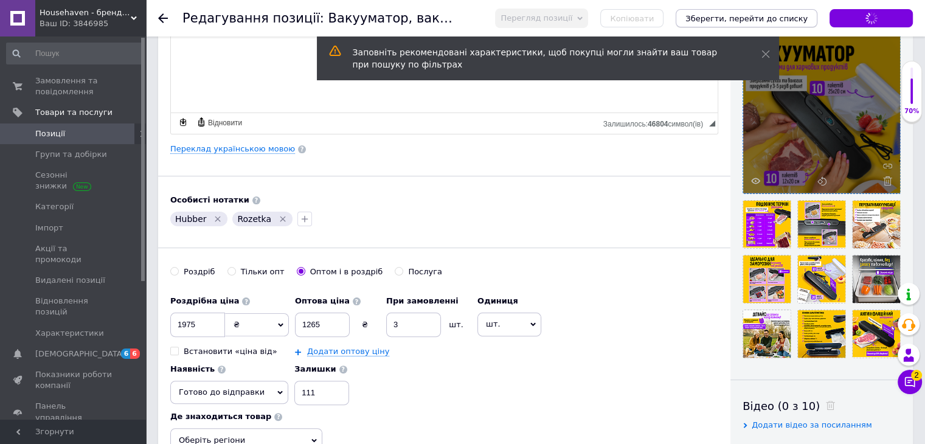
click at [798, 24] on button "Зберегти, перейти до списку" at bounding box center [747, 18] width 142 height 18
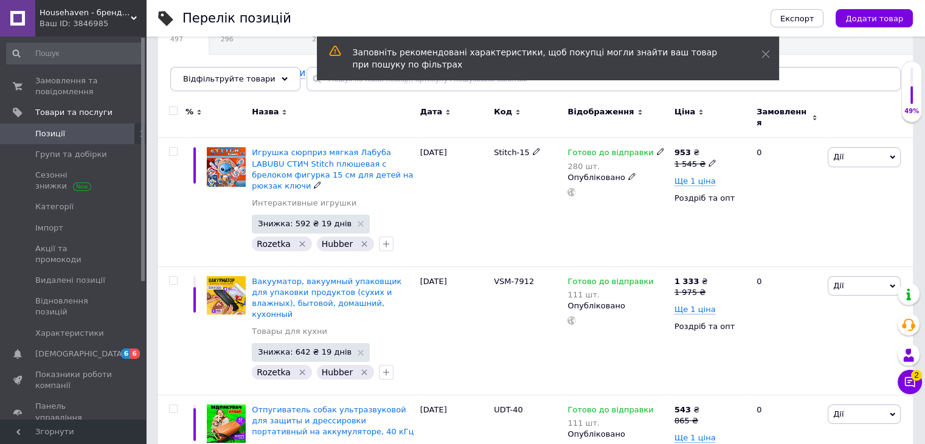
scroll to position [243, 0]
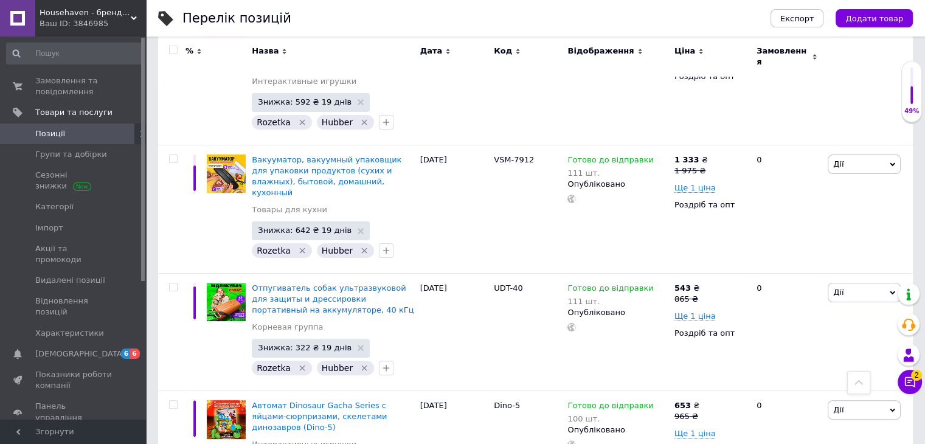
click at [60, 433] on span "Відгуки" at bounding box center [51, 438] width 32 height 11
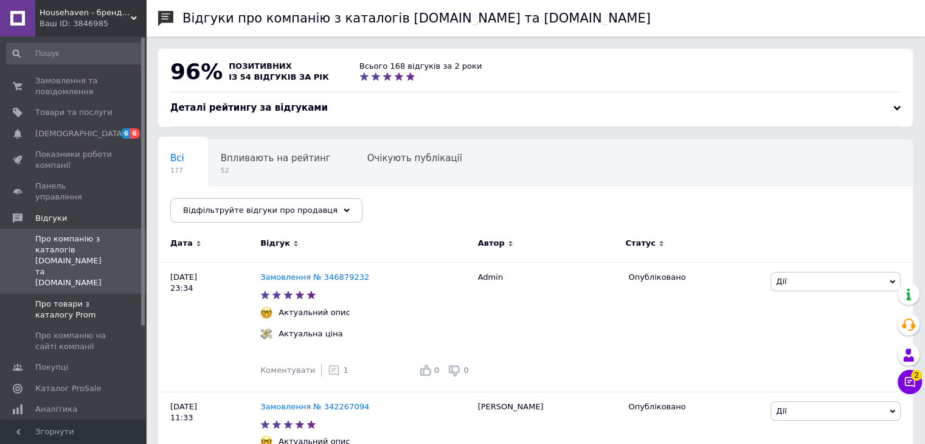
click at [92, 299] on span "Про товари з каталогу Prom" at bounding box center [73, 310] width 77 height 22
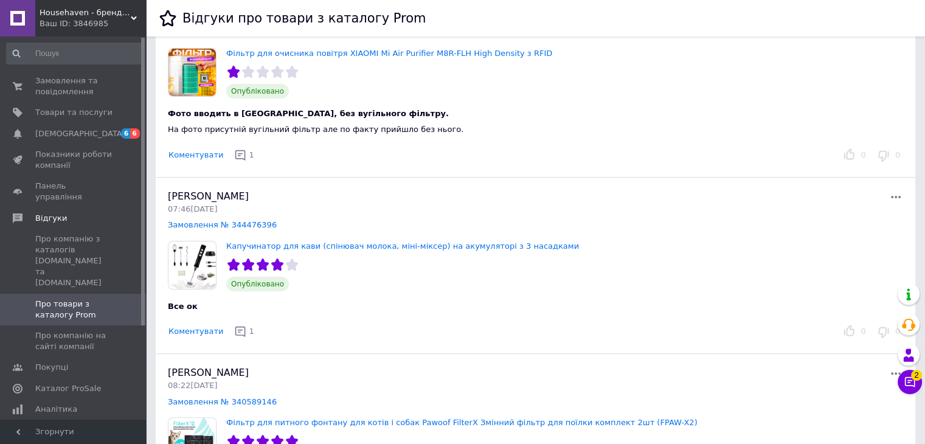
scroll to position [365, 0]
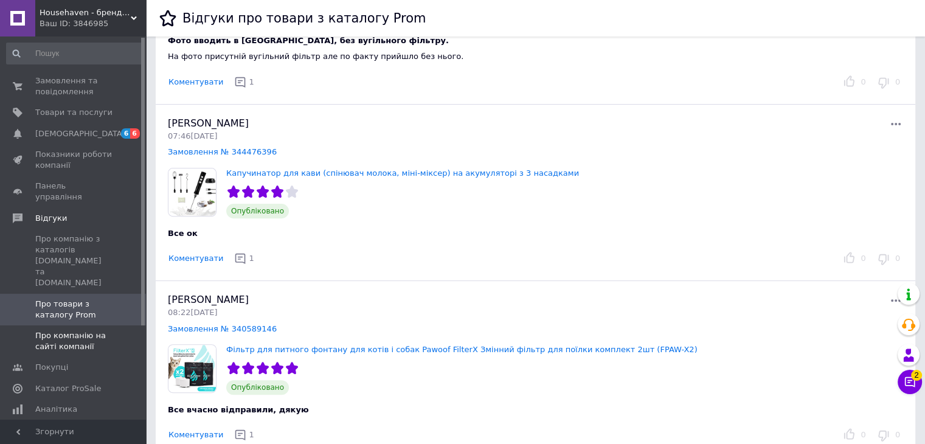
click at [64, 330] on span "Про компанію на сайті компанії" at bounding box center [73, 341] width 77 height 22
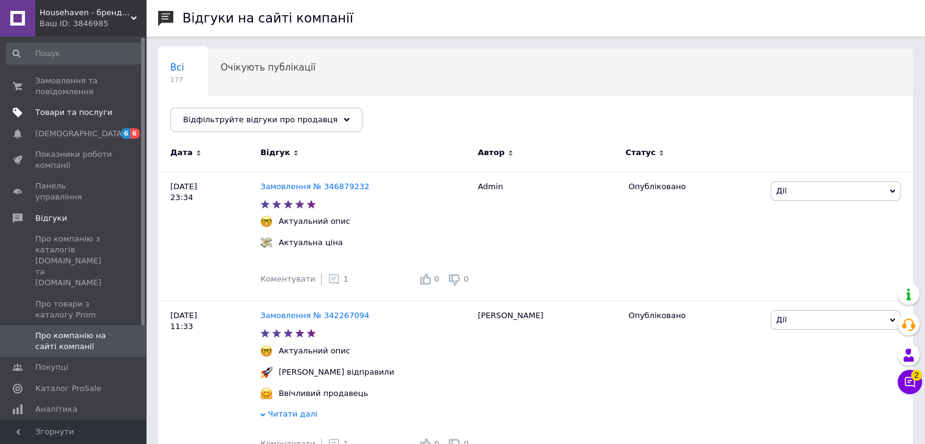
click at [71, 107] on span "Товари та послуги" at bounding box center [73, 112] width 77 height 11
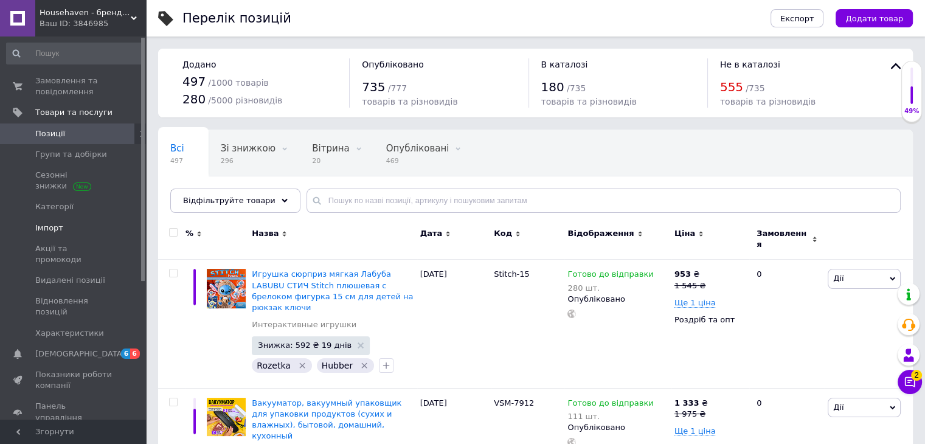
click at [79, 232] on span "Імпорт" at bounding box center [73, 228] width 77 height 11
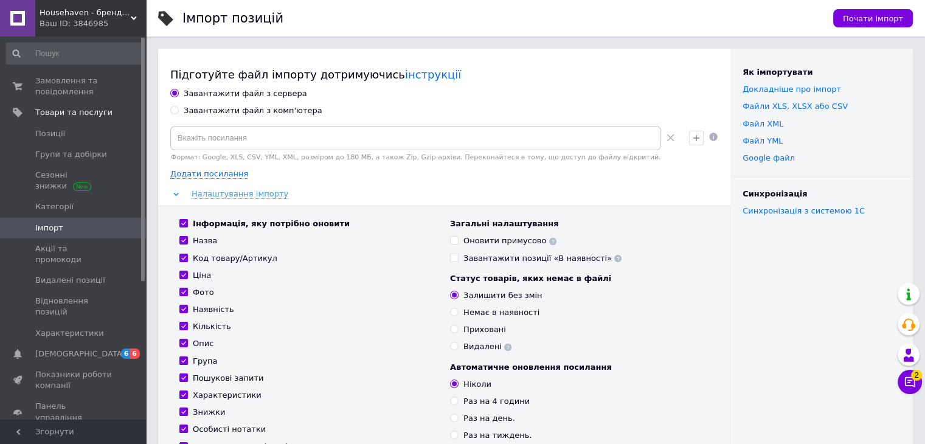
click at [88, 24] on div "Ваш ID: 3846985" at bounding box center [93, 23] width 106 height 11
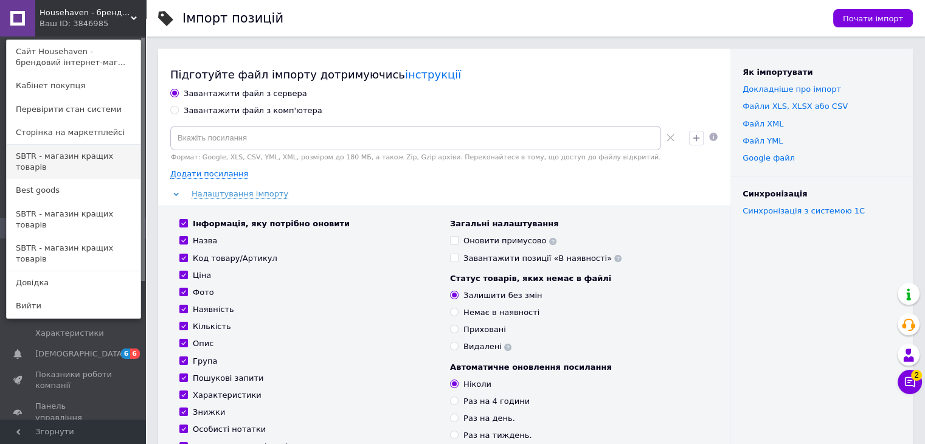
click at [102, 147] on link "SBTR - магазин кращих товарів" at bounding box center [74, 162] width 134 height 34
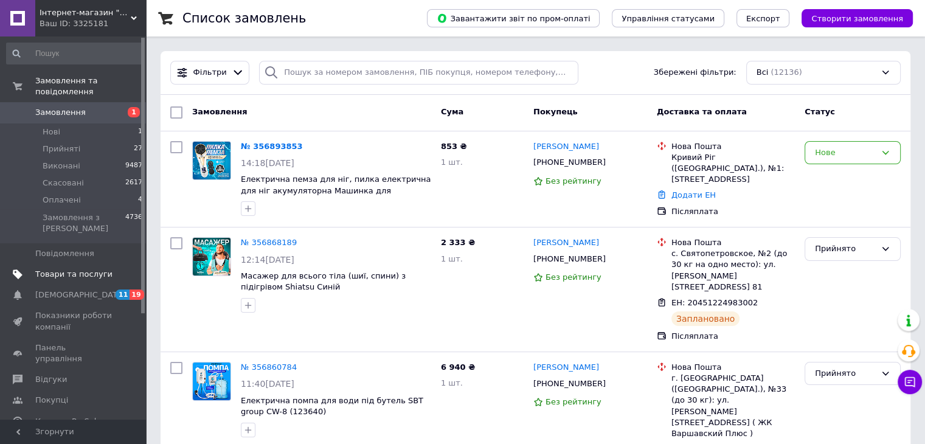
click at [74, 264] on link "Товари та послуги" at bounding box center [75, 274] width 150 height 21
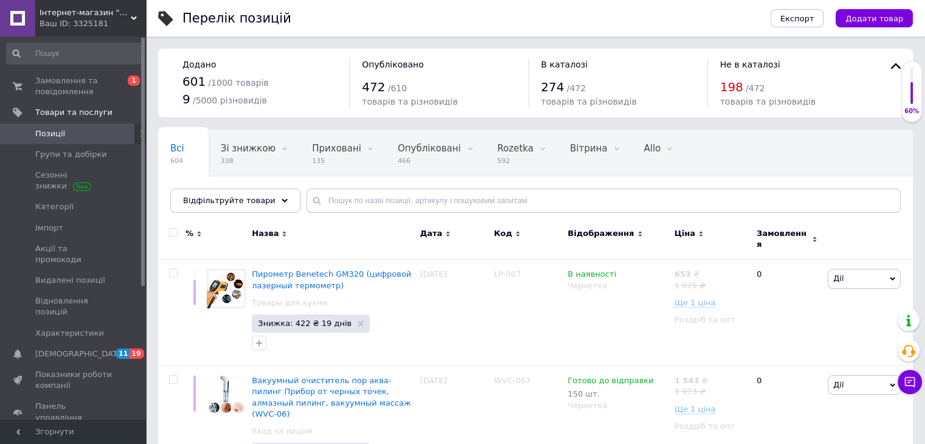
click at [98, 18] on span "Інтернет-магазин "SBTR"" at bounding box center [85, 12] width 91 height 11
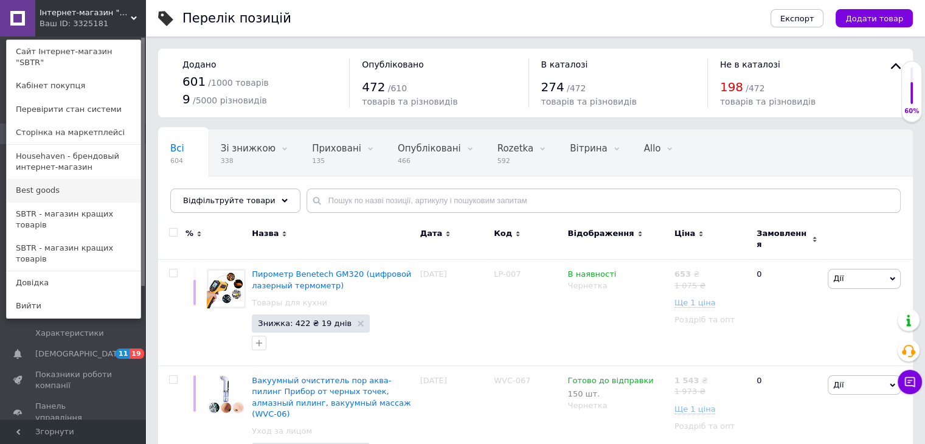
click at [83, 182] on link "Best goods" at bounding box center [74, 190] width 134 height 23
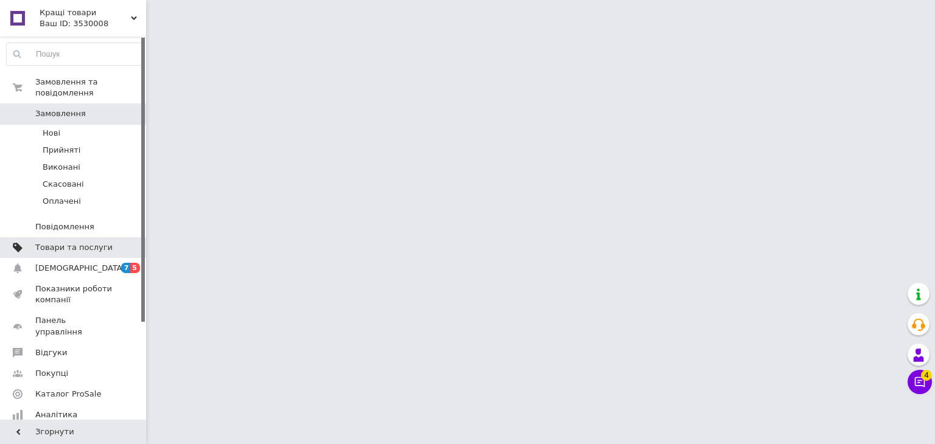
click at [66, 242] on span "Товари та послуги" at bounding box center [73, 247] width 77 height 11
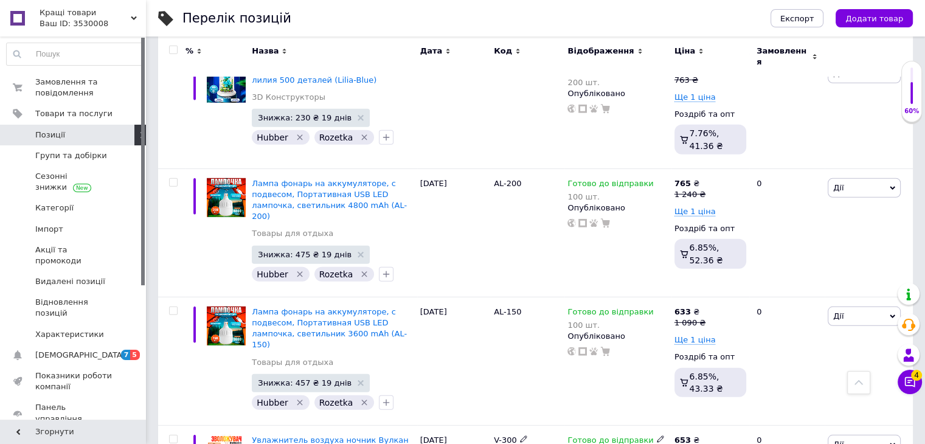
scroll to position [2981, 0]
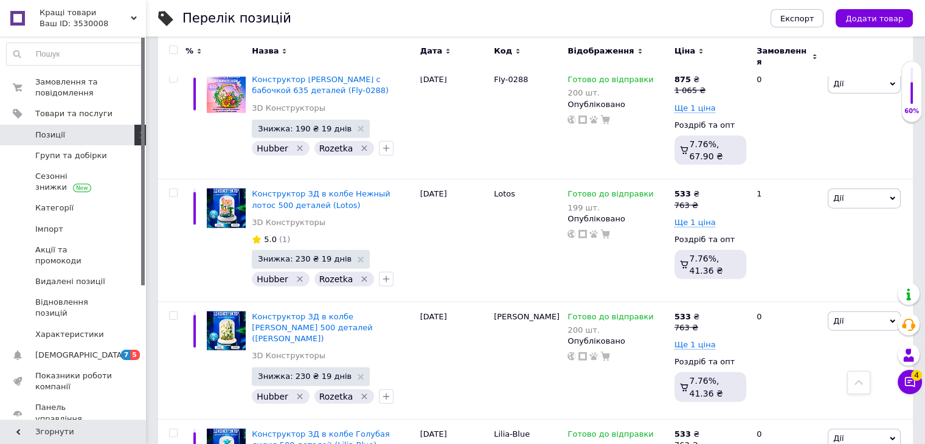
click at [69, 8] on span "Кращі товари" at bounding box center [85, 12] width 91 height 11
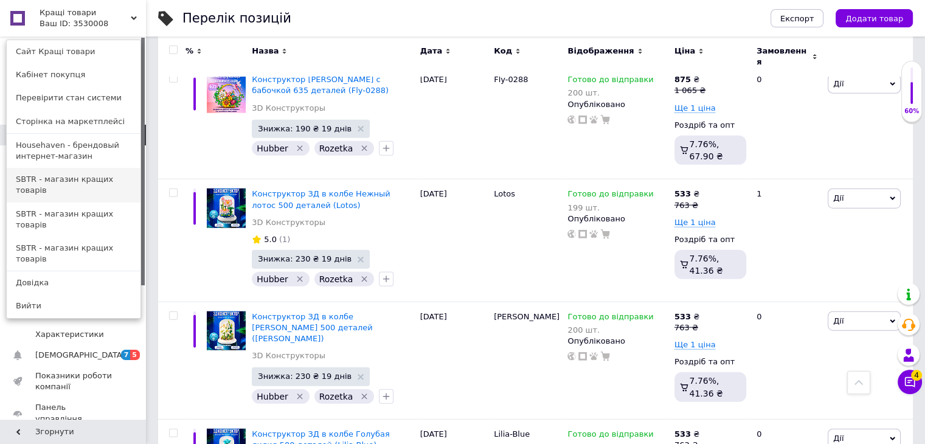
click at [82, 186] on link "SBTR - магазин кращих товарів" at bounding box center [74, 185] width 134 height 34
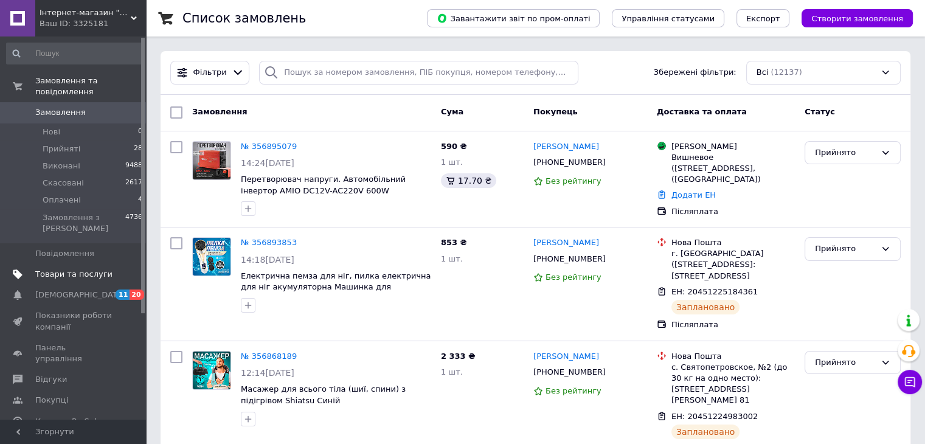
click at [107, 269] on span "Товари та послуги" at bounding box center [73, 274] width 77 height 11
